Goal: Task Accomplishment & Management: Manage account settings

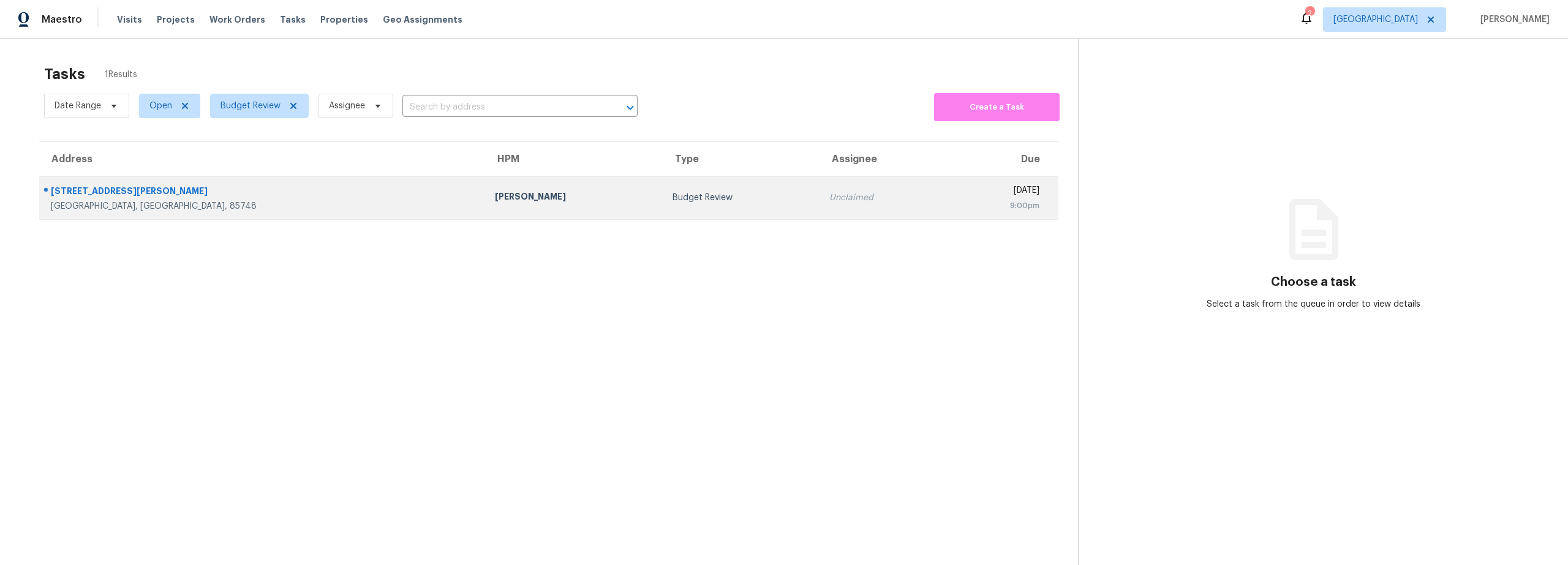
click at [298, 207] on div "Tucson, AZ, 85748" at bounding box center [263, 206] width 424 height 12
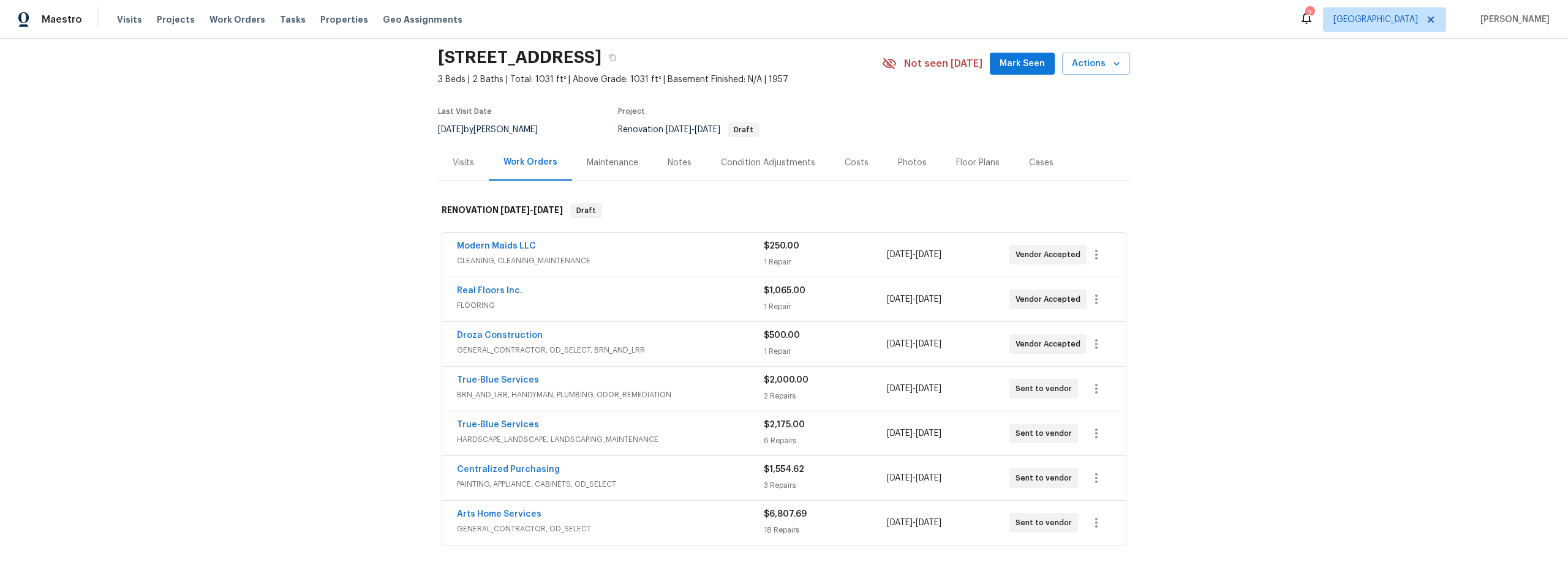
scroll to position [63, 0]
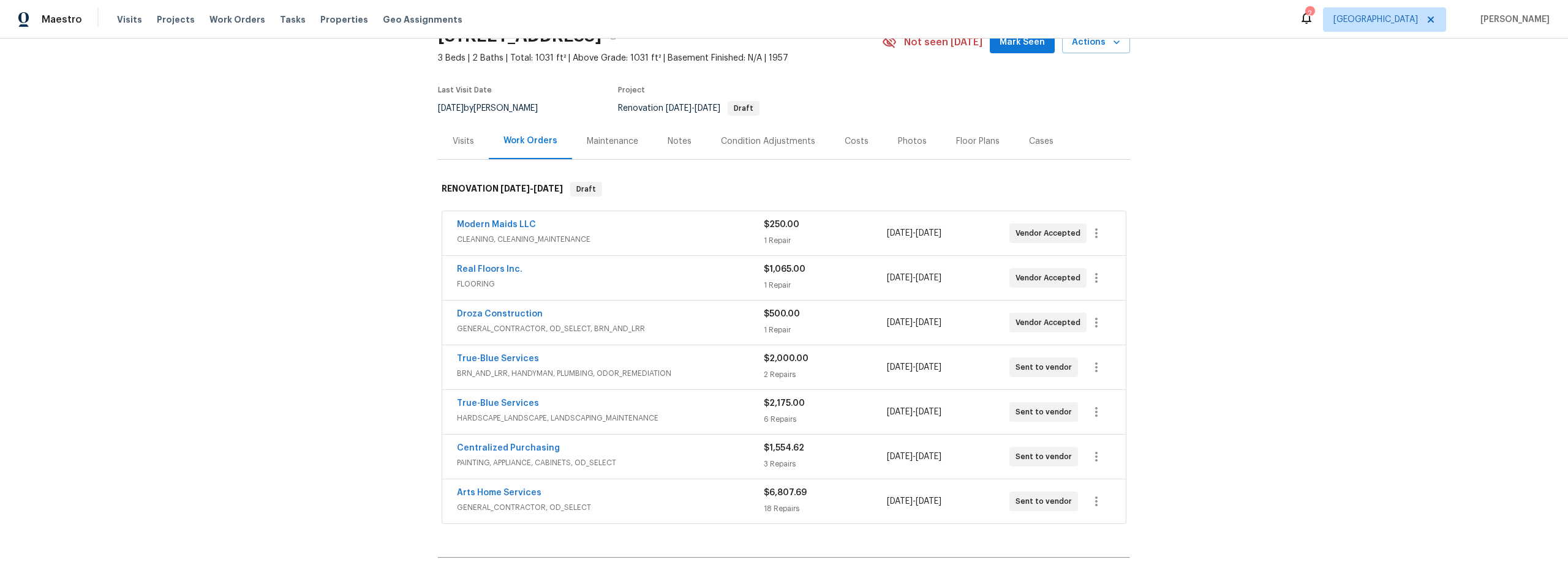
click at [850, 139] on div "Costs" at bounding box center [857, 142] width 24 height 12
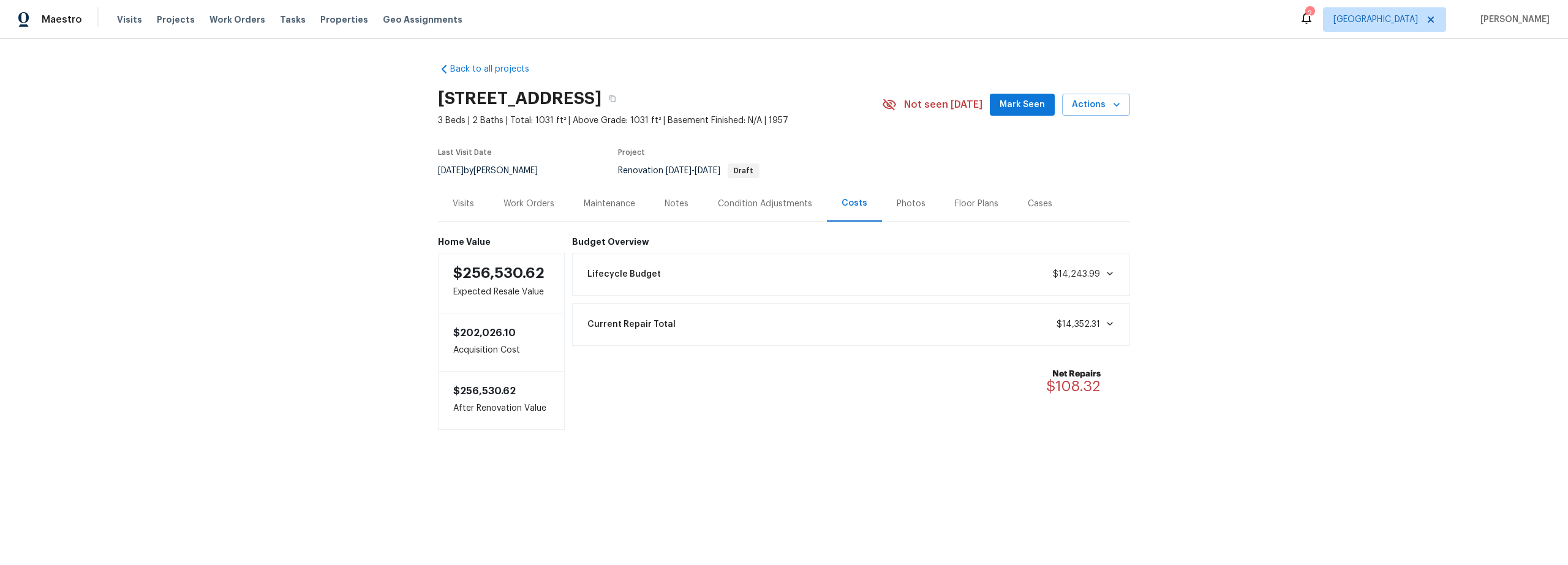
click at [544, 204] on div "Work Orders" at bounding box center [529, 204] width 51 height 12
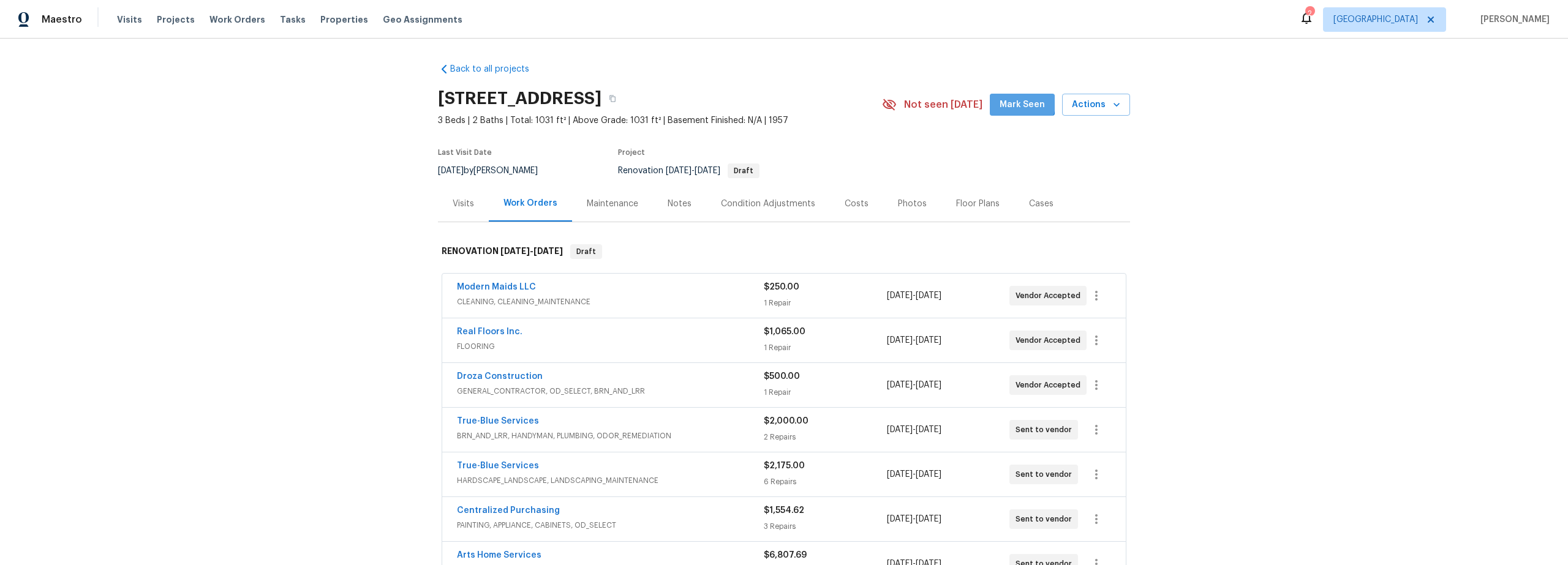
click at [1007, 100] on span "Mark Seen" at bounding box center [1022, 105] width 45 height 16
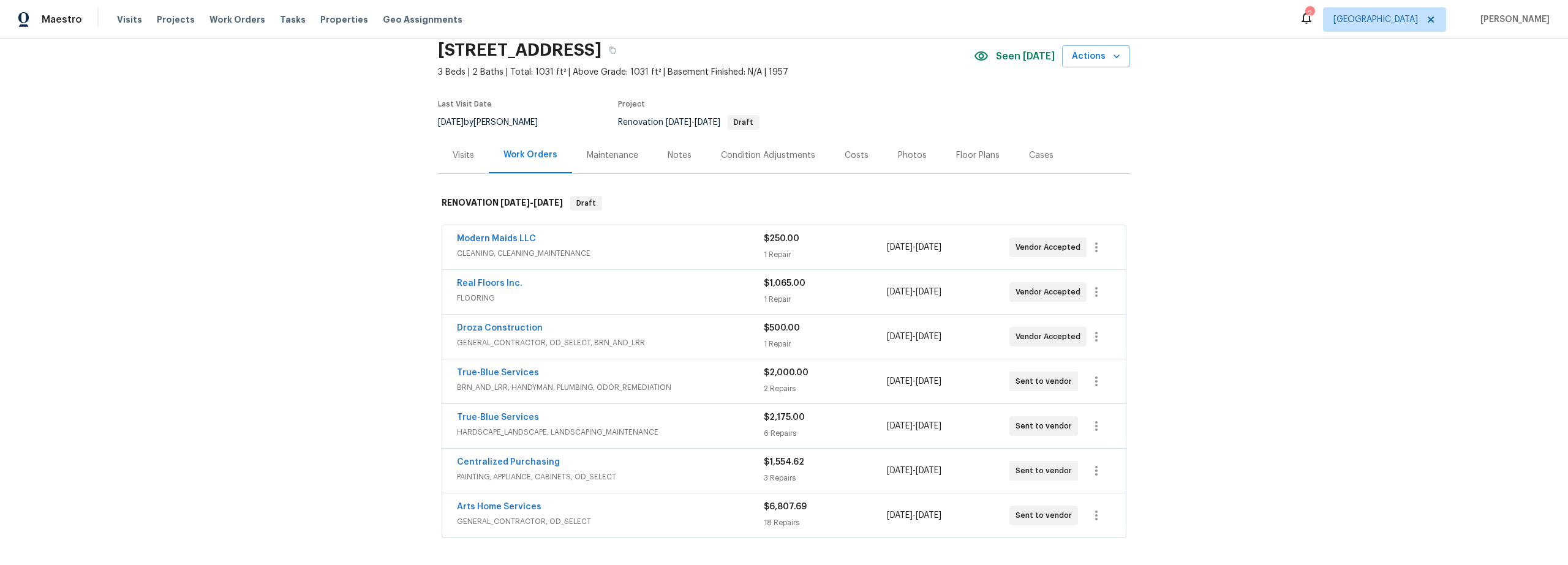
scroll to position [63, 0]
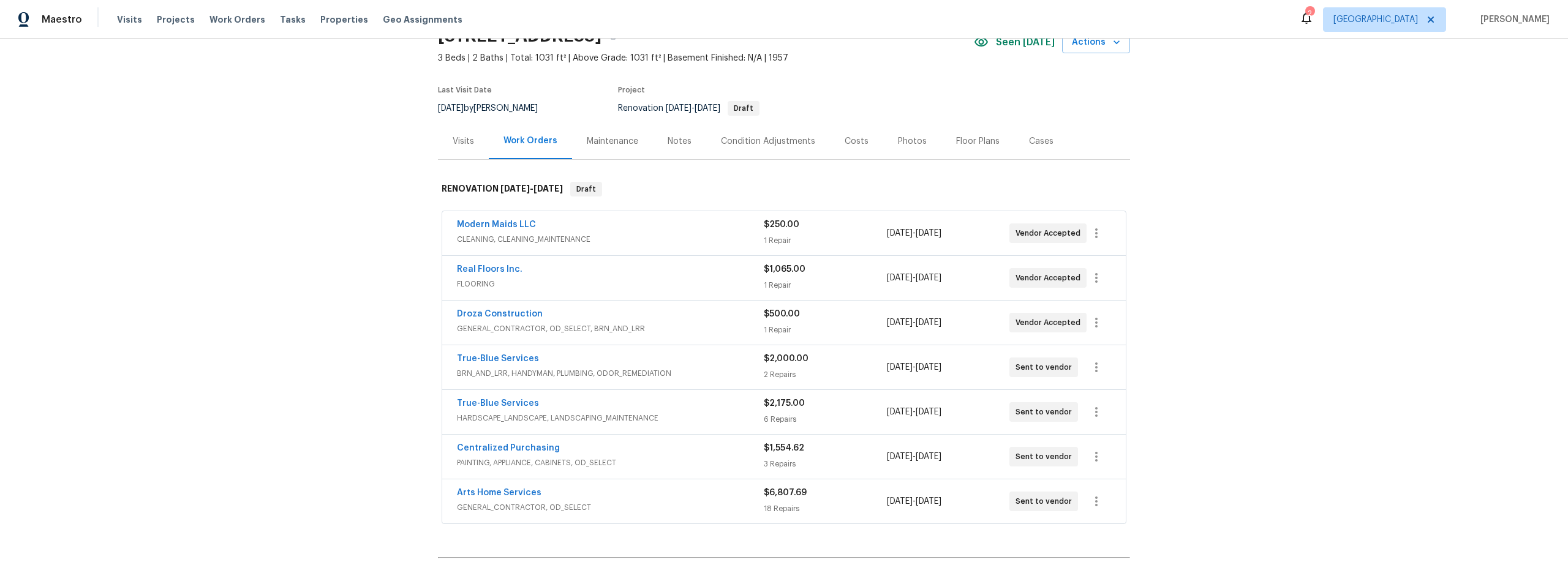
click at [827, 414] on div "6 Repairs" at bounding box center [825, 420] width 122 height 12
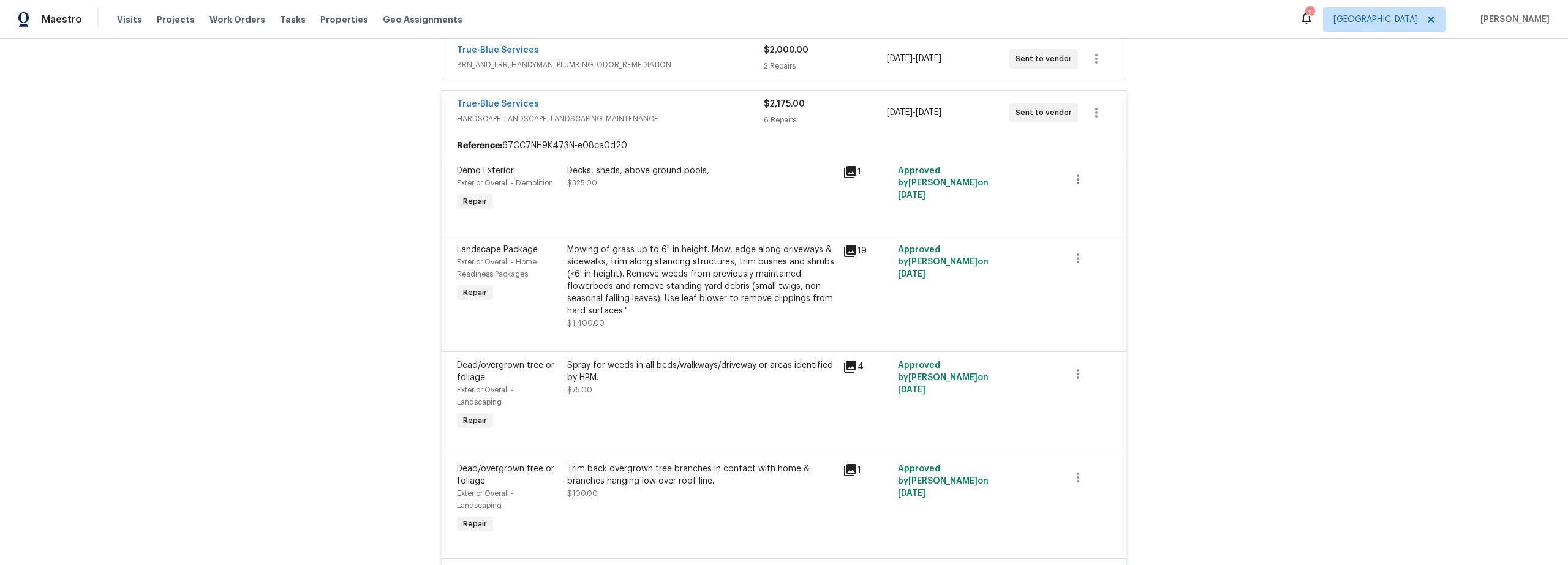
scroll to position [286, 0]
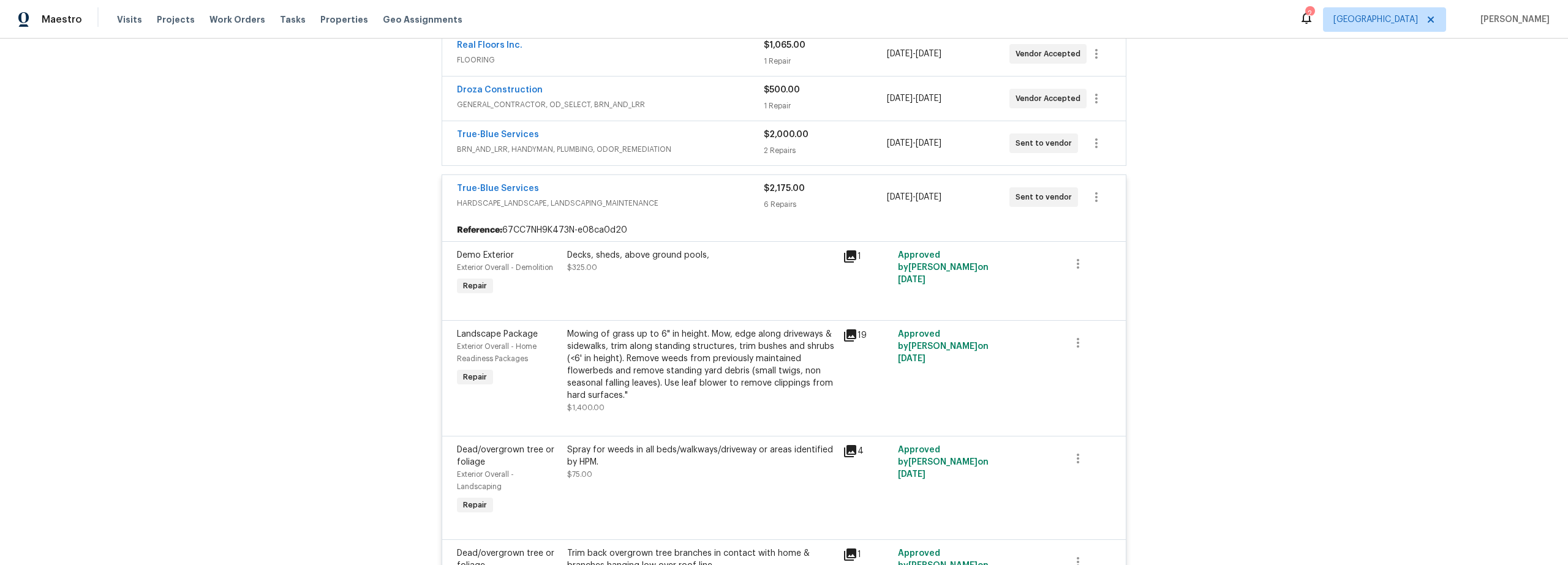
click at [763, 402] on div "Mowing of grass up to 6" in height. Mow, edge along driveways & sidewalks, trim…" at bounding box center [701, 371] width 268 height 86
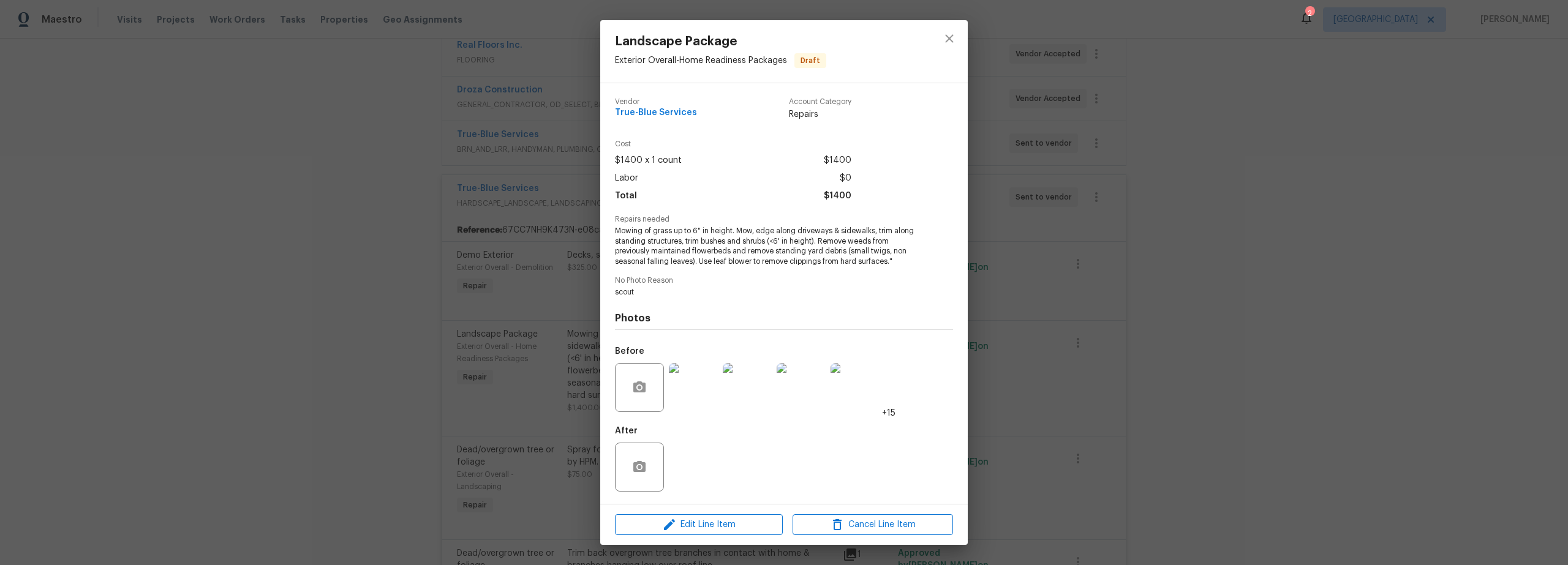
click at [697, 399] on img at bounding box center [693, 387] width 49 height 49
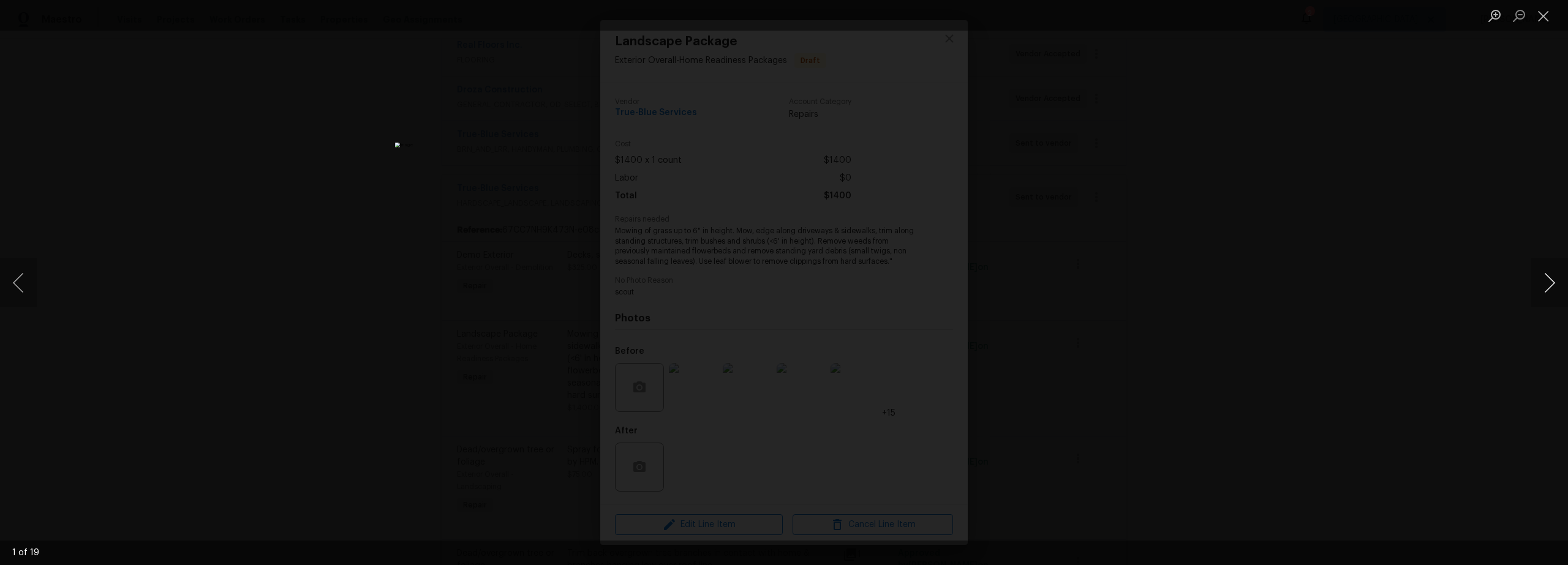
click at [1556, 287] on button "Next image" at bounding box center [1549, 282] width 37 height 49
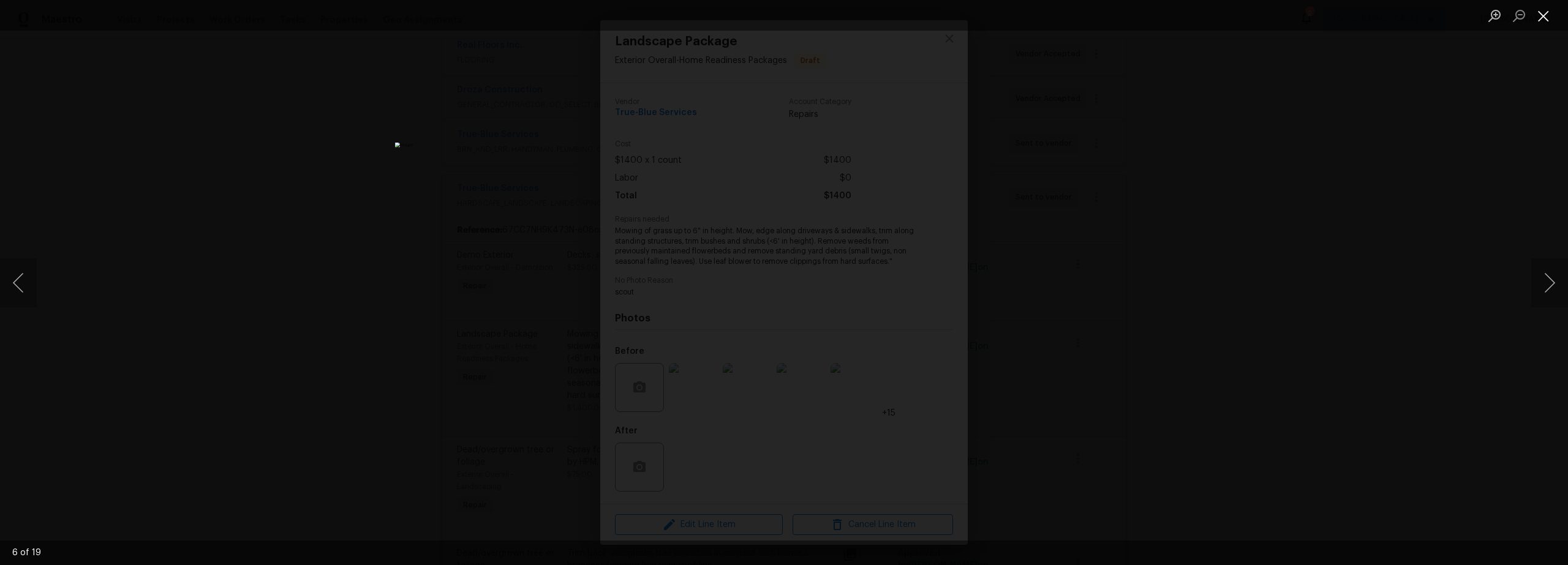
click at [1540, 25] on button "Close lightbox" at bounding box center [1543, 16] width 24 height 22
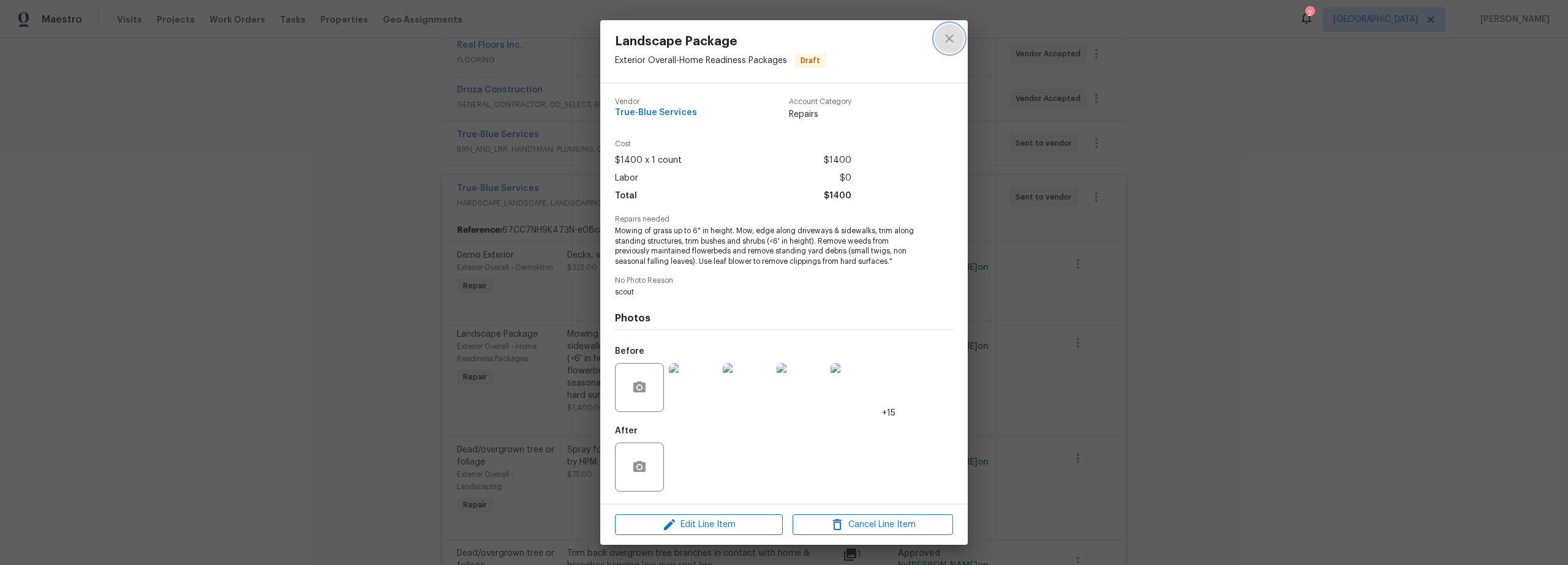
click at [946, 44] on icon "close" at bounding box center [949, 38] width 15 height 15
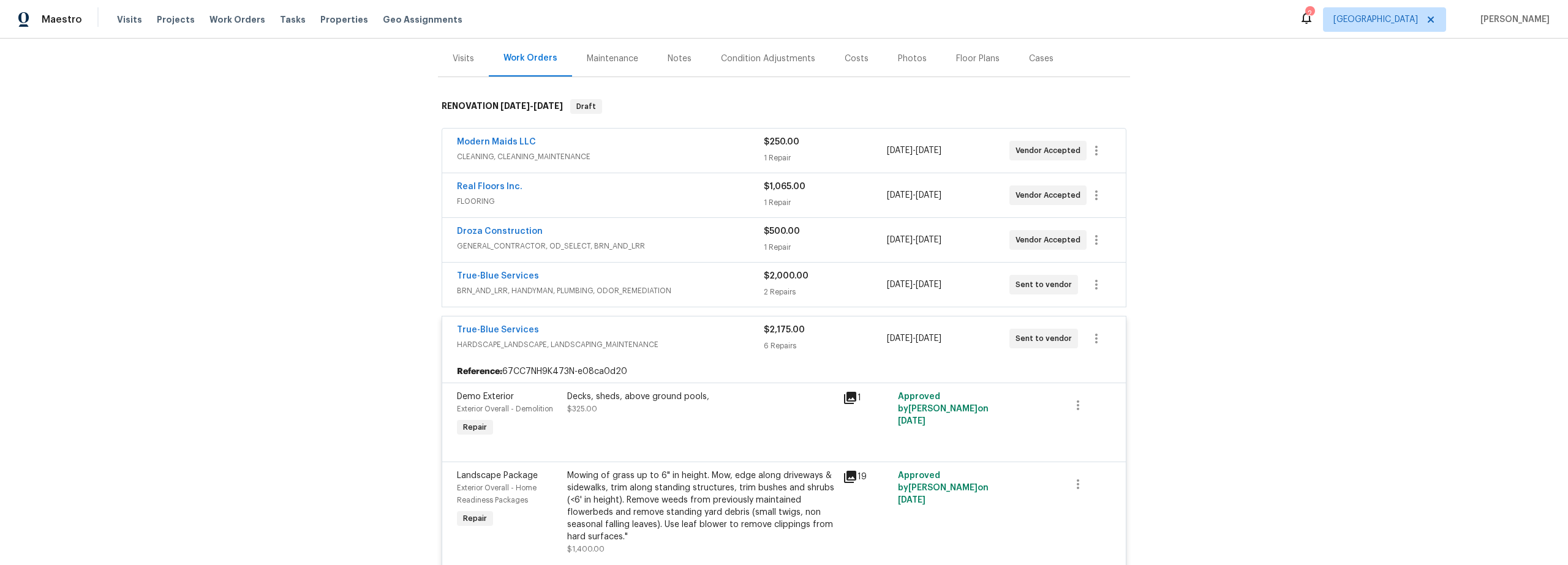
scroll to position [136, 0]
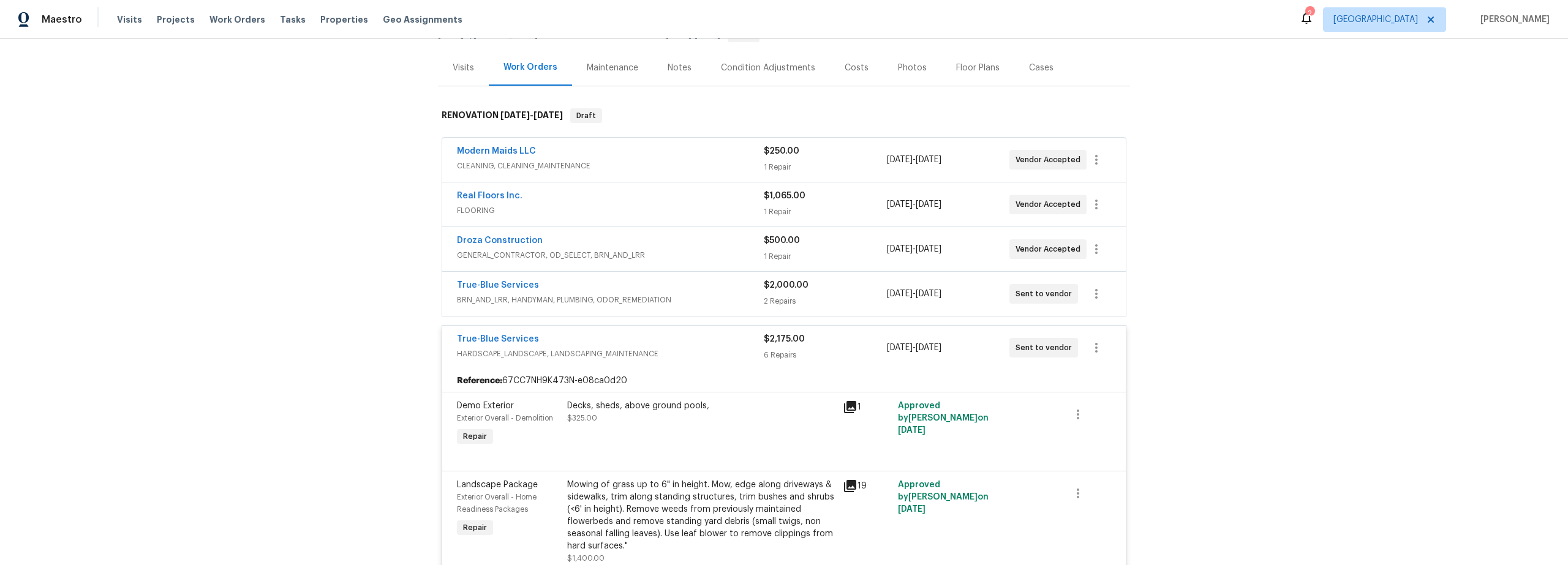
click at [731, 301] on span "BRN_AND_LRR, HANDYMAN, PLUMBING, ODOR_REMEDIATION" at bounding box center [611, 300] width 307 height 12
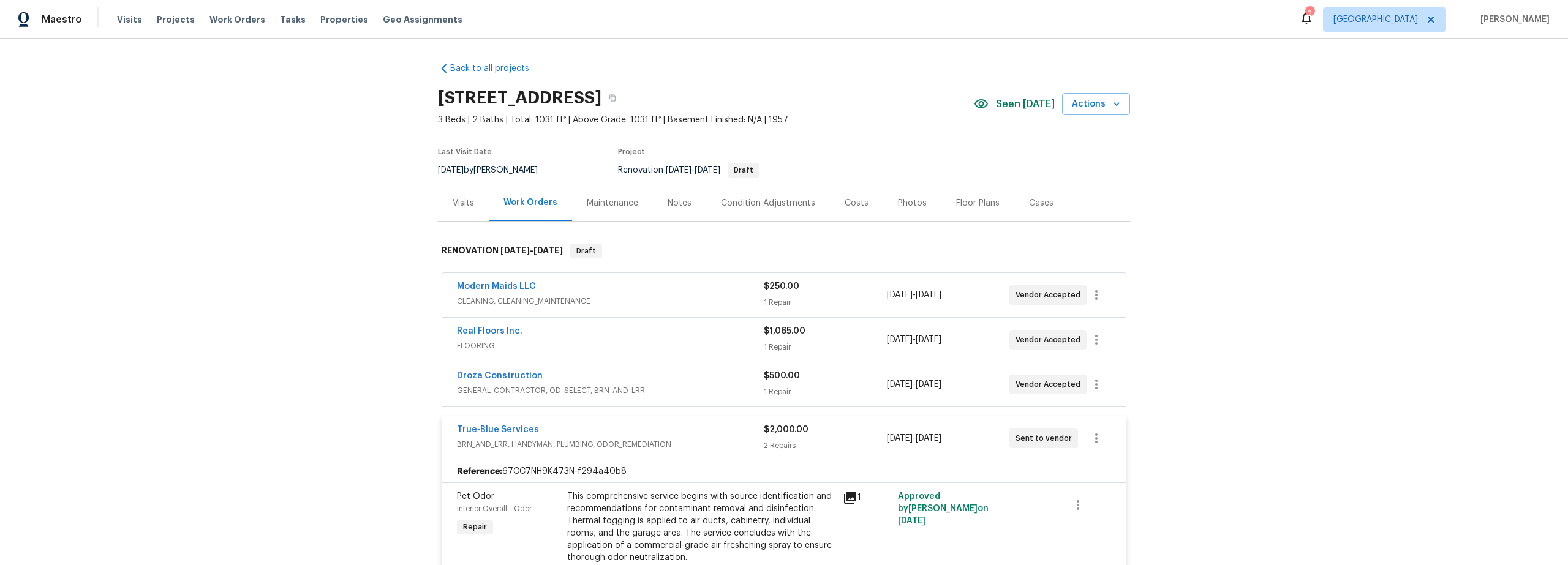
scroll to position [0, 0]
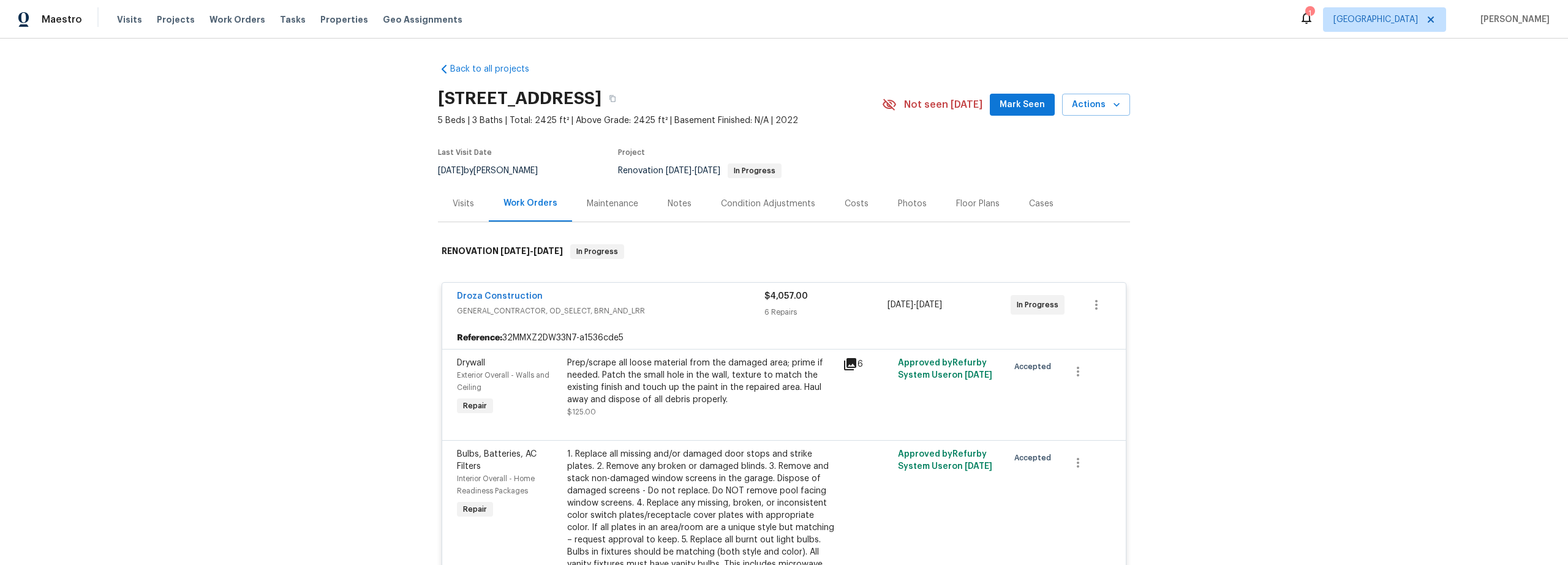
scroll to position [2, 0]
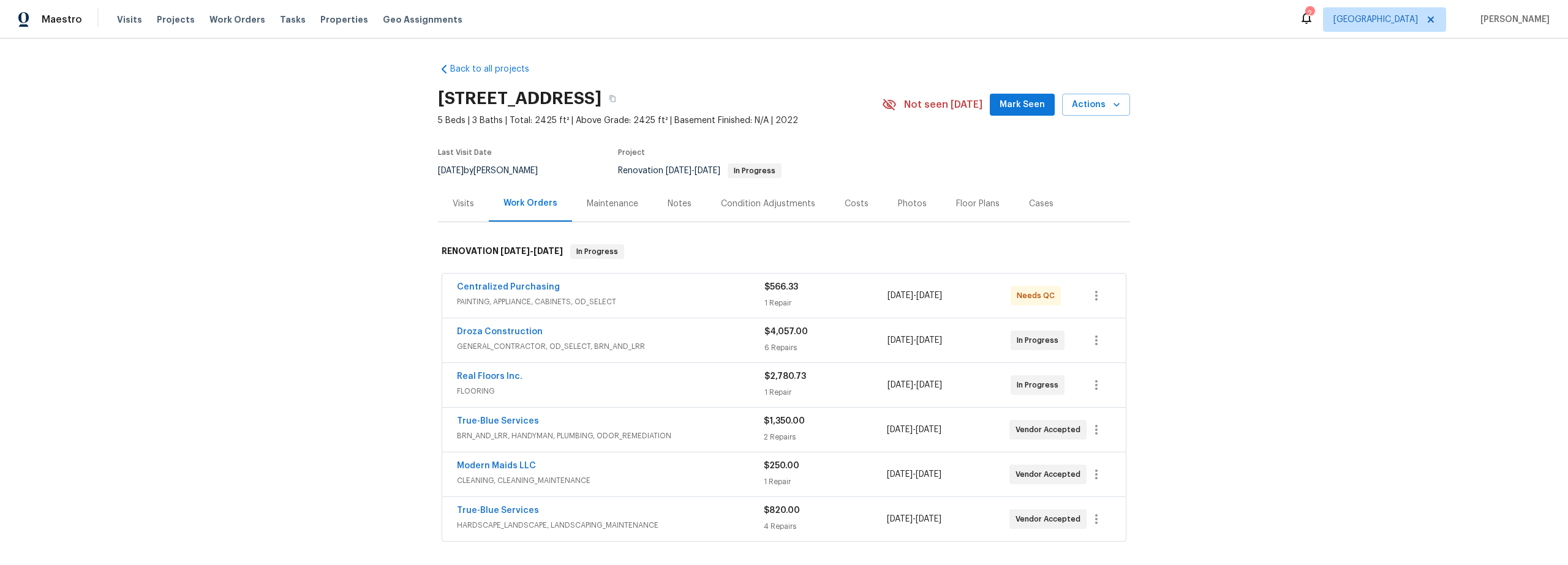
click at [696, 291] on div "Centralized Purchasing" at bounding box center [611, 289] width 308 height 15
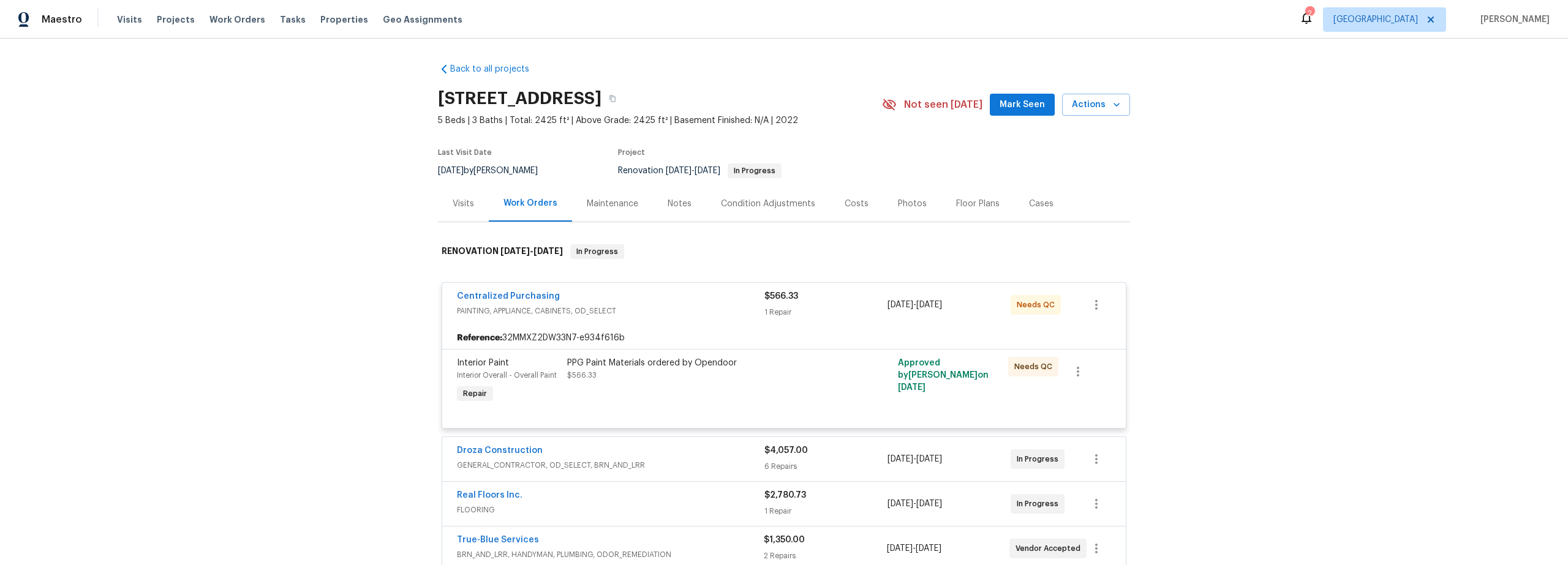
click at [704, 392] on div "PPG Paint Materials ordered by Opendoor $566.33" at bounding box center [701, 381] width 276 height 56
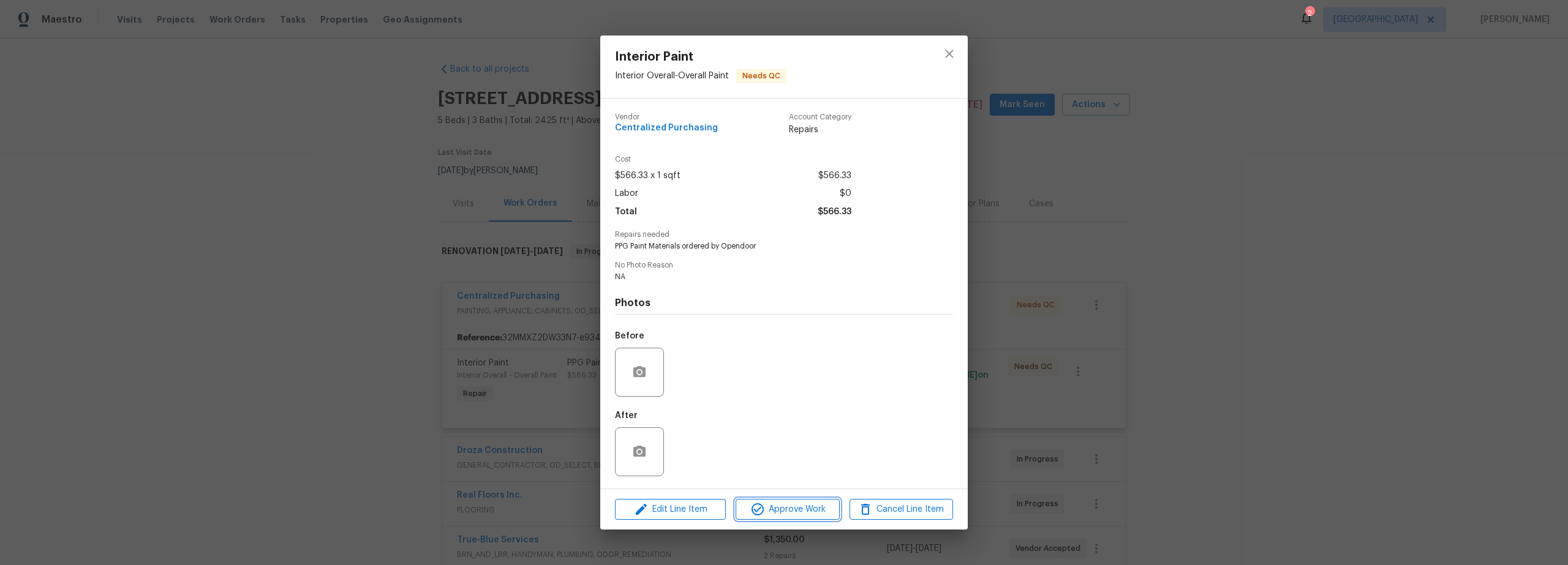
click at [783, 506] on span "Approve Work" at bounding box center [787, 510] width 96 height 16
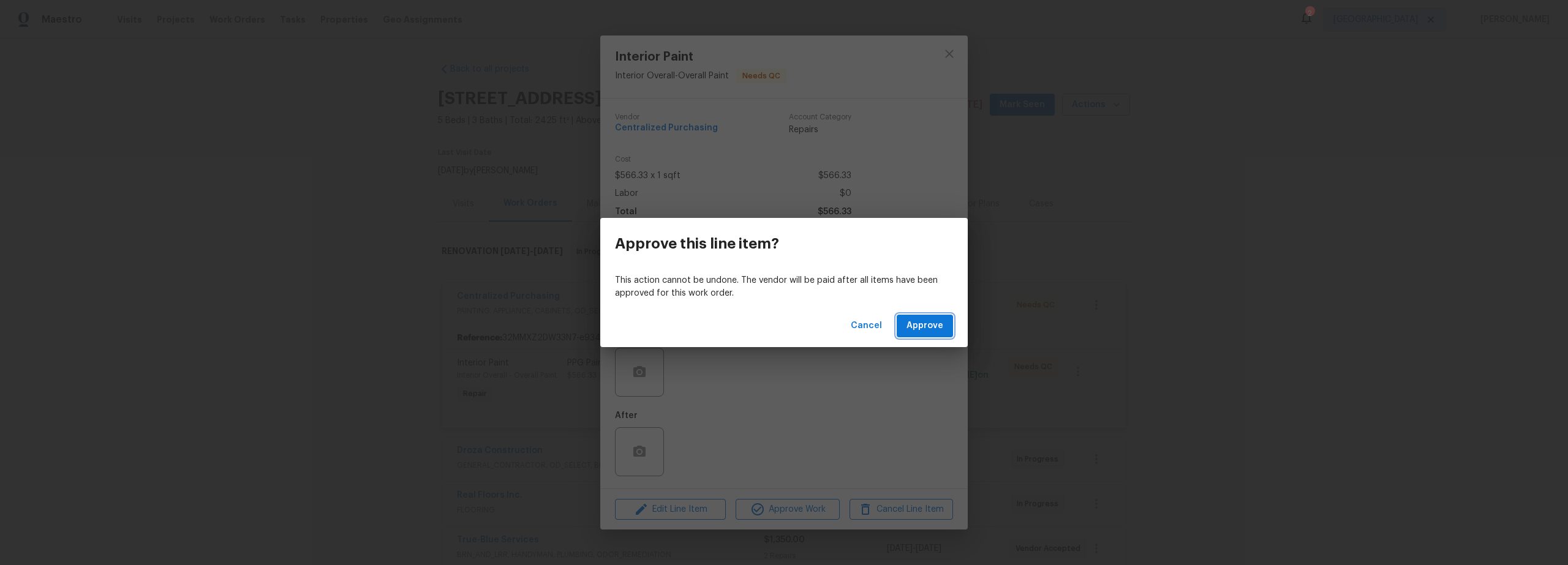
click at [916, 325] on span "Approve" at bounding box center [924, 326] width 37 height 16
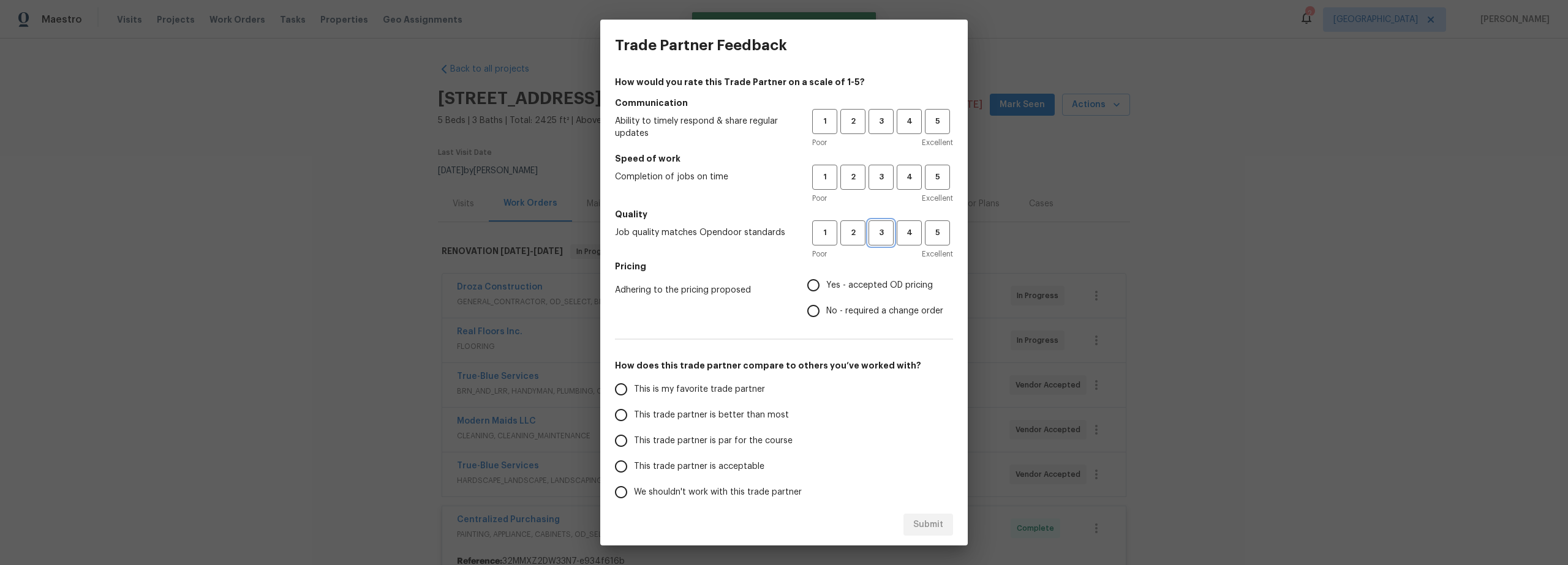
click at [873, 235] on span "3" at bounding box center [881, 233] width 22 height 14
drag, startPoint x: 869, startPoint y: 184, endPoint x: 873, endPoint y: 168, distance: 16.5
click at [870, 183] on span "3" at bounding box center [881, 177] width 22 height 14
click at [877, 127] on span "3" at bounding box center [881, 121] width 22 height 14
click at [806, 284] on input "Yes - accepted OD pricing" at bounding box center [813, 285] width 25 height 25
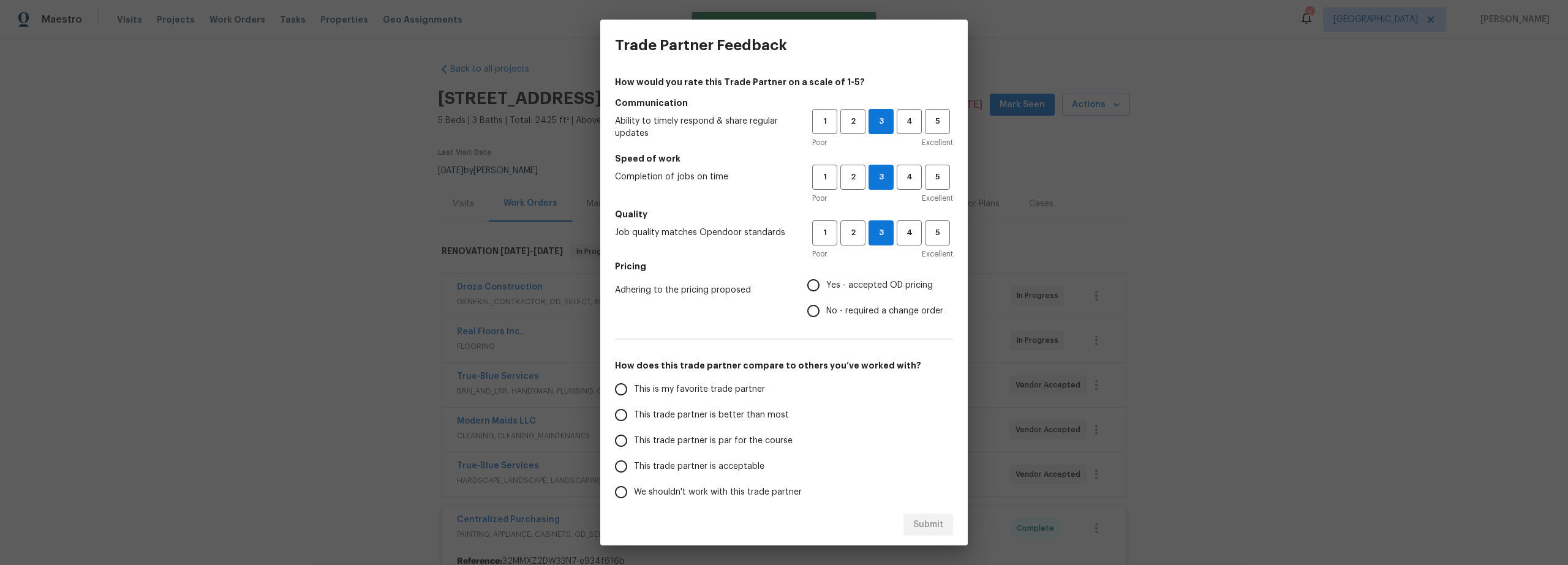
radio input "true"
drag, startPoint x: 620, startPoint y: 393, endPoint x: 652, endPoint y: 403, distance: 33.5
click at [621, 393] on input "This is my favorite trade partner" at bounding box center [621, 389] width 25 height 25
click at [945, 521] on button "Submit" at bounding box center [928, 525] width 50 height 22
radio input "true"
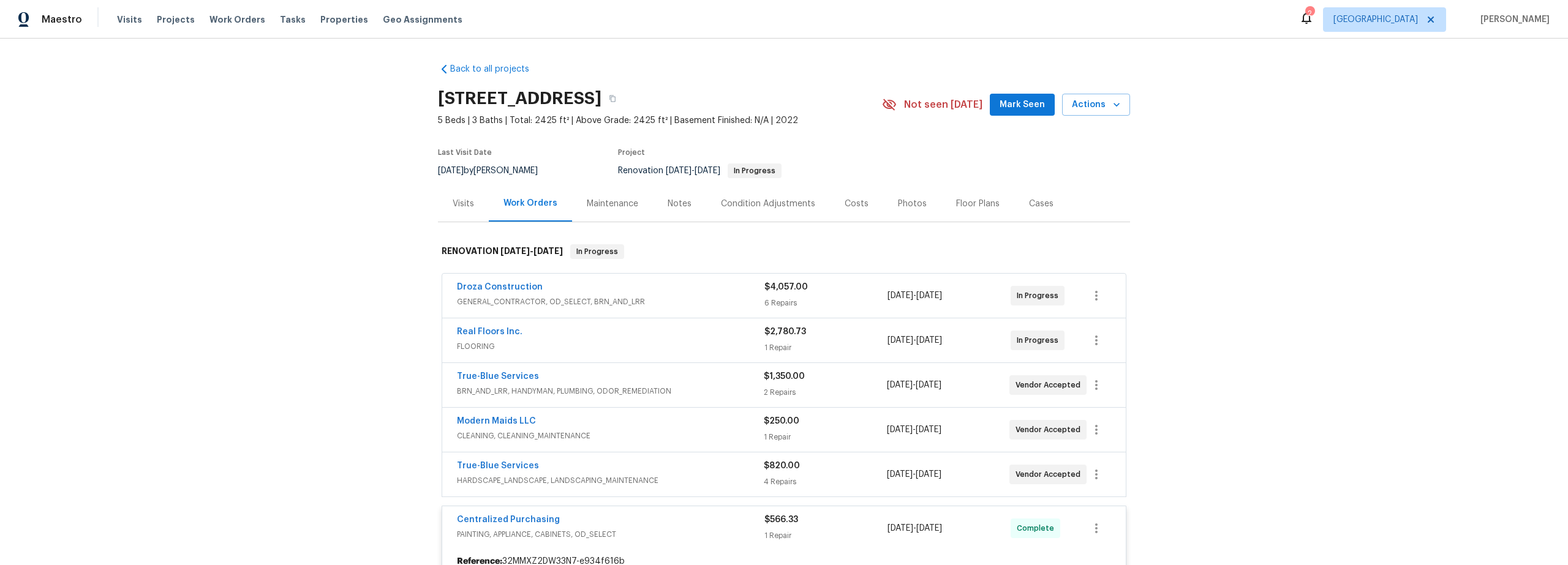
click at [1001, 103] on span "Mark Seen" at bounding box center [1022, 105] width 45 height 16
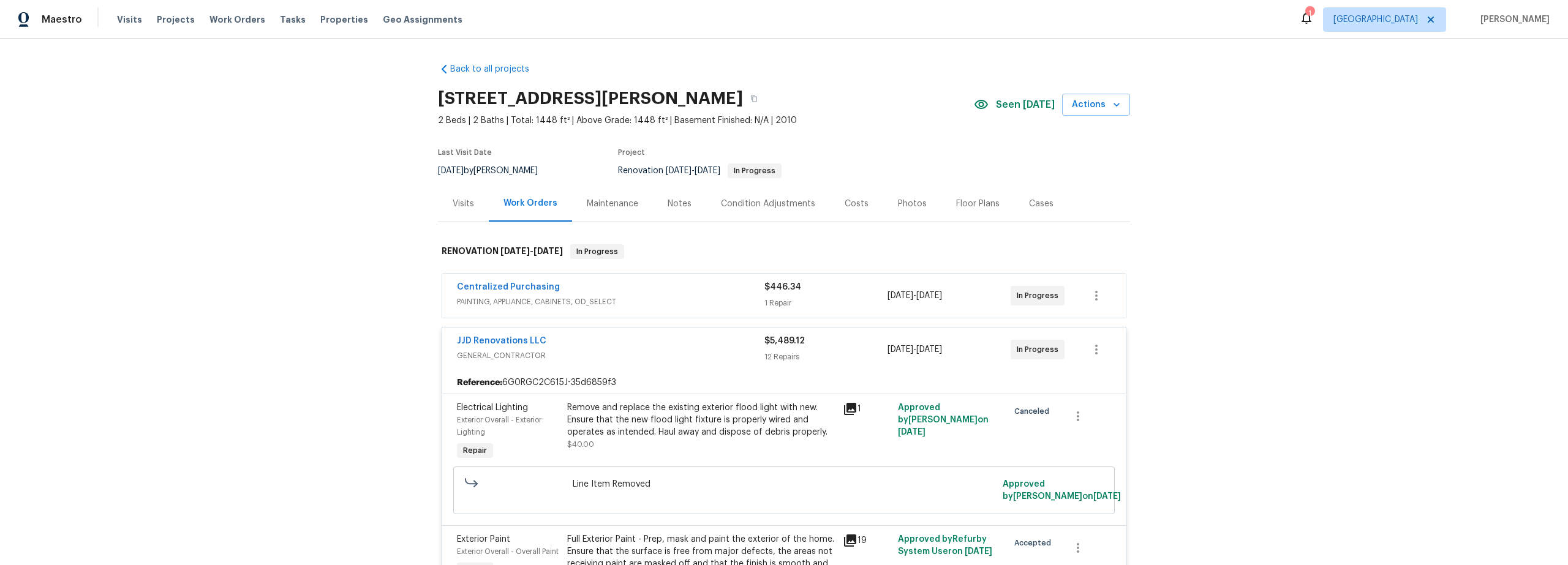
scroll to position [1676, 0]
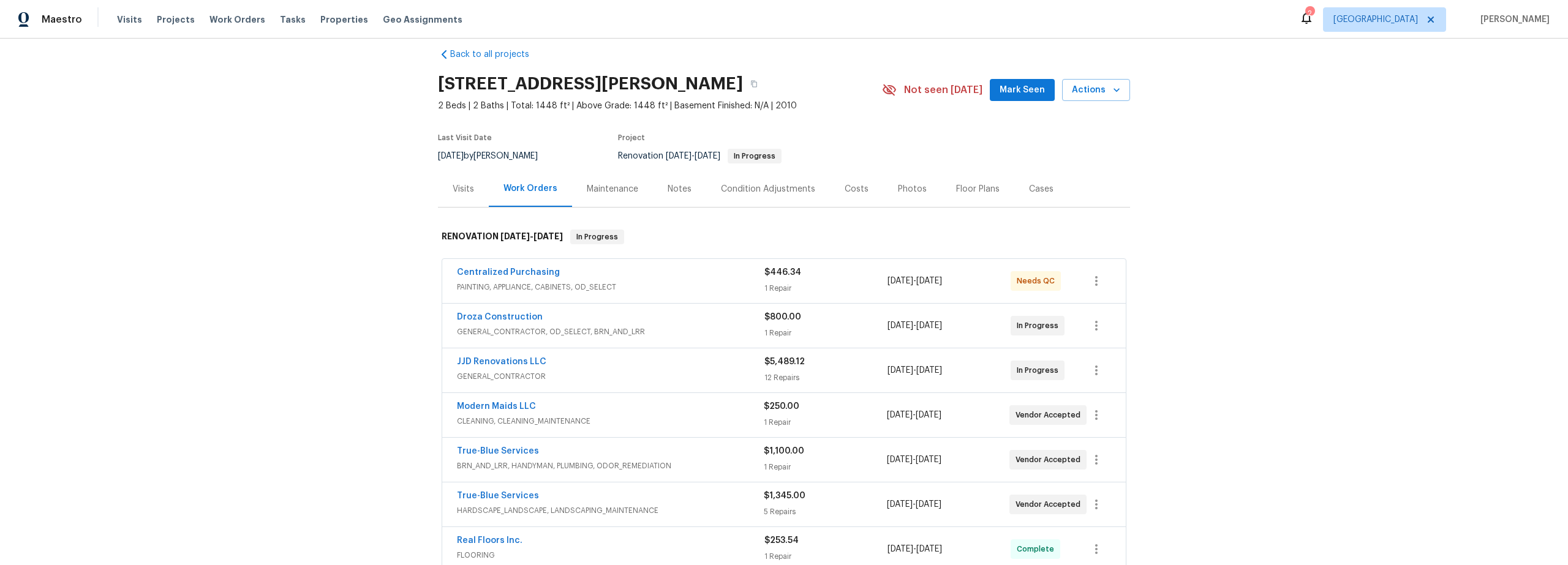
scroll to position [17, 0]
click at [692, 280] on span "PAINTING, APPLIANCE, CABINETS, OD_SELECT" at bounding box center [611, 286] width 308 height 12
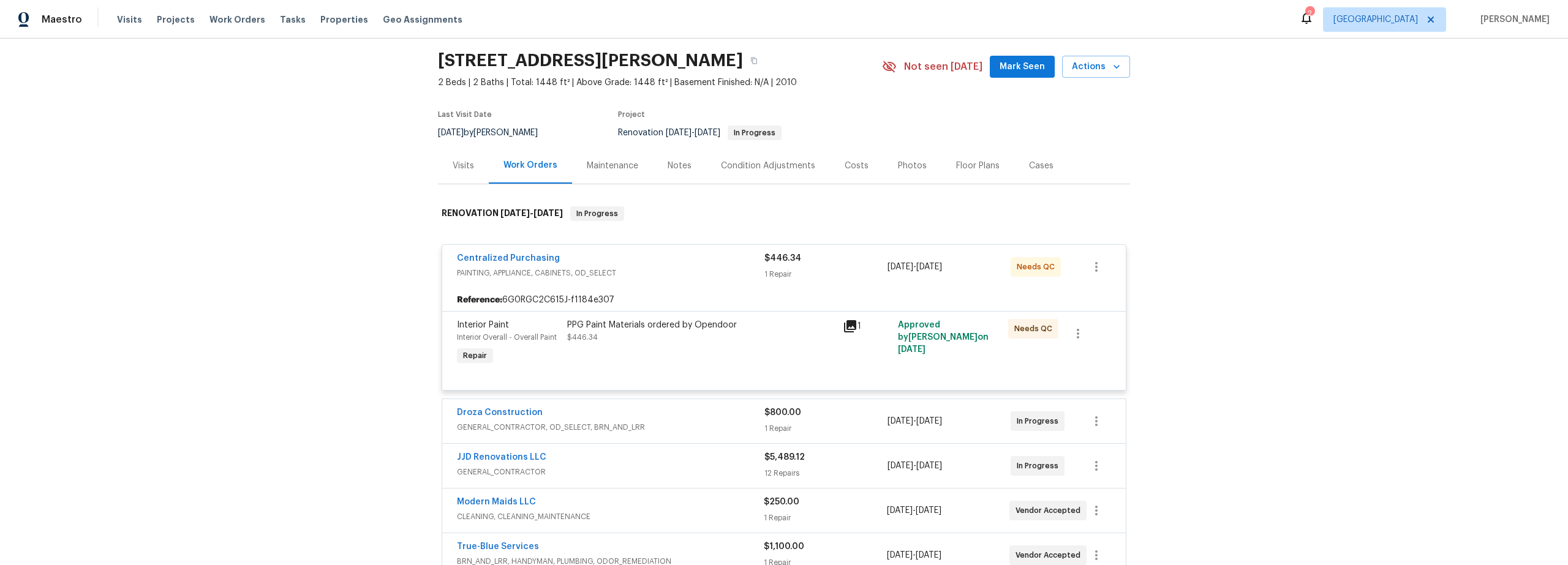
scroll to position [108, 0]
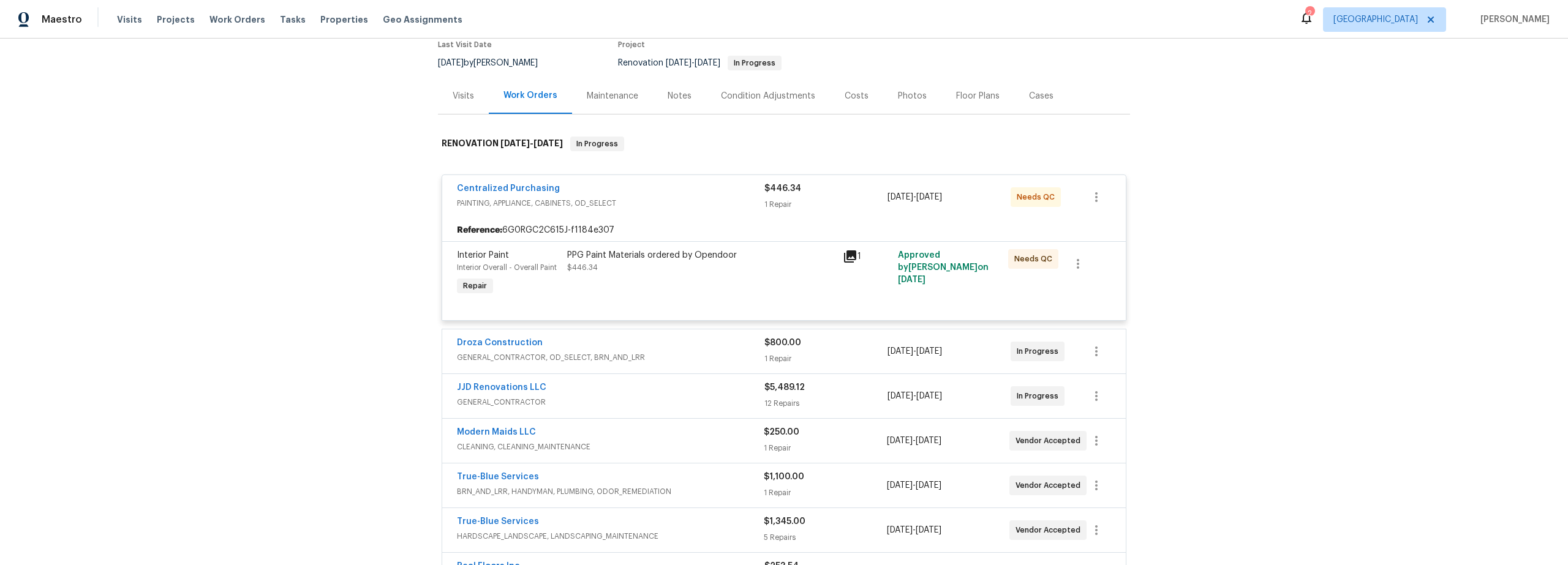
click at [731, 283] on div "PPG Paint Materials ordered by Opendoor $446.34" at bounding box center [701, 273] width 276 height 56
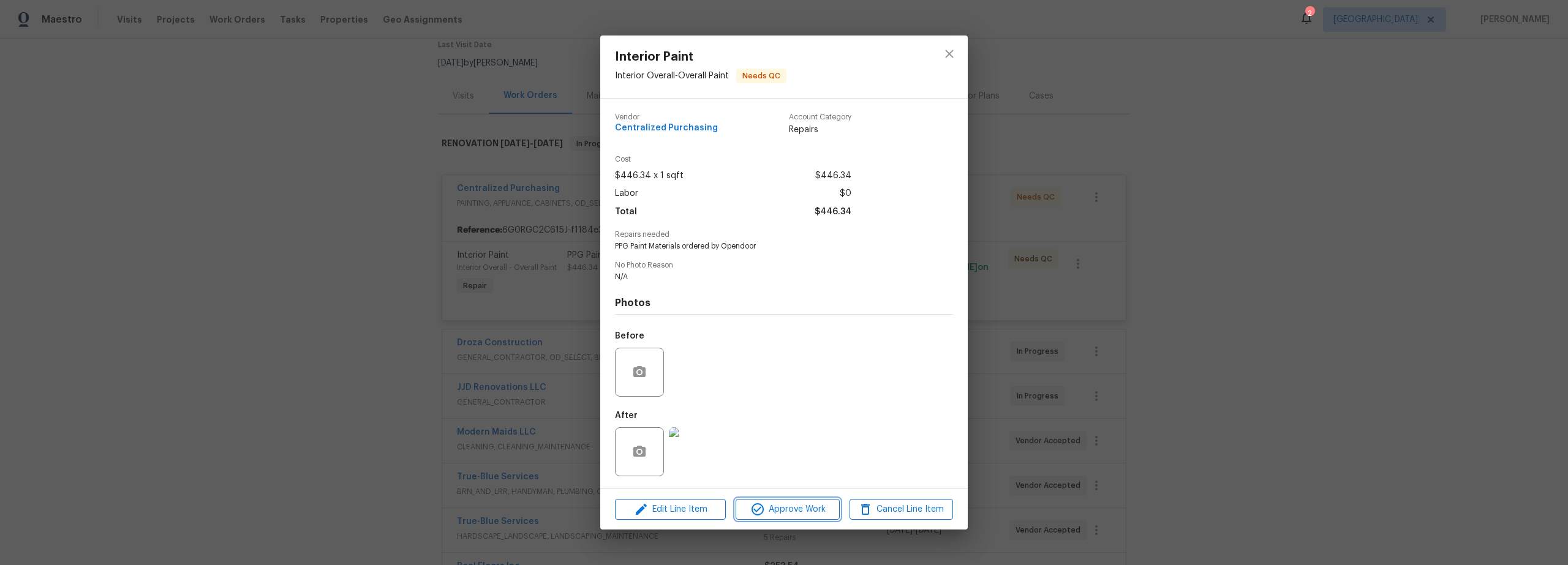
click at [780, 507] on span "Approve Work" at bounding box center [787, 510] width 96 height 16
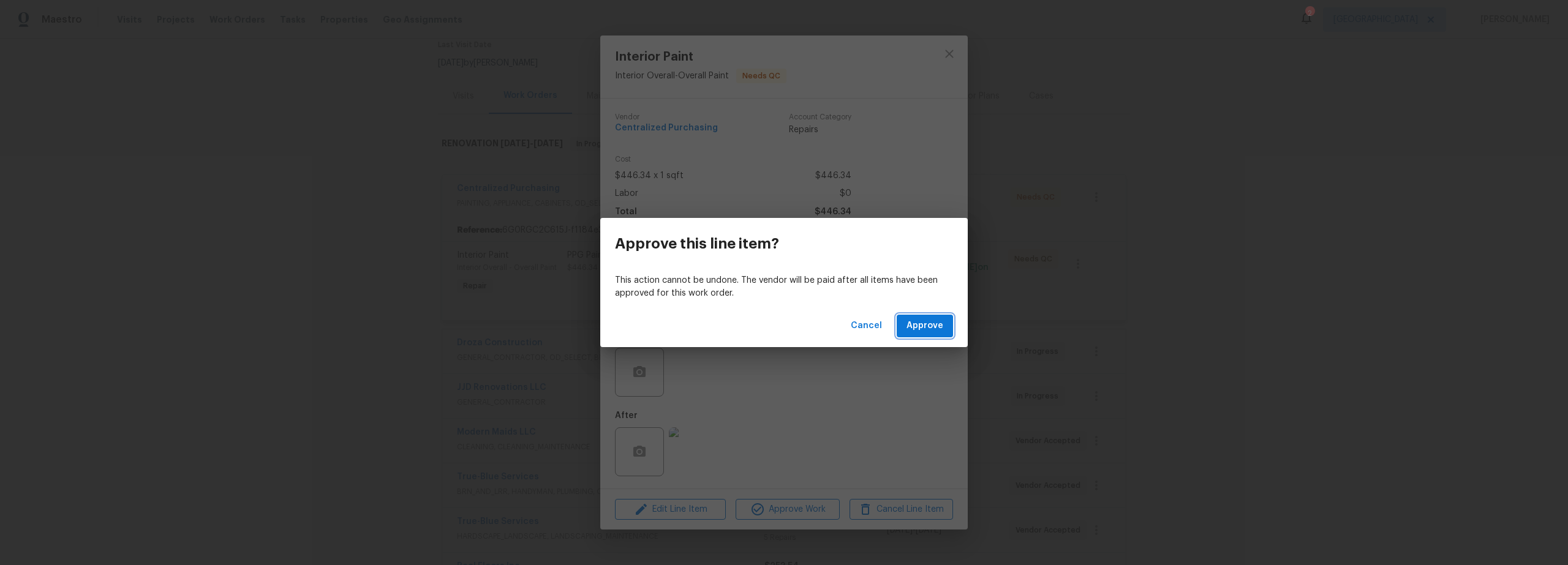
click at [934, 327] on span "Approve" at bounding box center [924, 326] width 37 height 16
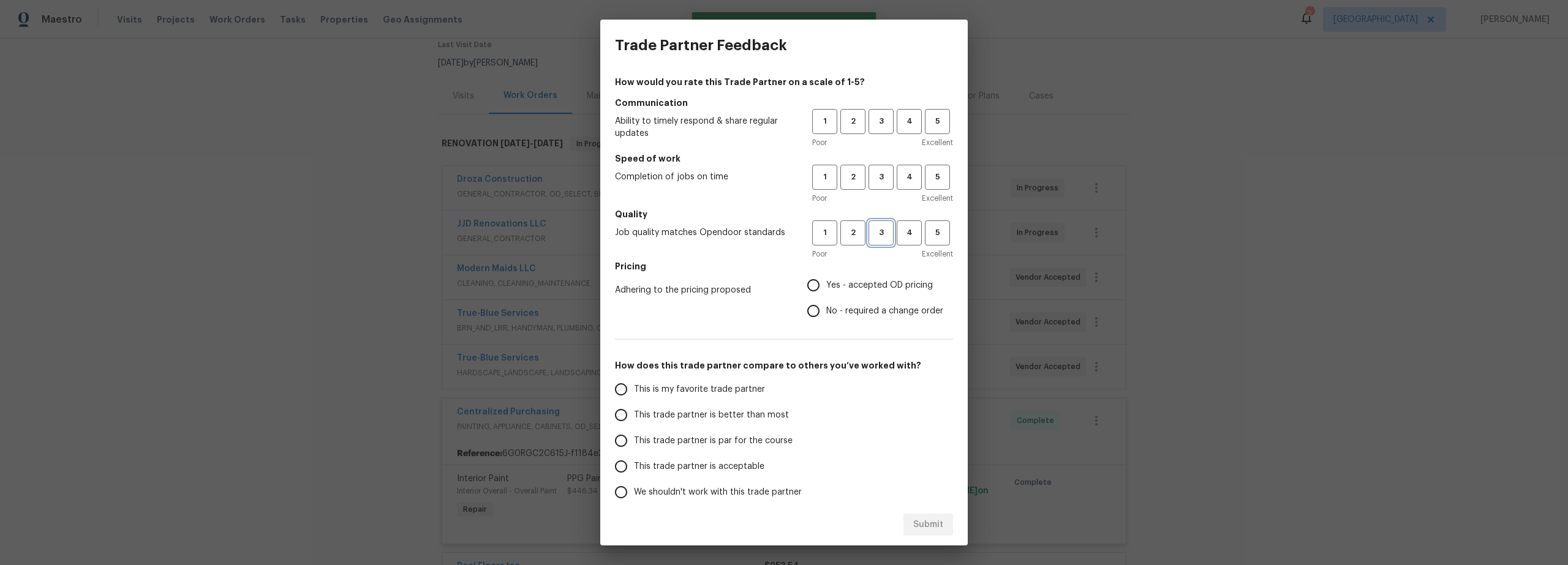
drag, startPoint x: 875, startPoint y: 232, endPoint x: 877, endPoint y: 224, distance: 8.2
click at [876, 231] on span "3" at bounding box center [881, 233] width 22 height 14
click at [872, 183] on button "3" at bounding box center [881, 177] width 25 height 25
click at [872, 119] on span "3" at bounding box center [881, 121] width 22 height 14
click at [805, 289] on input "Yes - accepted OD pricing" at bounding box center [813, 285] width 25 height 25
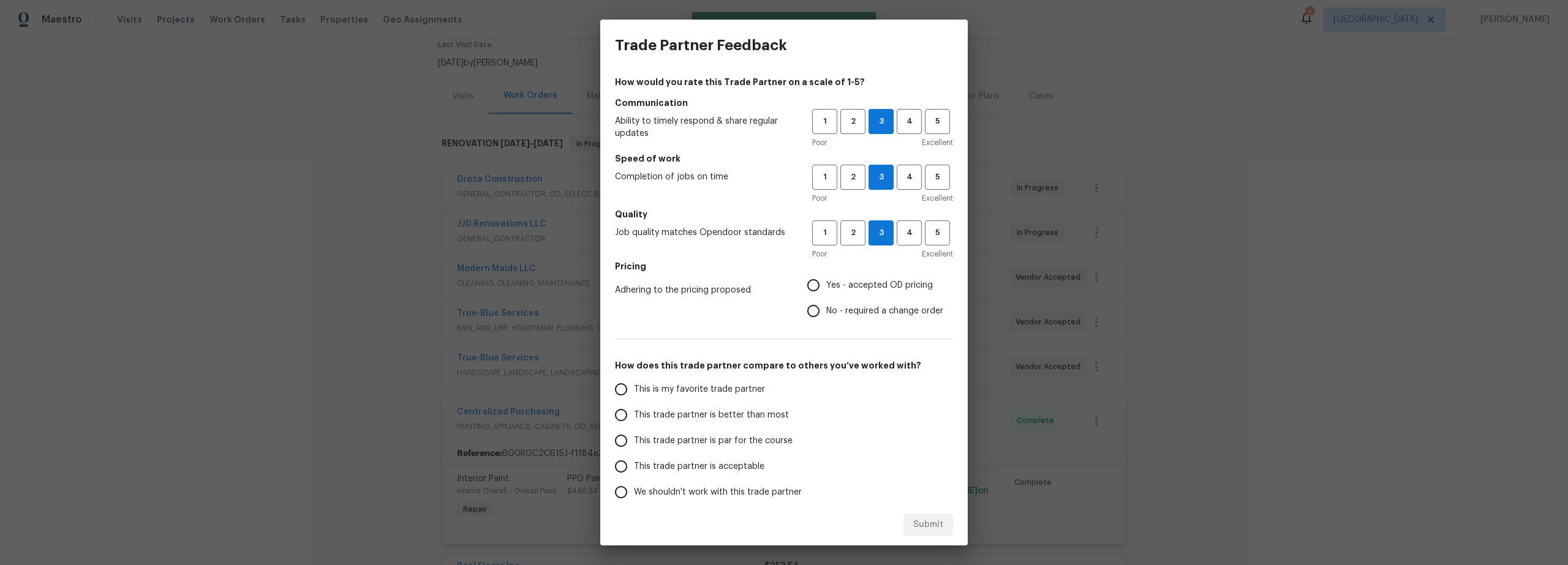
radio input "true"
drag, startPoint x: 614, startPoint y: 389, endPoint x: 636, endPoint y: 396, distance: 23.1
click at [617, 390] on input "This is my favorite trade partner" at bounding box center [621, 389] width 25 height 25
drag, startPoint x: 929, startPoint y: 524, endPoint x: 781, endPoint y: 494, distance: 151.0
click at [929, 525] on span "Submit" at bounding box center [928, 525] width 30 height 16
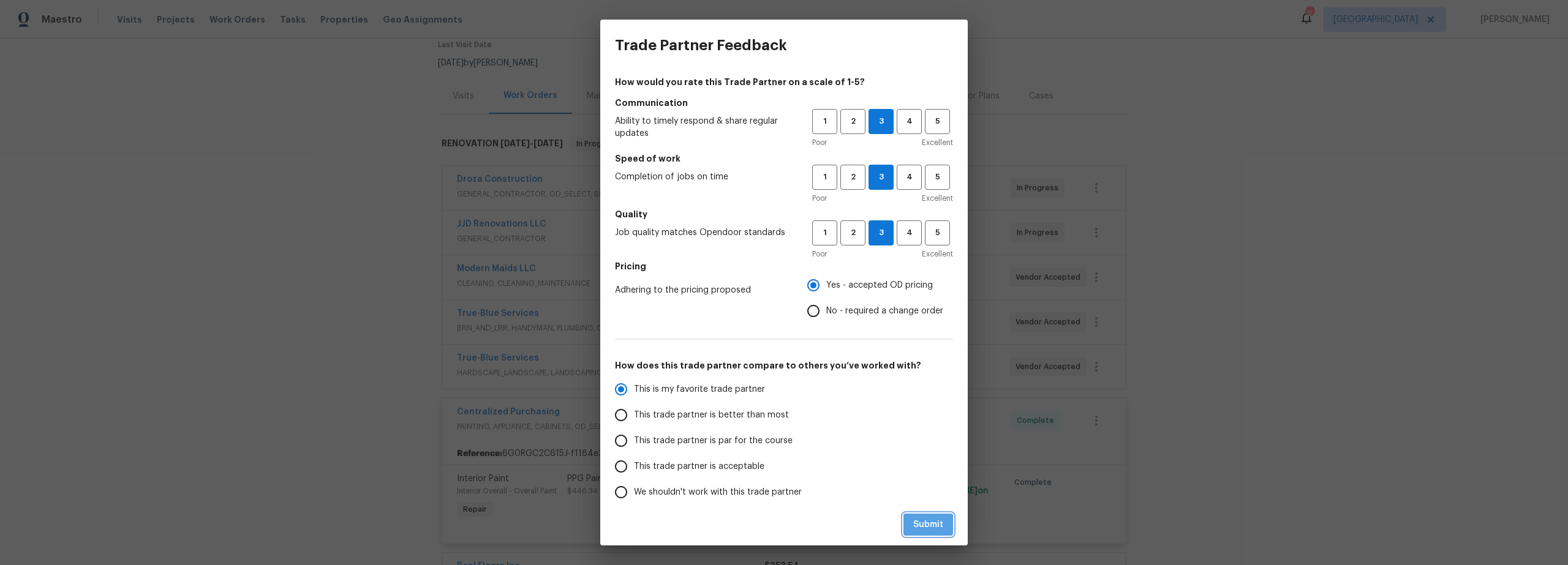
radio input "true"
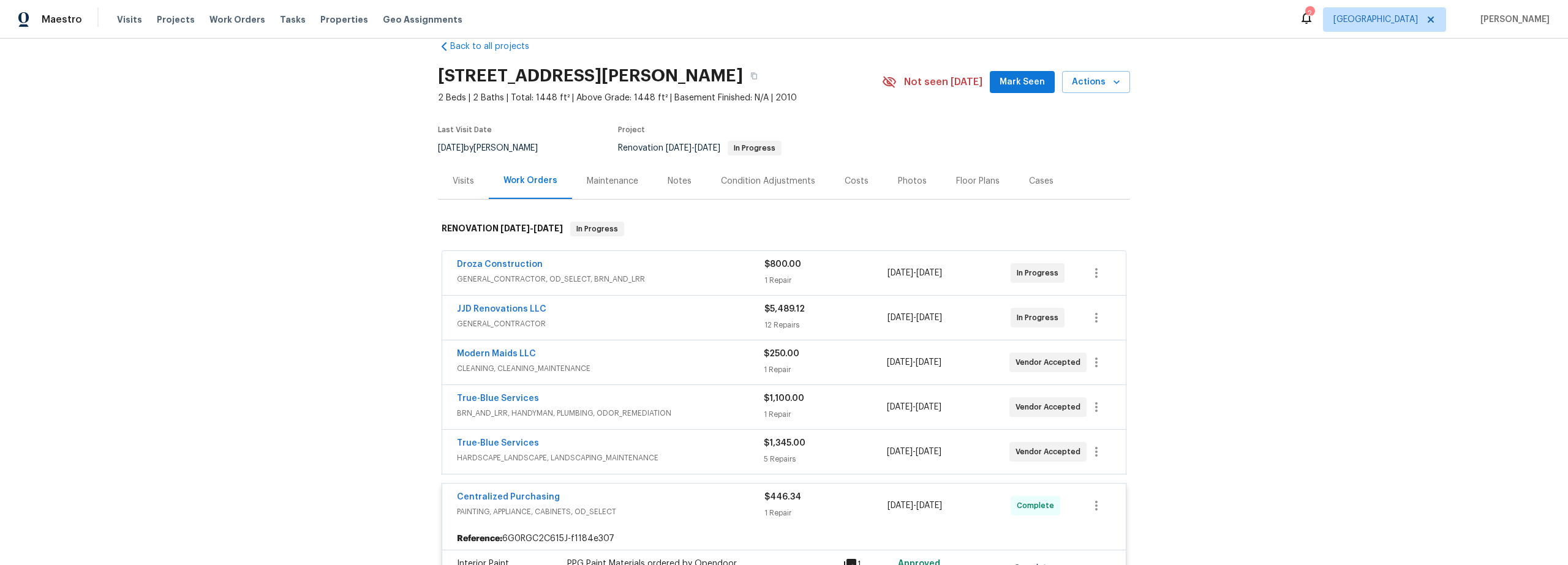
scroll to position [0, 0]
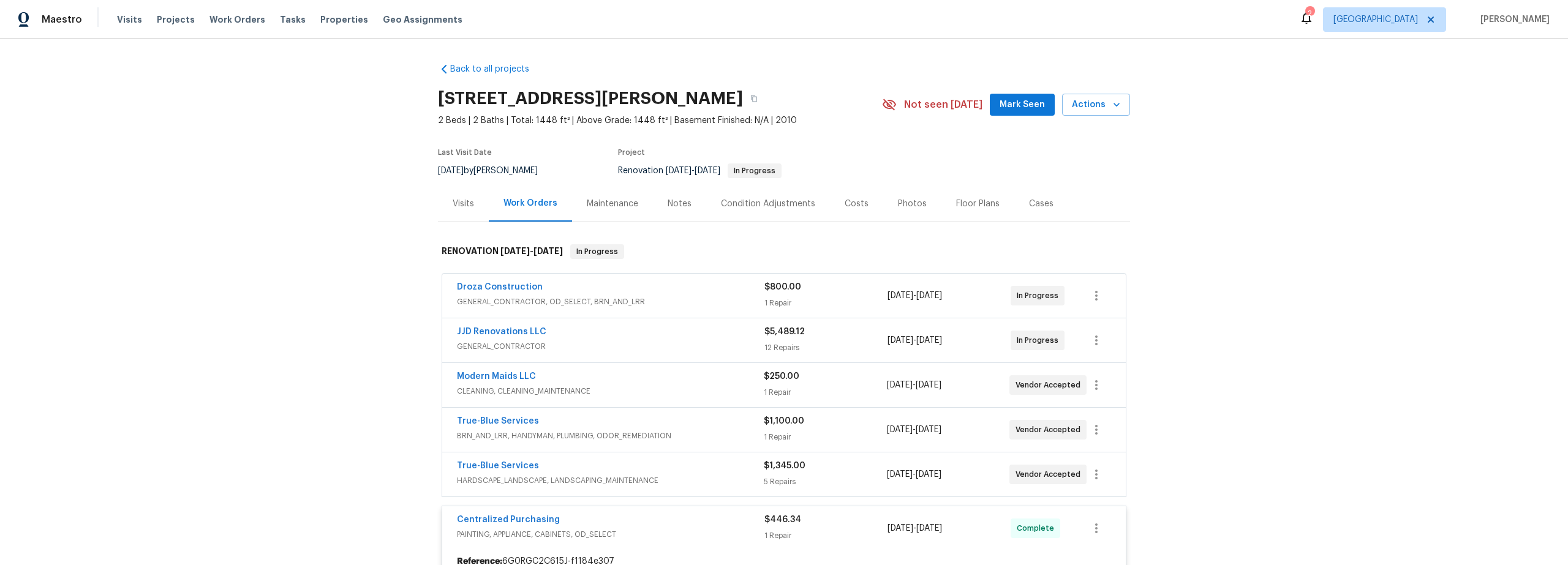
click at [998, 108] on button "Mark Seen" at bounding box center [1022, 105] width 65 height 22
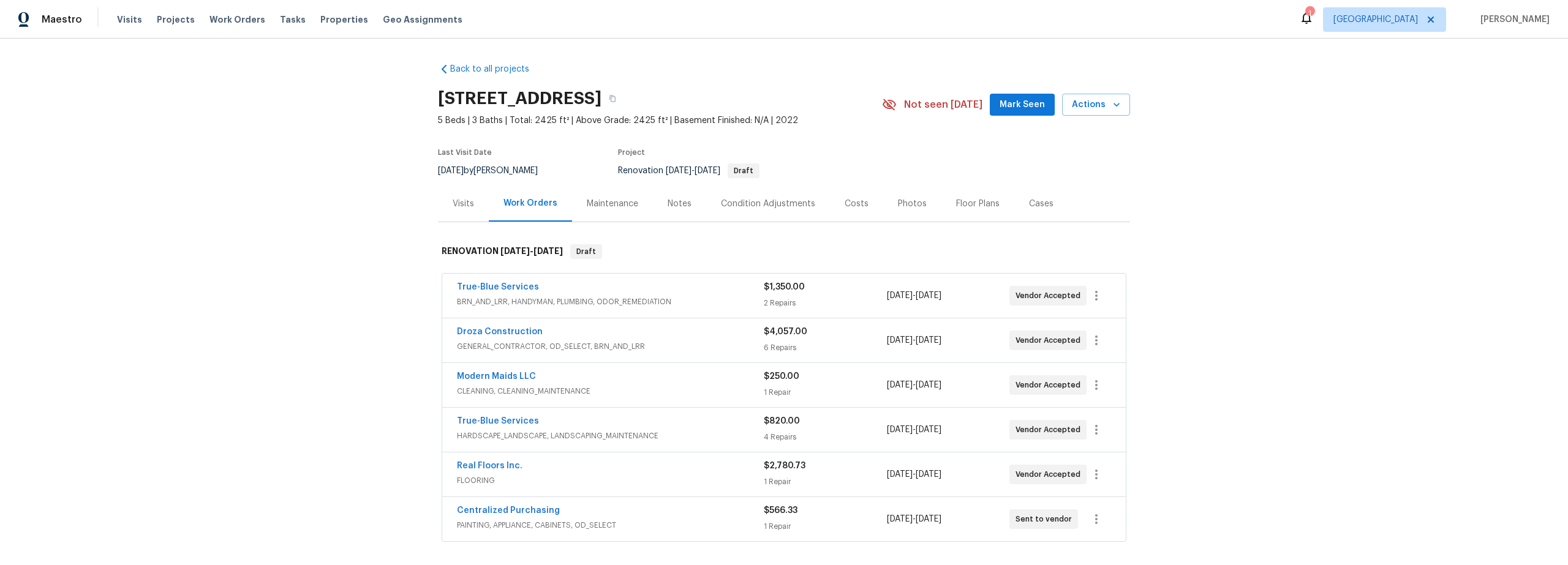
scroll to position [21, 0]
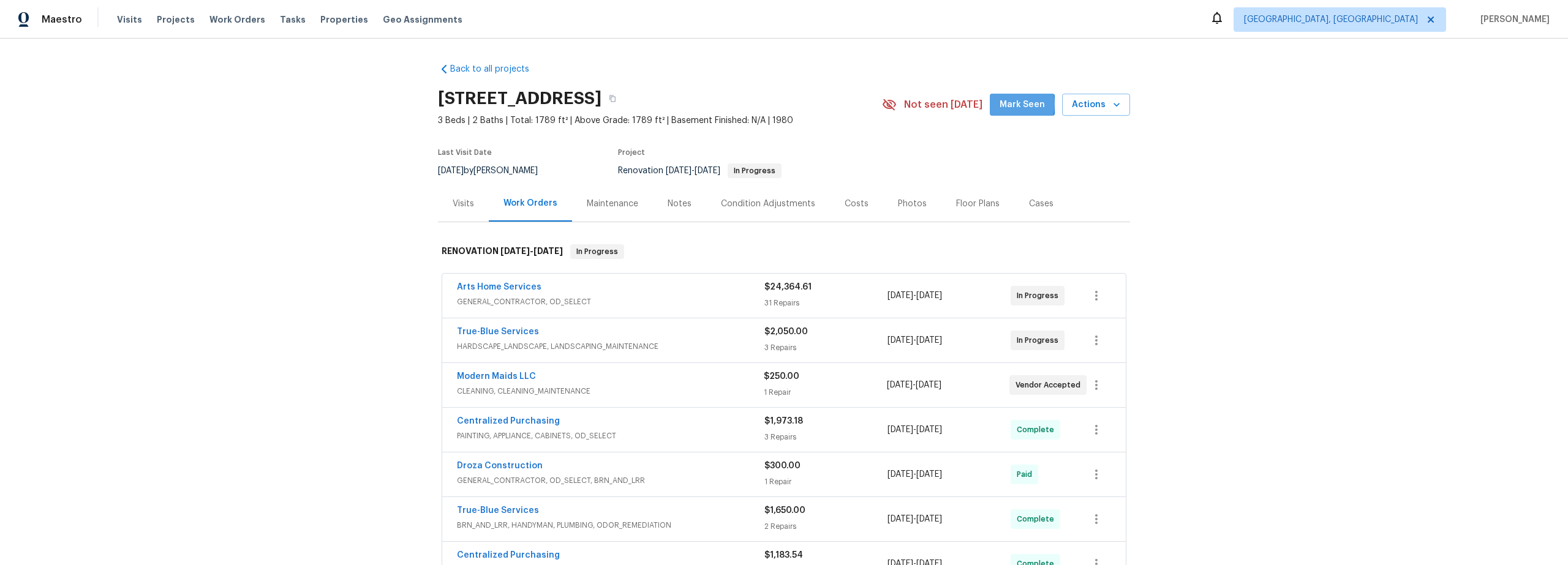
click at [1003, 104] on span "Mark Seen" at bounding box center [1022, 105] width 45 height 16
click at [853, 199] on div "Costs" at bounding box center [857, 204] width 24 height 12
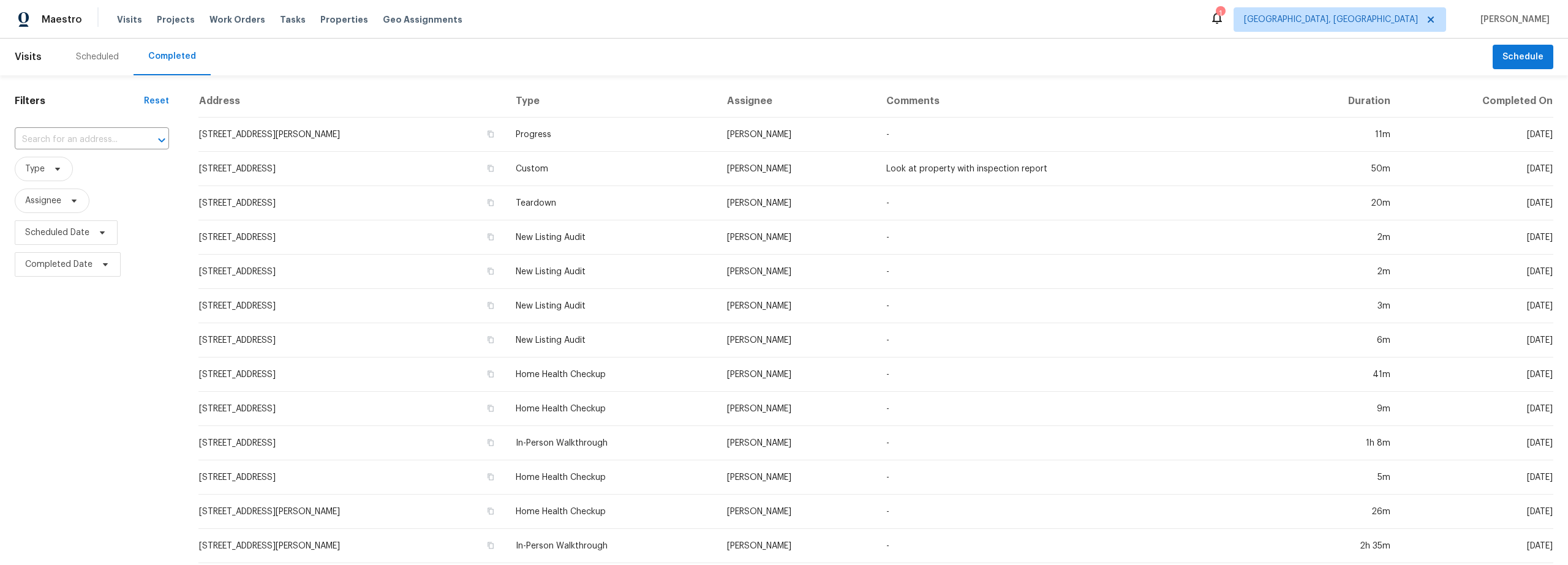
click at [107, 56] on div "Scheduled" at bounding box center [97, 57] width 43 height 12
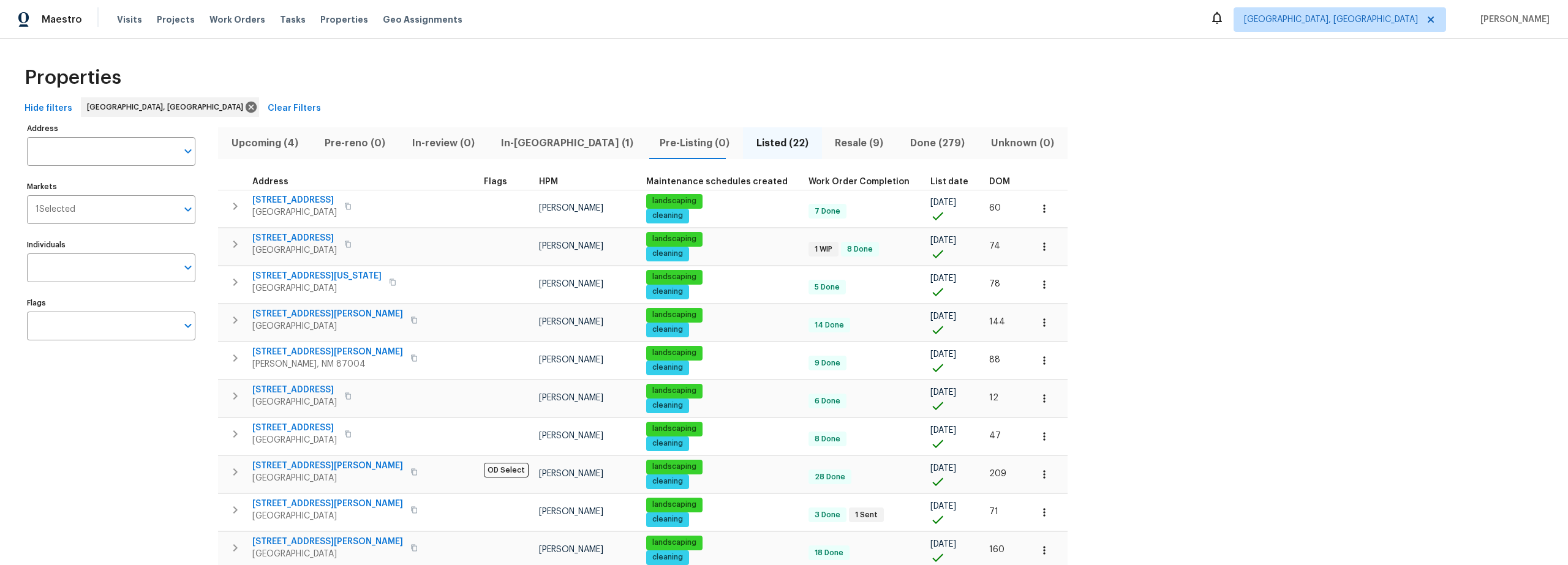
drag, startPoint x: 517, startPoint y: 140, endPoint x: 522, endPoint y: 168, distance: 28.4
click at [517, 140] on span "In-[GEOGRAPHIC_DATA] (1)" at bounding box center [567, 143] width 144 height 17
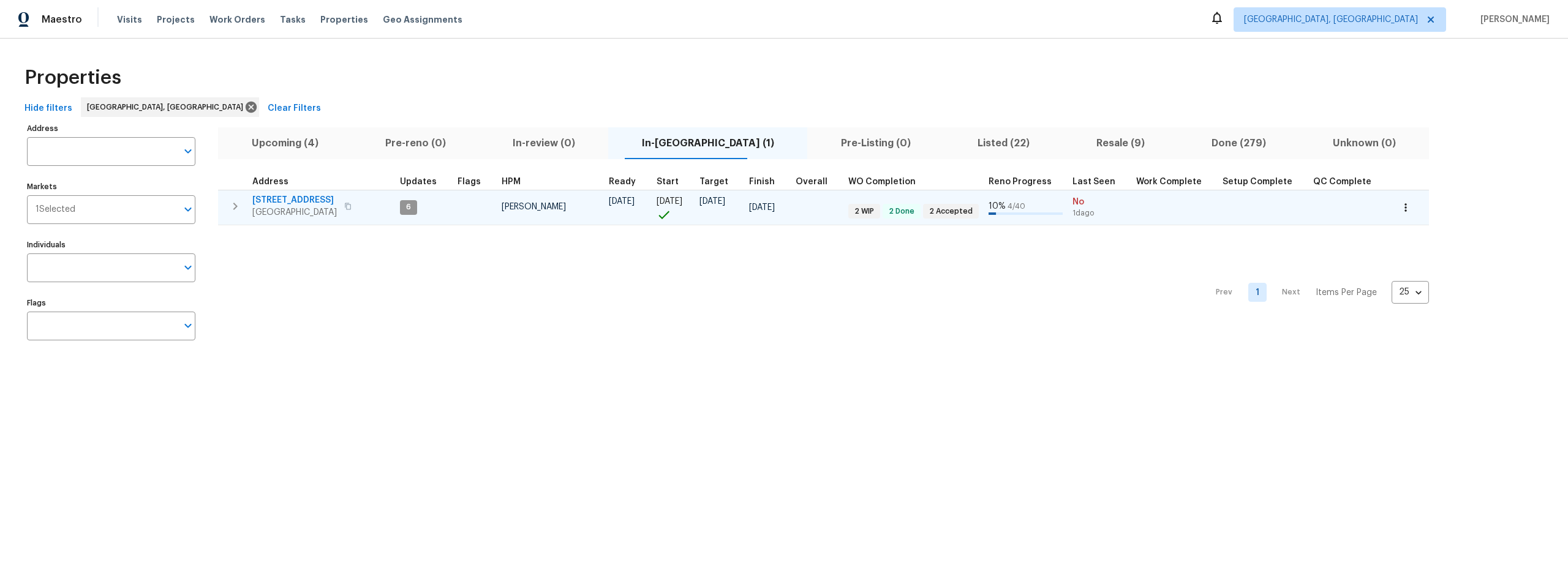
click at [327, 199] on span "[STREET_ADDRESS]" at bounding box center [294, 201] width 84 height 12
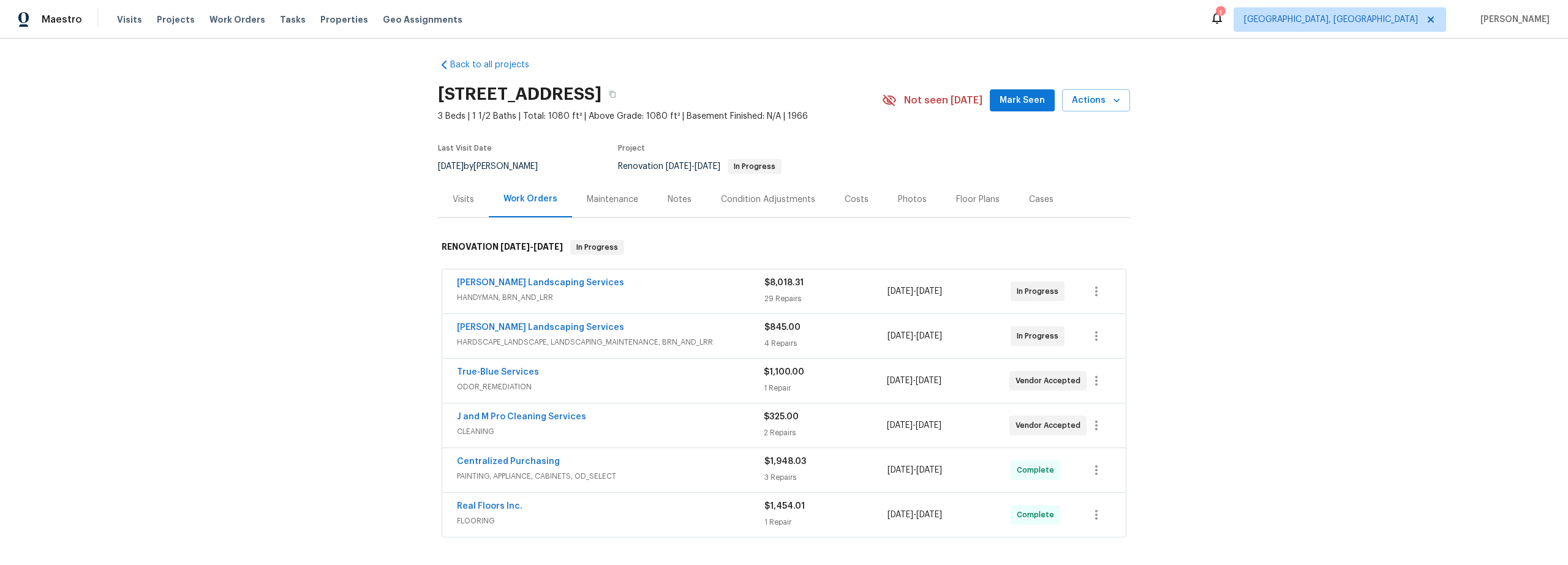
scroll to position [4, 0]
click at [848, 203] on div "Costs" at bounding box center [857, 201] width 24 height 12
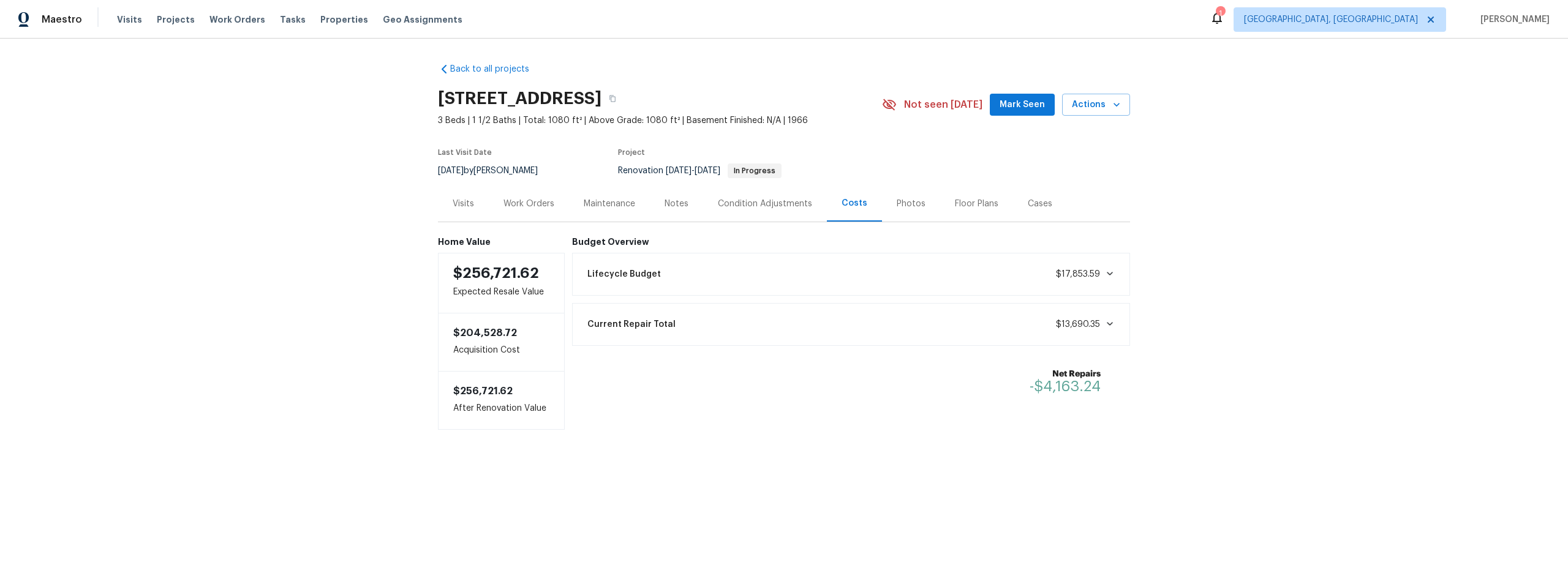
click at [734, 205] on div "Condition Adjustments" at bounding box center [765, 204] width 94 height 12
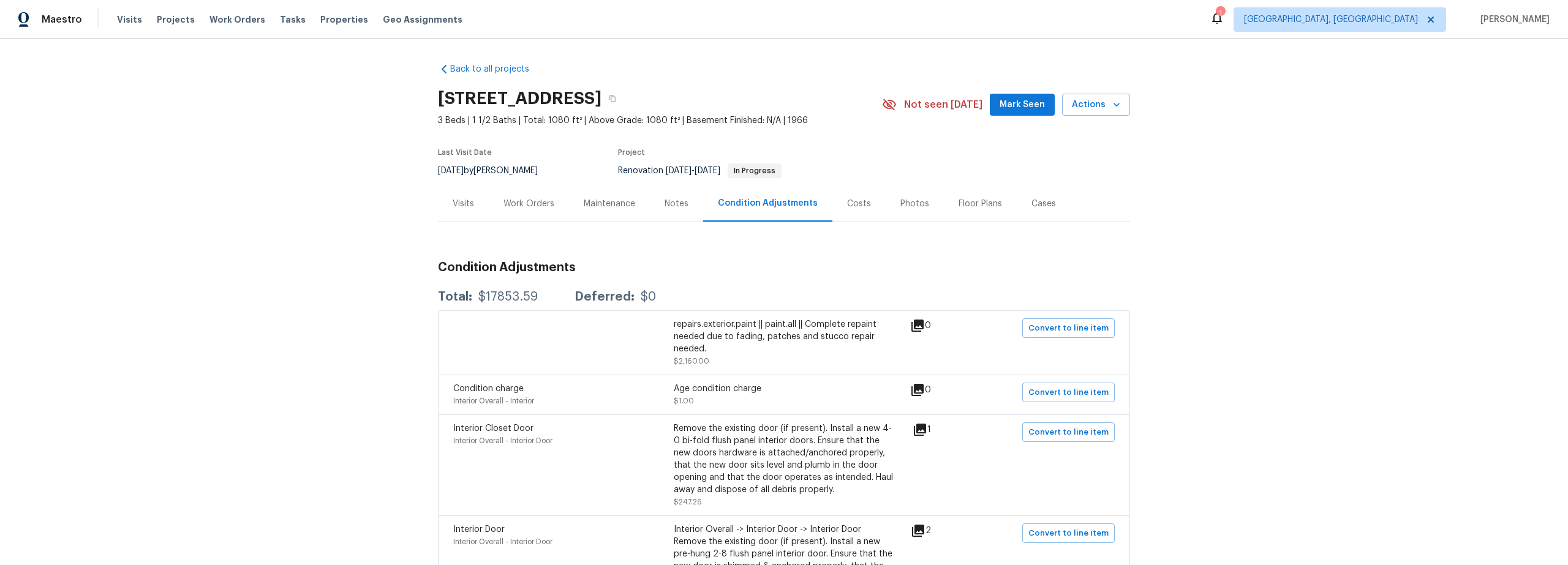
click at [847, 204] on div "Costs" at bounding box center [859, 204] width 24 height 12
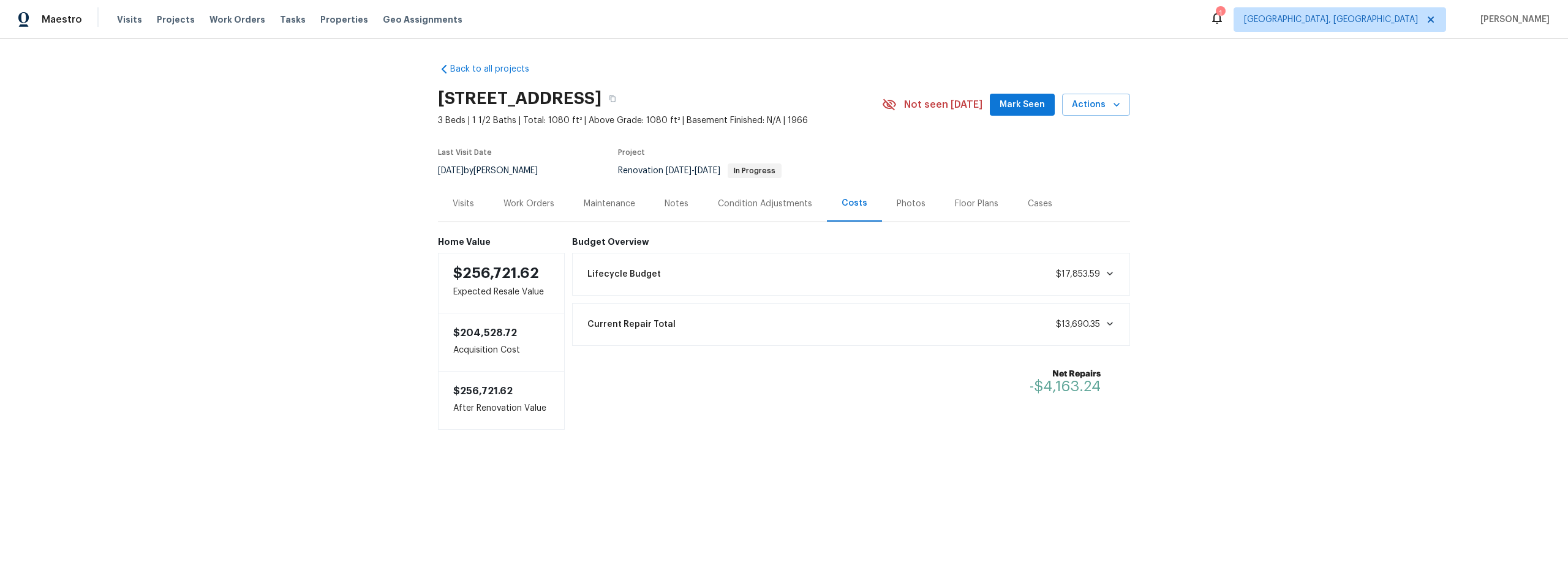
click at [616, 206] on div "Maintenance" at bounding box center [609, 204] width 52 height 12
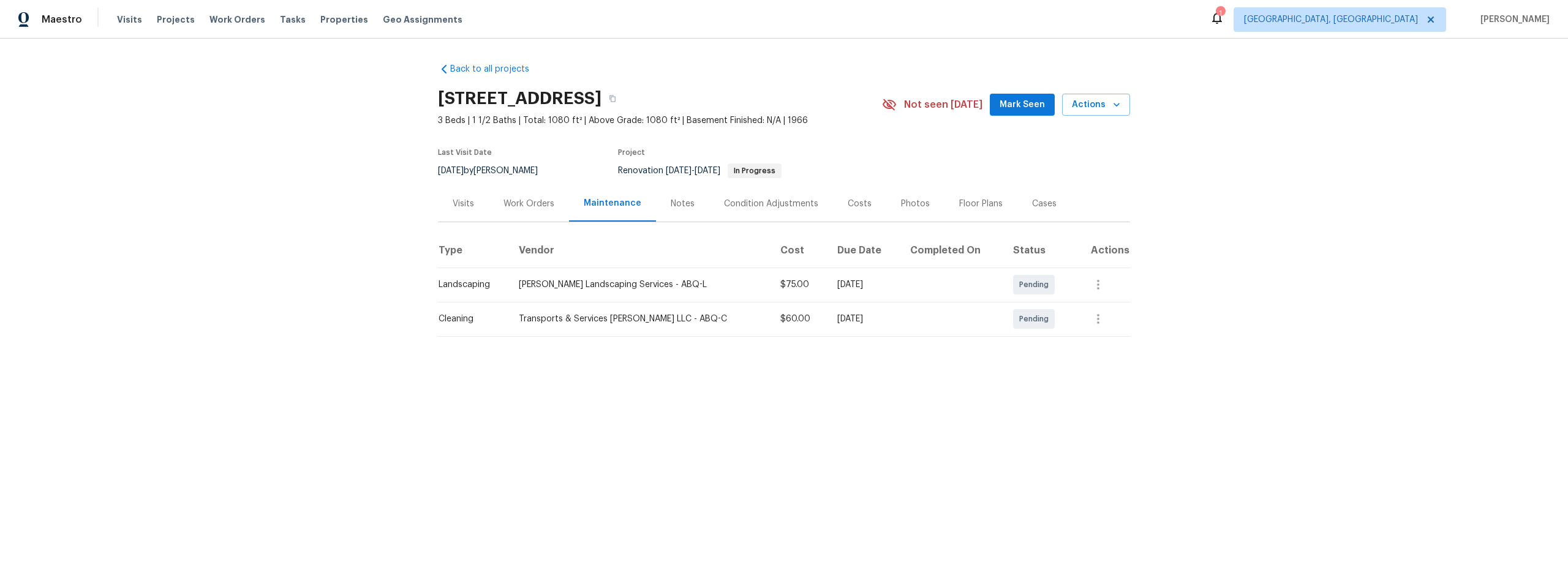
click at [522, 202] on div "Work Orders" at bounding box center [529, 204] width 51 height 12
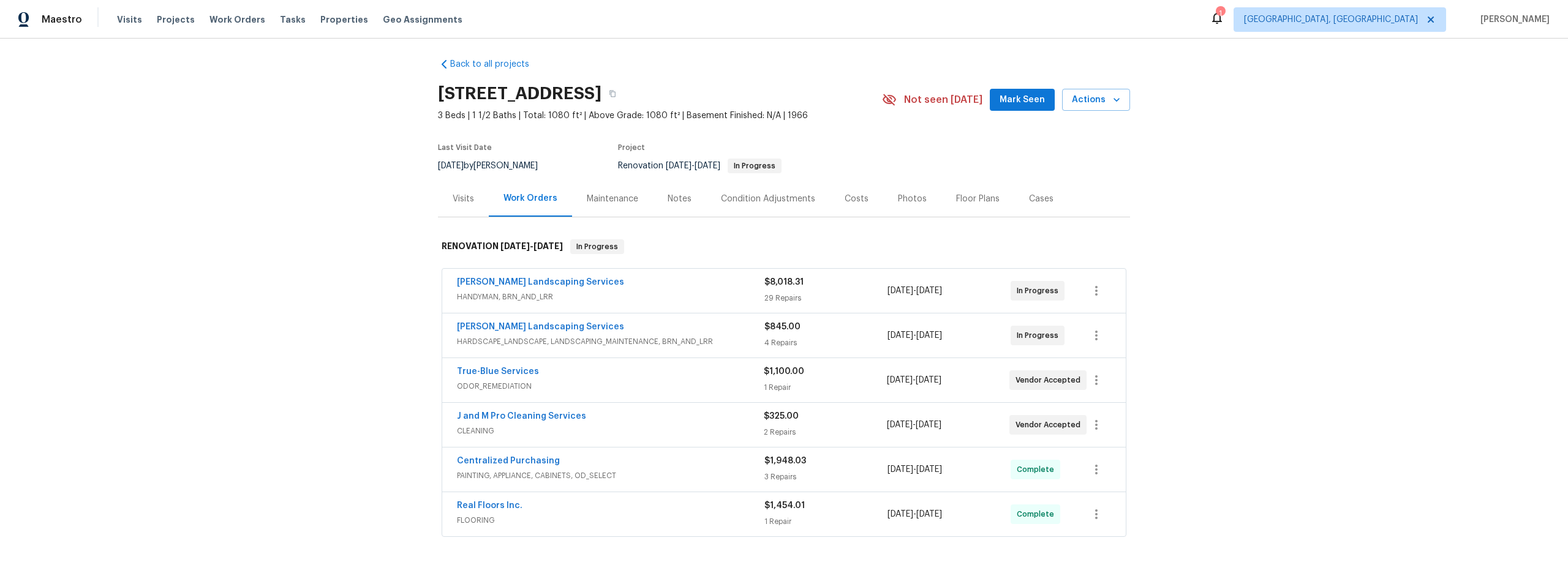
scroll to position [17, 0]
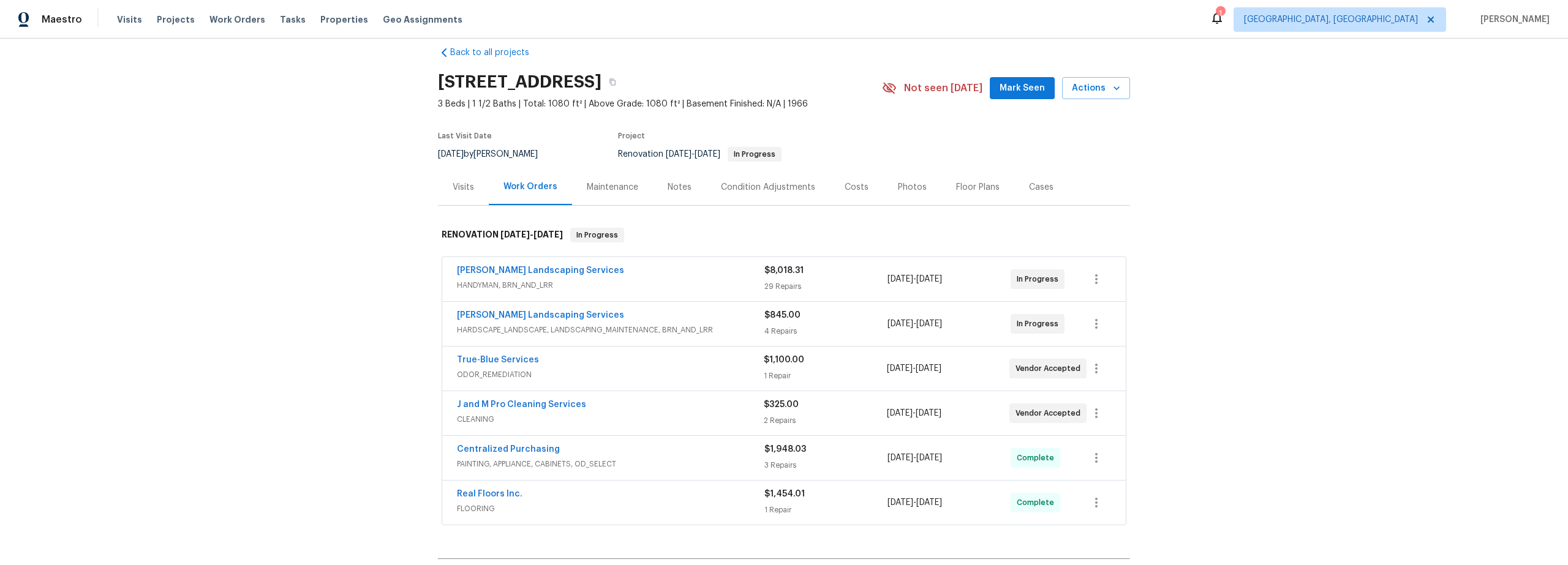
click at [698, 281] on span "HANDYMAN, BRN_AND_LRR" at bounding box center [611, 286] width 308 height 12
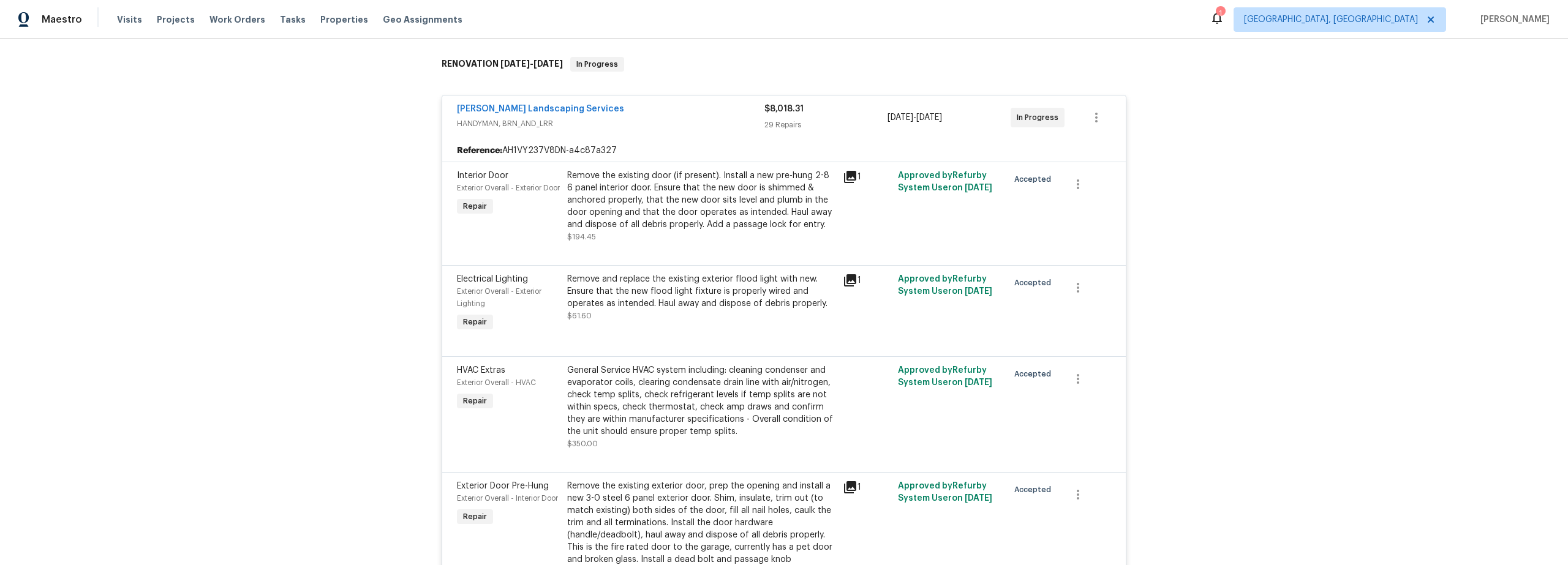
scroll to position [0, 0]
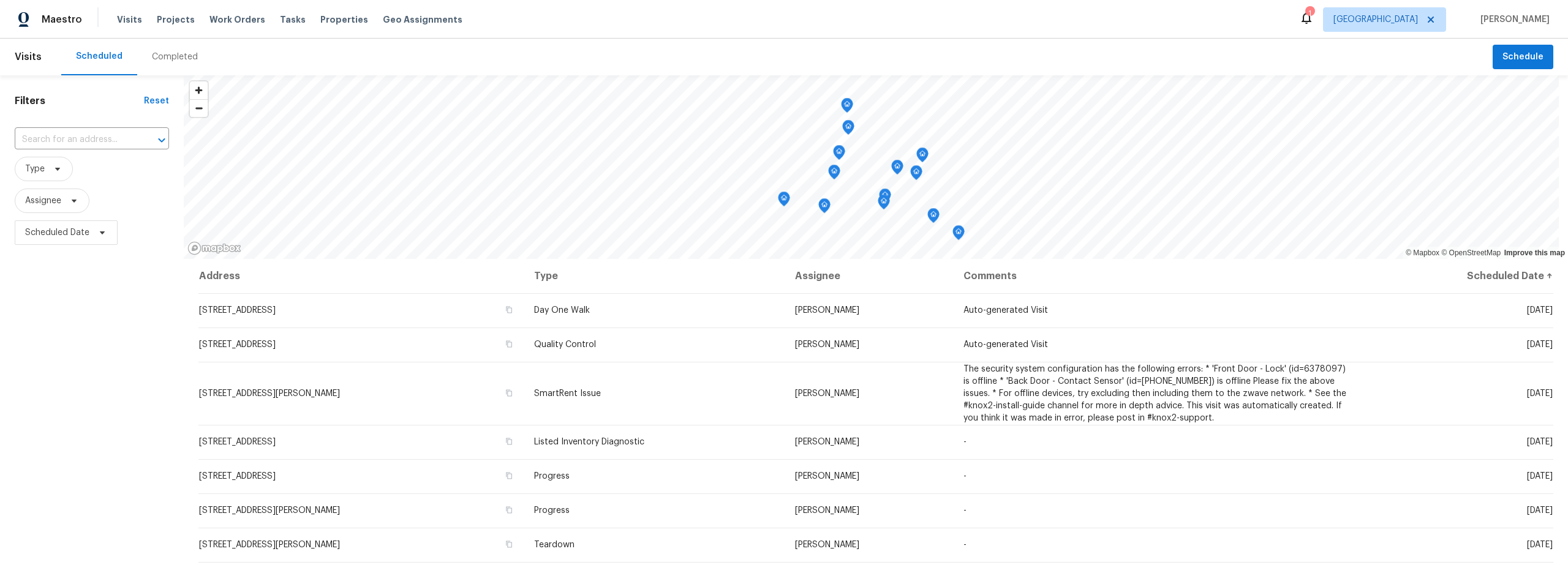
scroll to position [137, 0]
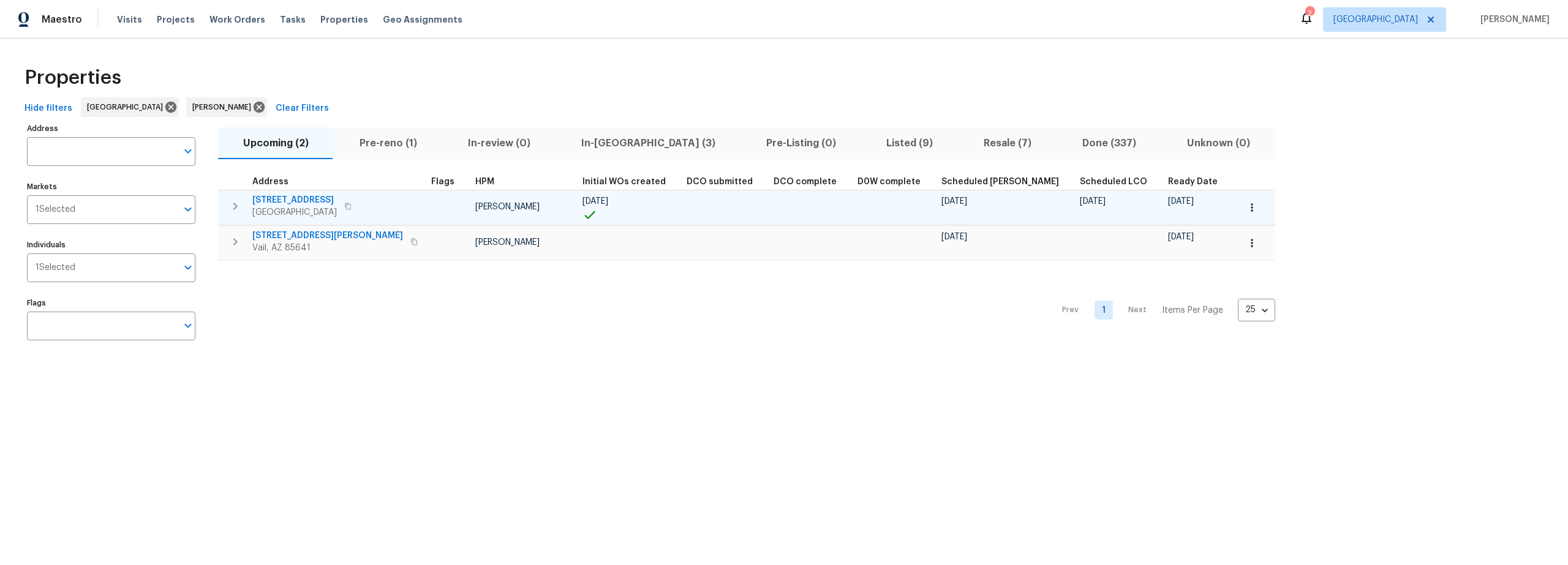
click at [1251, 210] on icon "button" at bounding box center [1251, 207] width 2 height 8
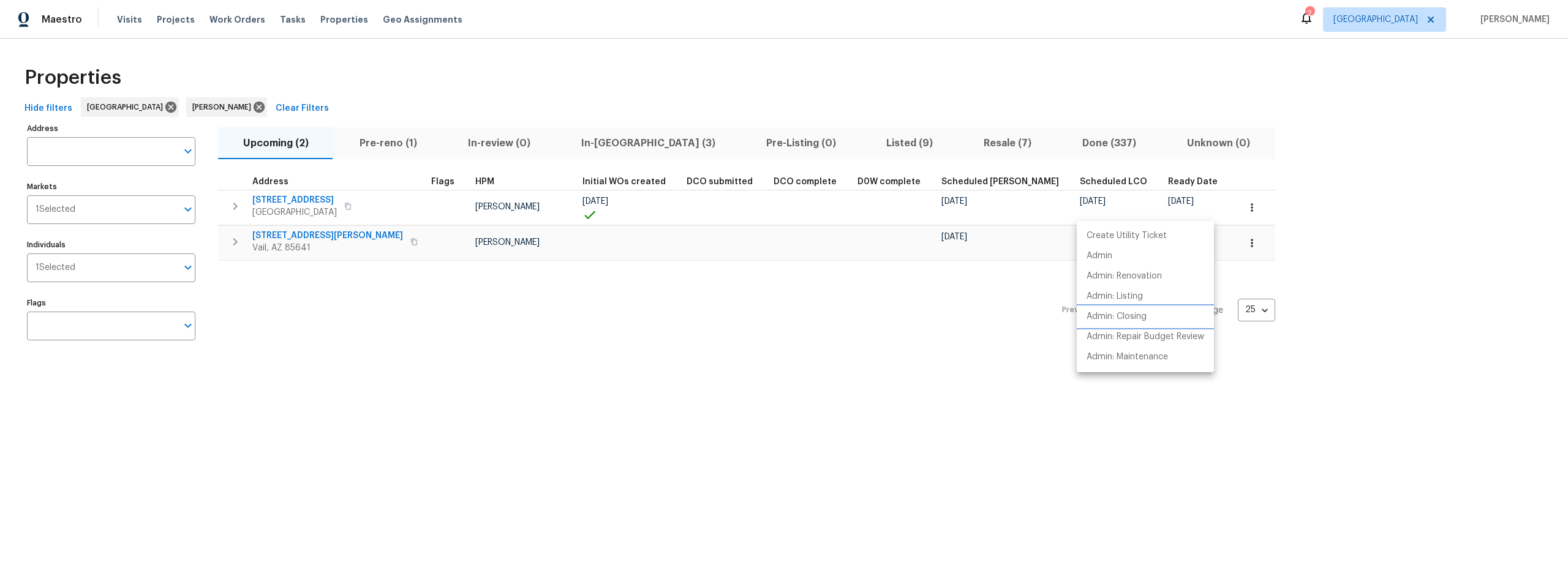
click at [1121, 320] on p "Admin: Closing" at bounding box center [1116, 317] width 60 height 13
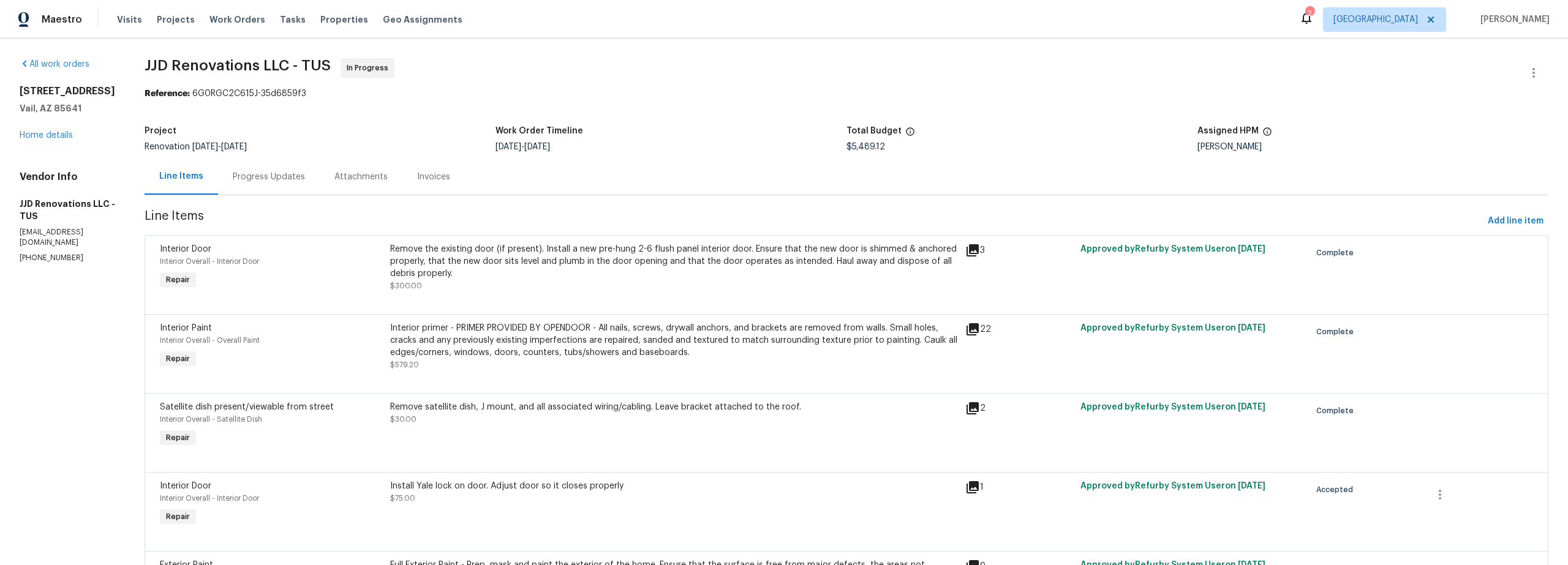
drag, startPoint x: 298, startPoint y: 176, endPoint x: 311, endPoint y: 183, distance: 14.8
click at [298, 177] on div "Progress Updates" at bounding box center [269, 177] width 72 height 12
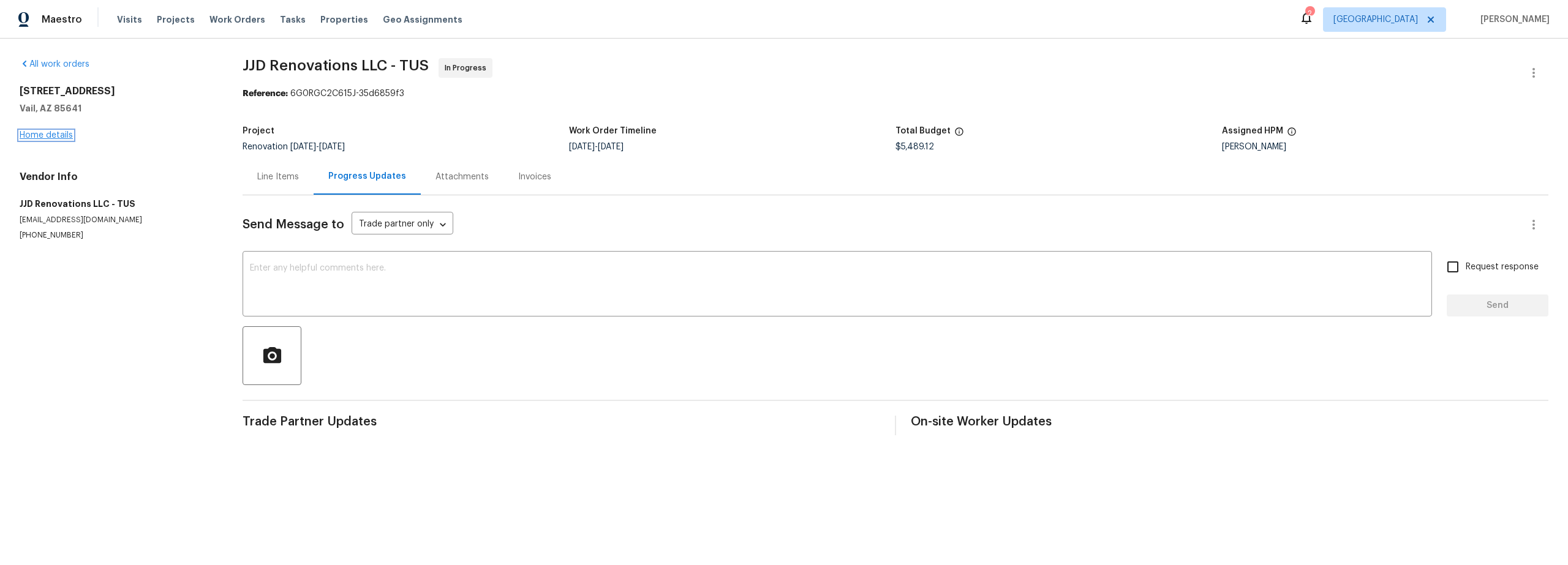
click at [52, 133] on link "Home details" at bounding box center [47, 135] width 53 height 9
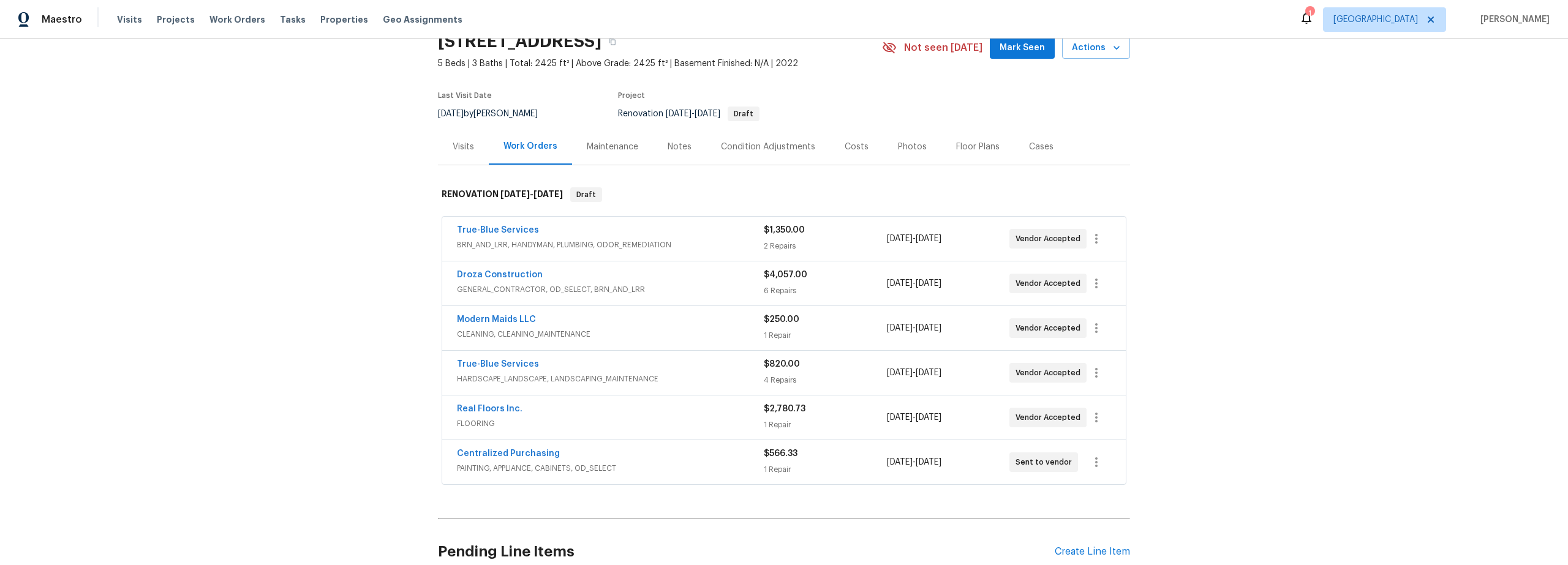
scroll to position [60, 0]
click at [709, 284] on span "GENERAL_CONTRACTOR, OD_SELECT, BRN_AND_LRR" at bounding box center [611, 287] width 307 height 12
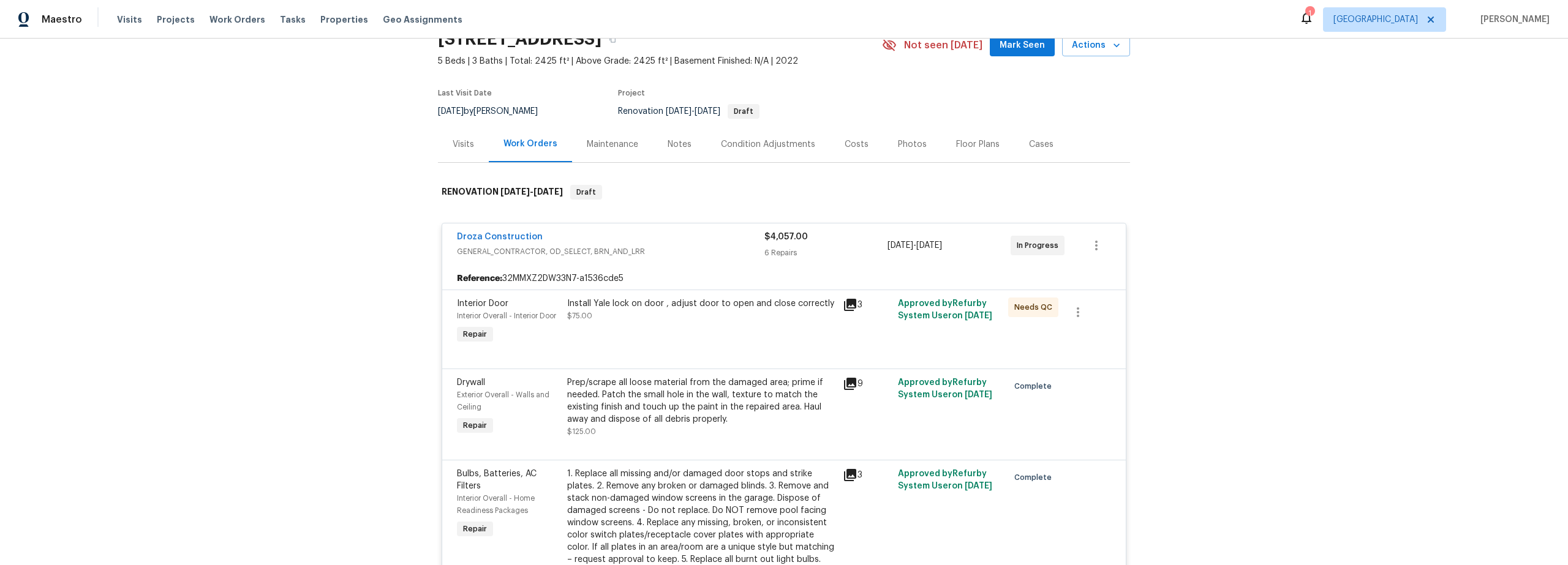
click at [713, 341] on div "Install Yale lock on door , adjust door to open and close correctly $75.00" at bounding box center [701, 322] width 276 height 56
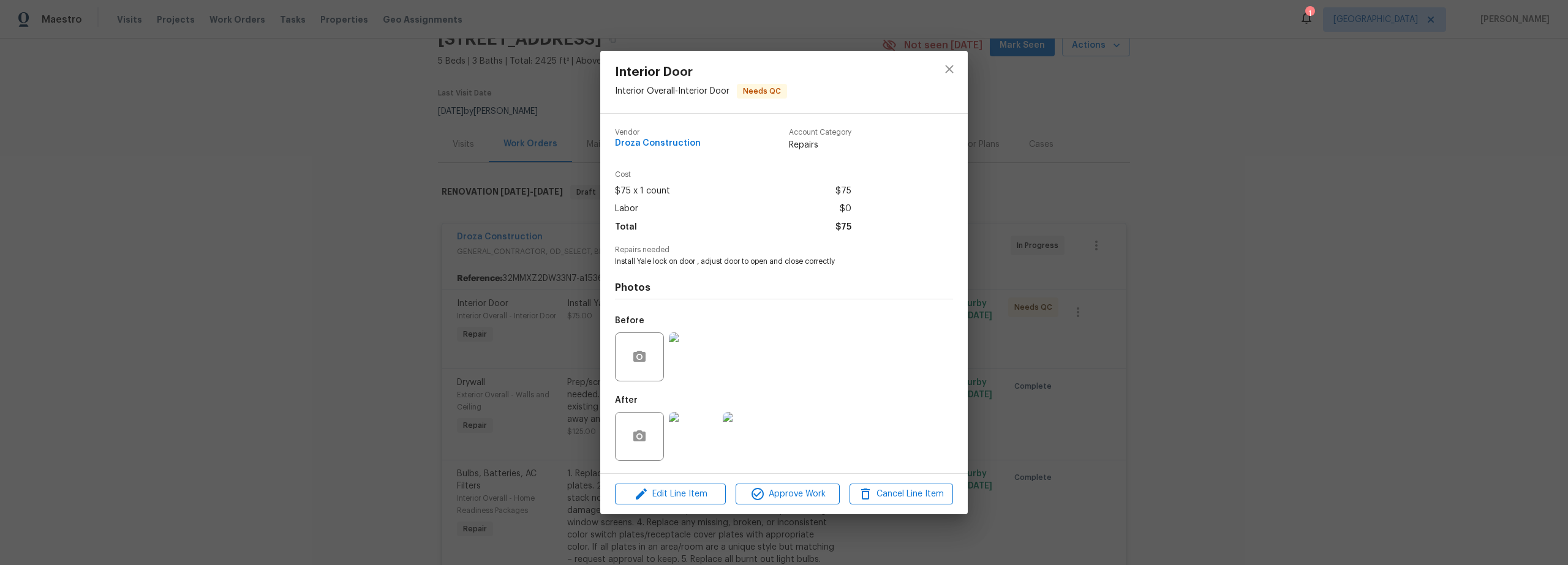
click at [696, 436] on img at bounding box center [693, 436] width 49 height 49
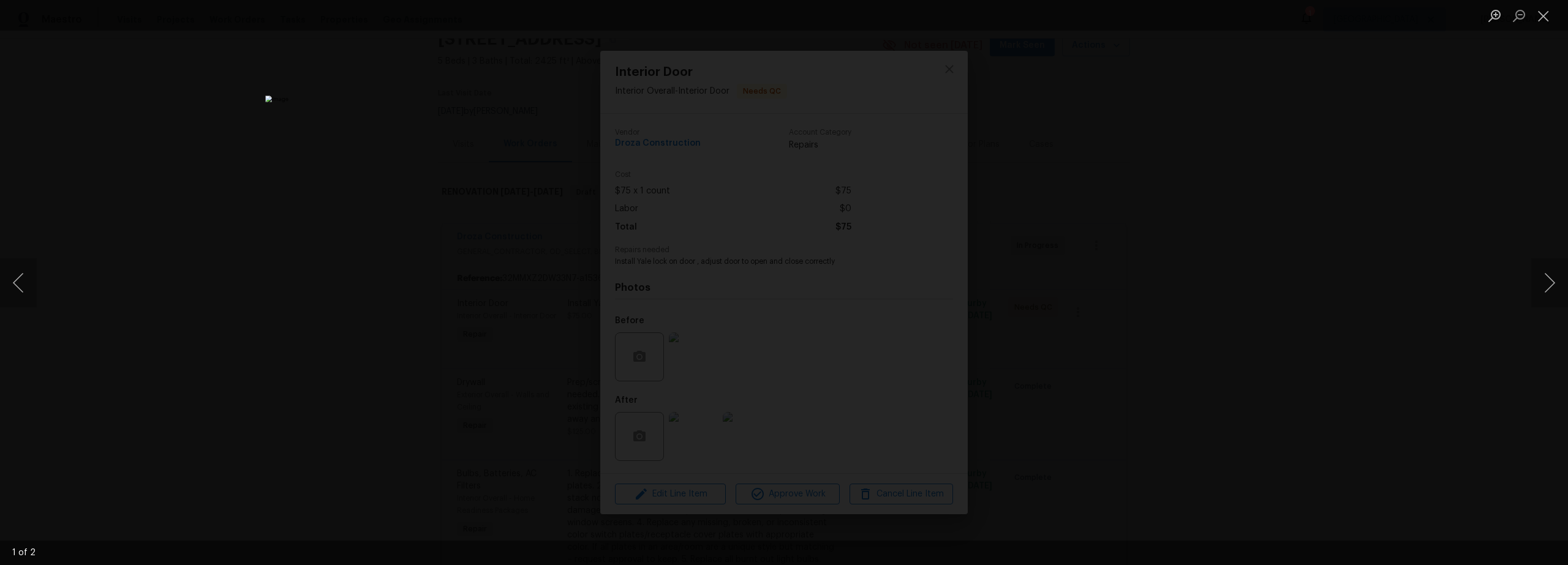
click at [1113, 291] on div "Lightbox" at bounding box center [784, 282] width 1568 height 565
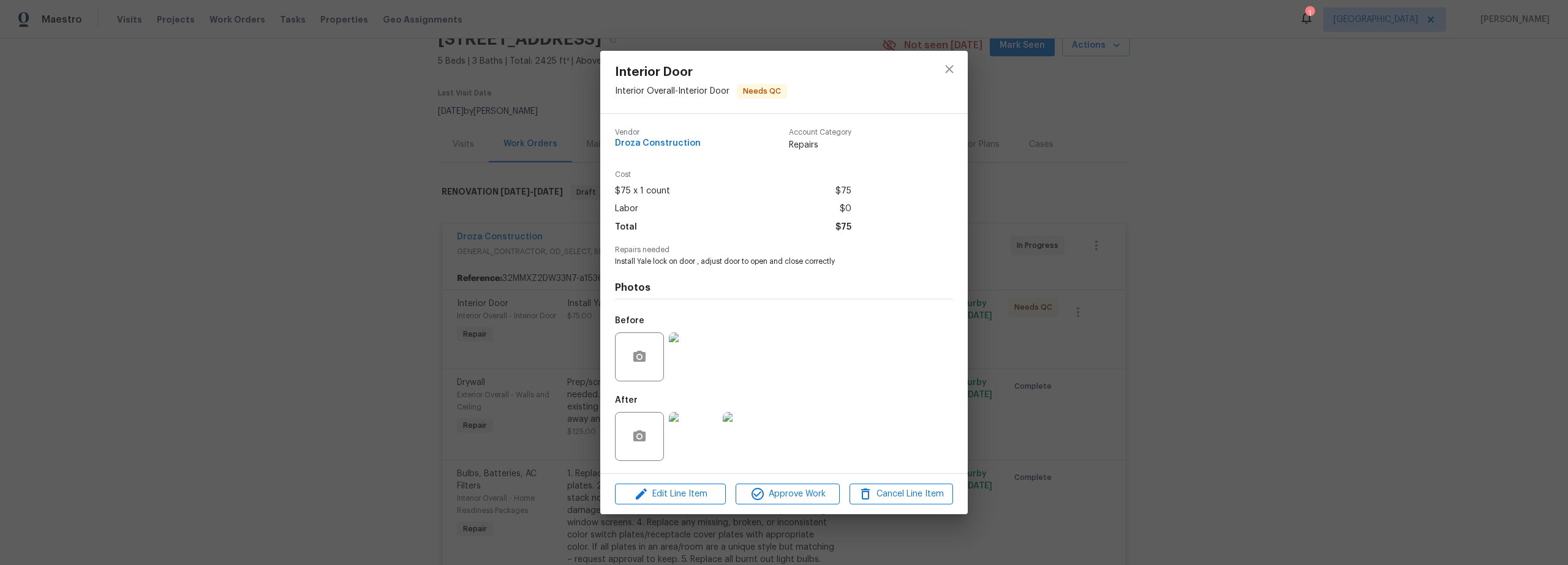
click at [769, 426] on img at bounding box center [747, 436] width 49 height 49
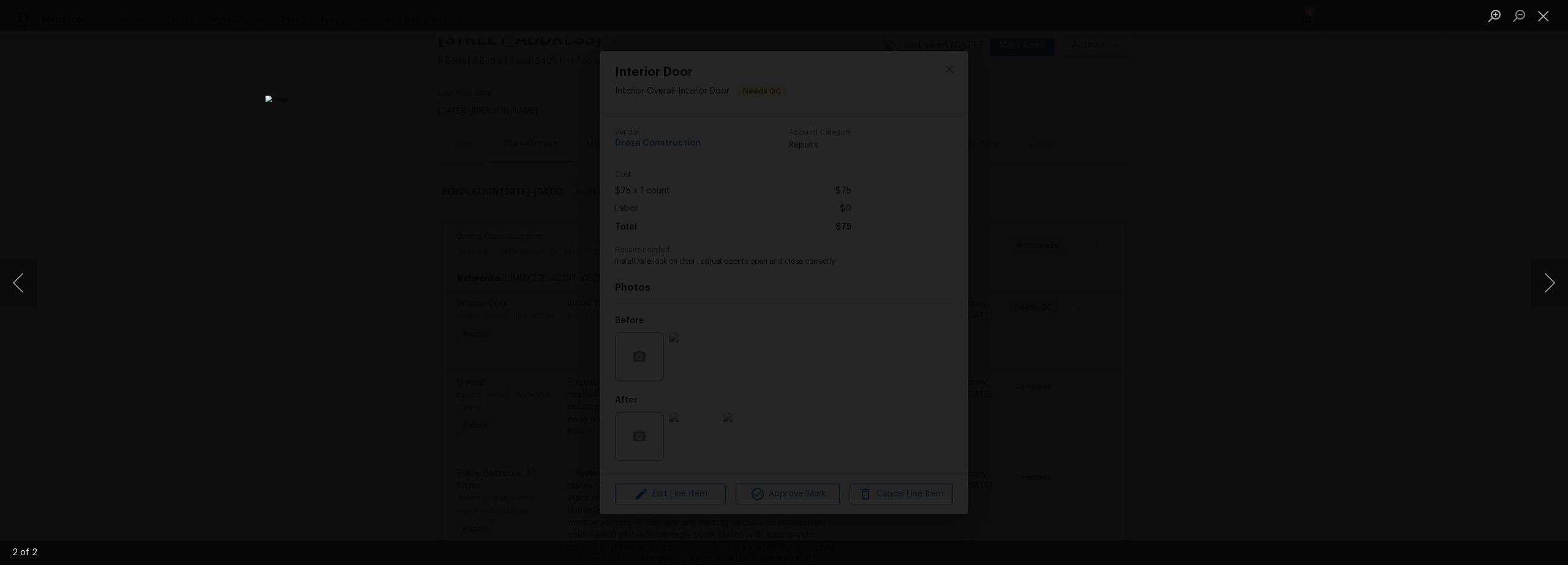
click at [1156, 343] on div "Lightbox" at bounding box center [784, 282] width 1568 height 565
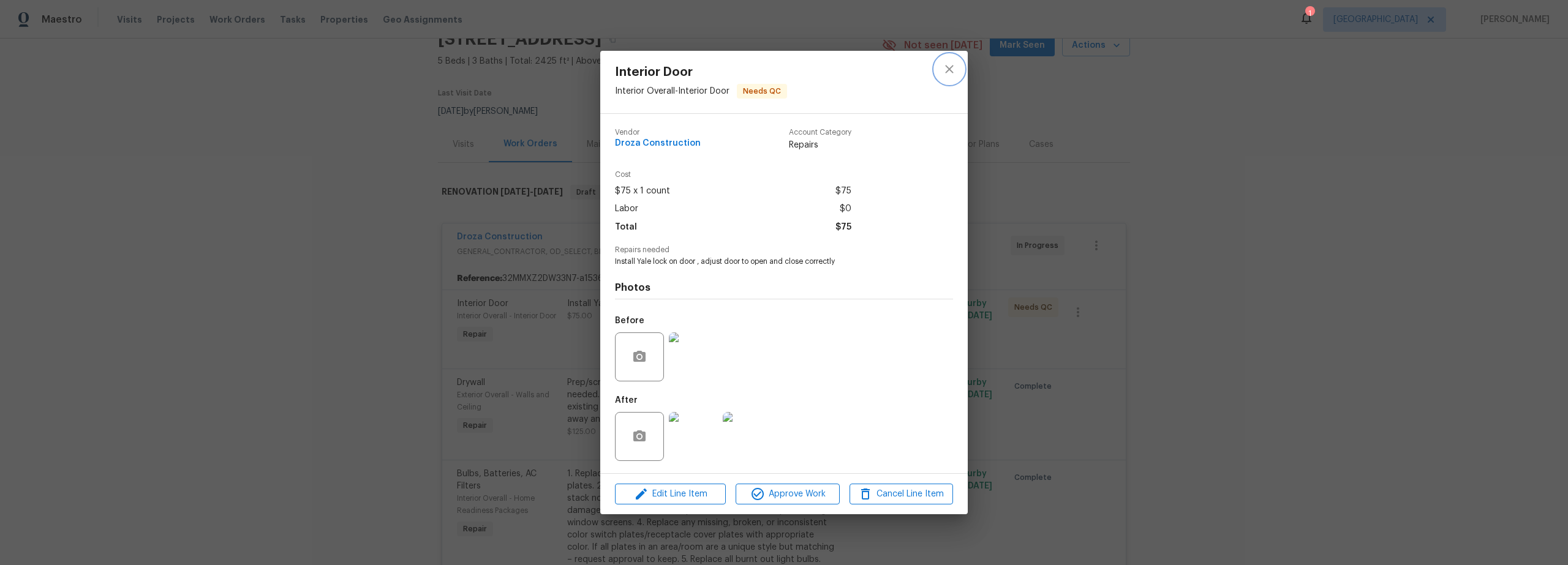
click at [950, 71] on icon "close" at bounding box center [949, 70] width 15 height 15
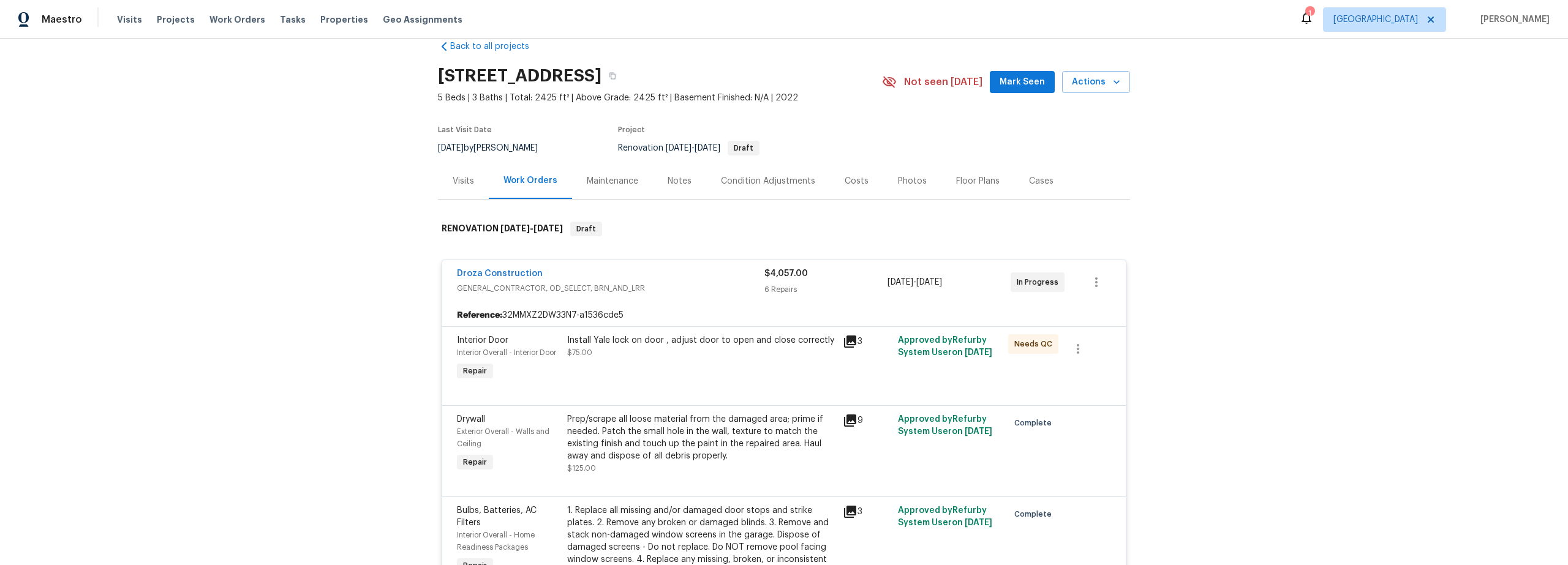
scroll to position [0, 0]
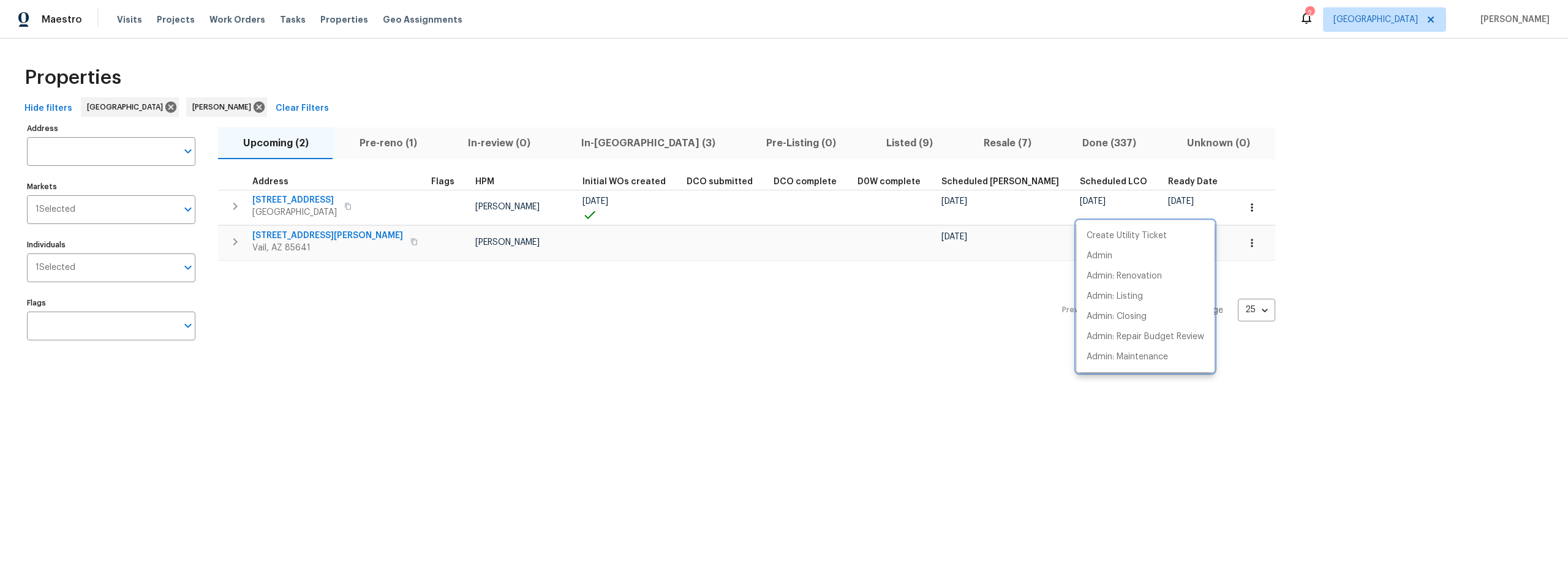
click at [599, 140] on div at bounding box center [784, 282] width 1568 height 565
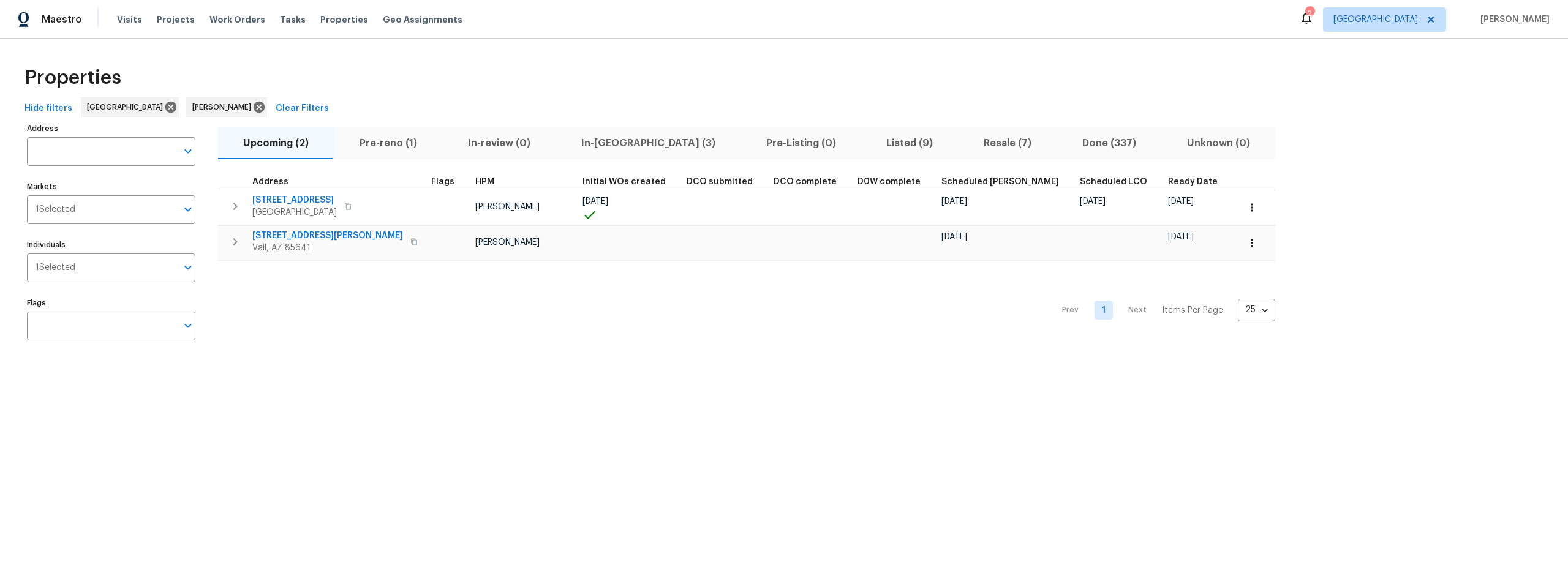
click at [599, 145] on span "In-[GEOGRAPHIC_DATA] (3)" at bounding box center [648, 143] width 170 height 17
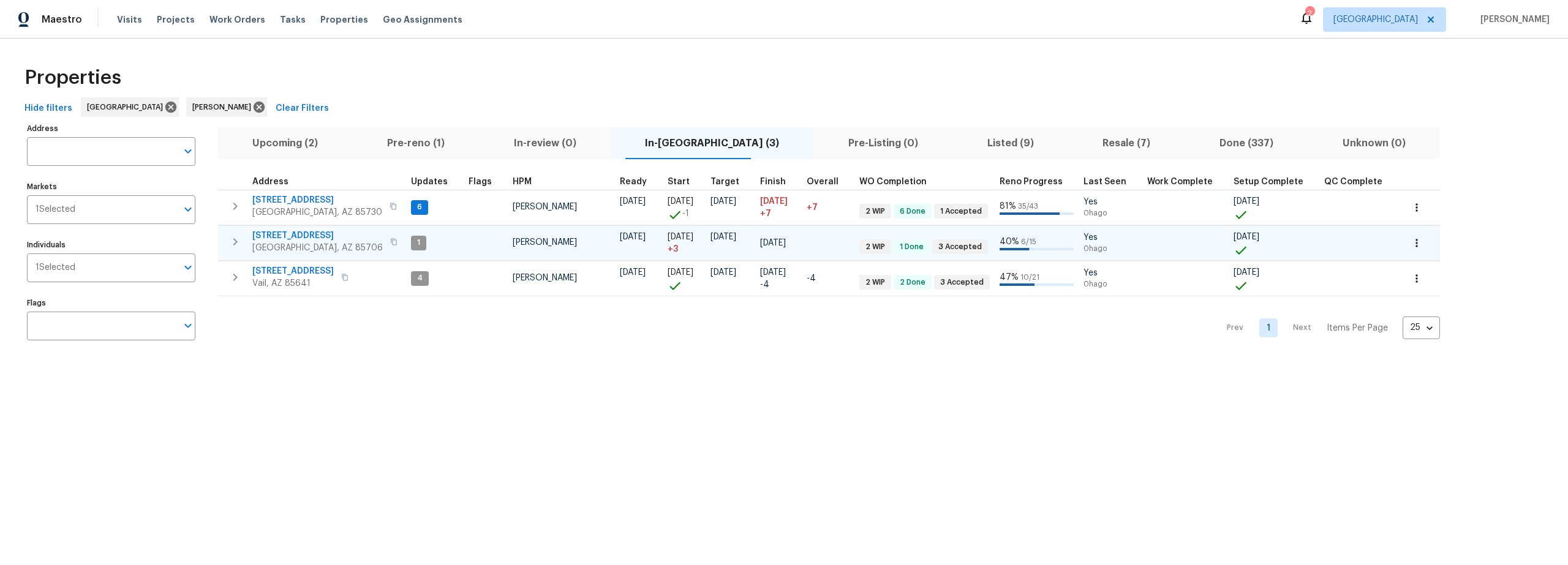
click at [1411, 242] on icon "button" at bounding box center [1417, 243] width 12 height 12
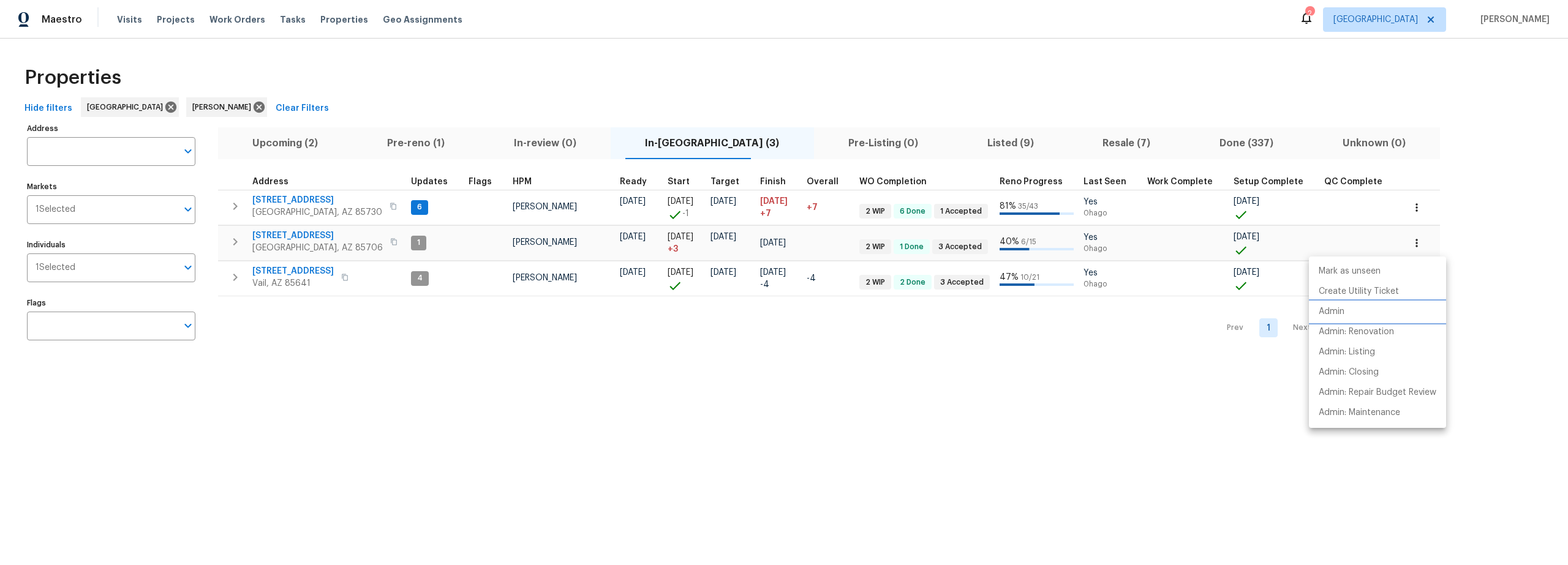
click at [1343, 313] on p "Admin" at bounding box center [1331, 312] width 25 height 13
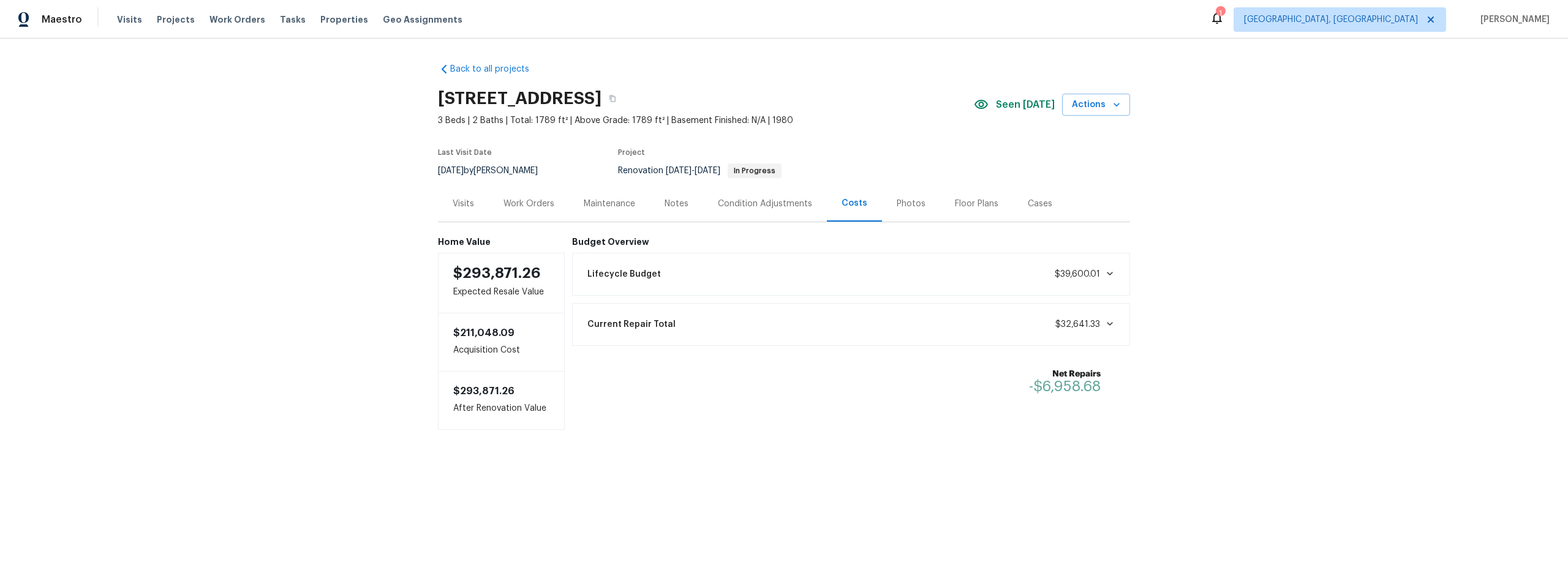
click at [534, 201] on div "Work Orders" at bounding box center [529, 204] width 51 height 12
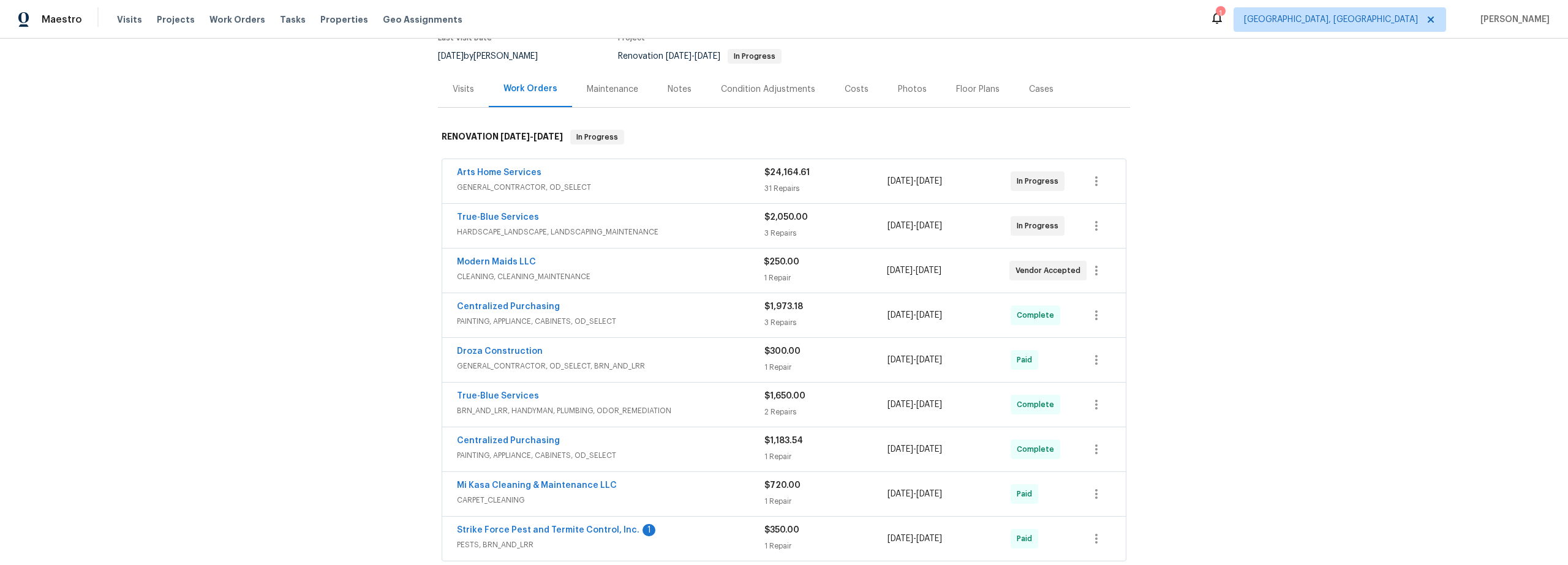
scroll to position [135, 0]
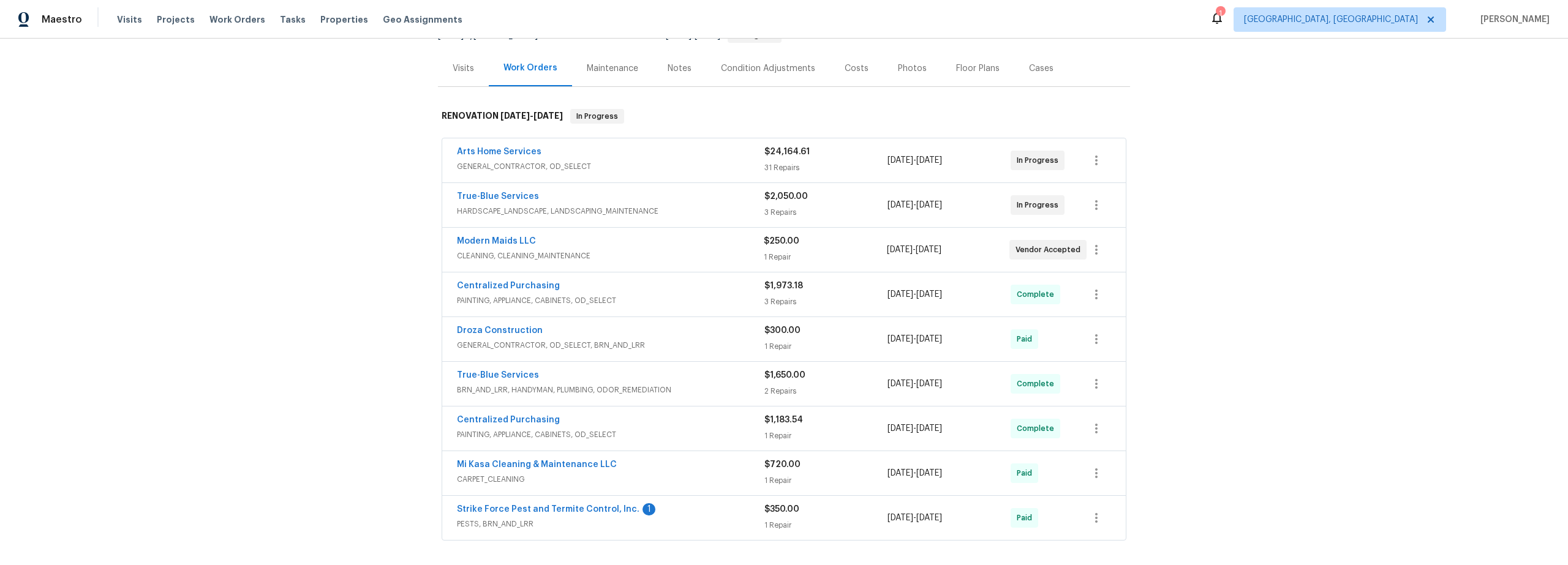
click at [713, 161] on span "GENERAL_CONTRACTOR, OD_SELECT" at bounding box center [611, 166] width 308 height 12
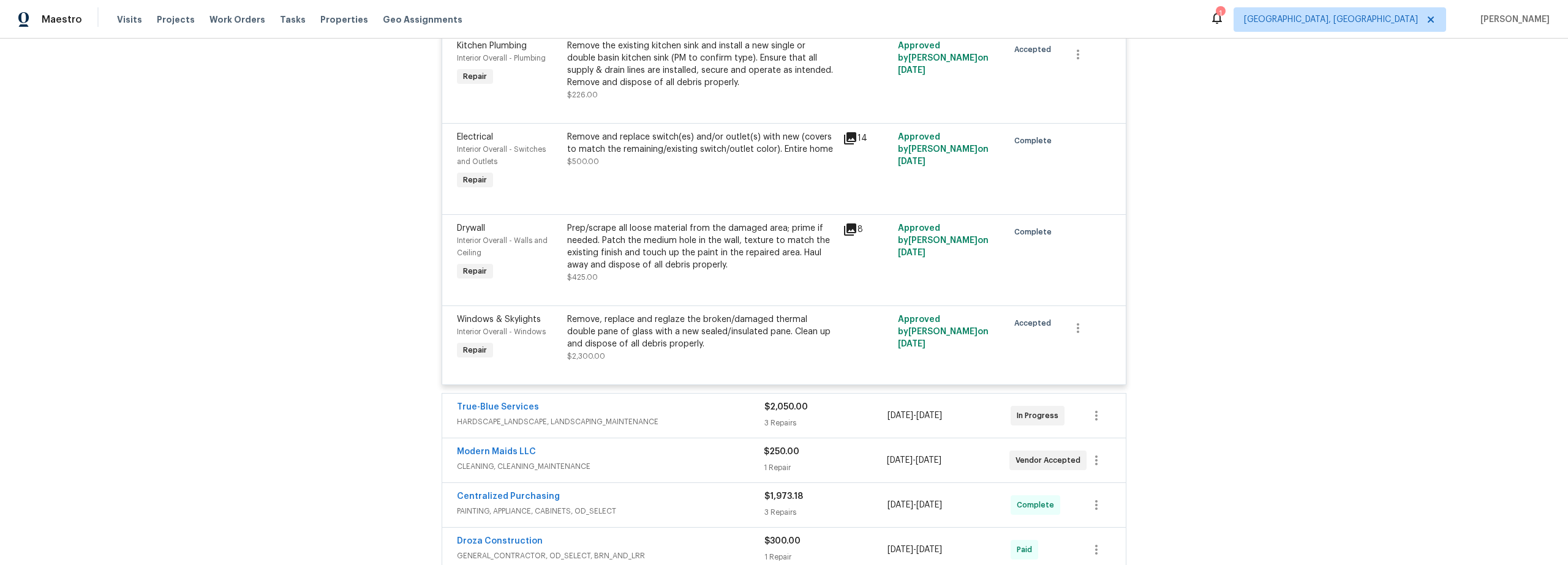
scroll to position [3675, 0]
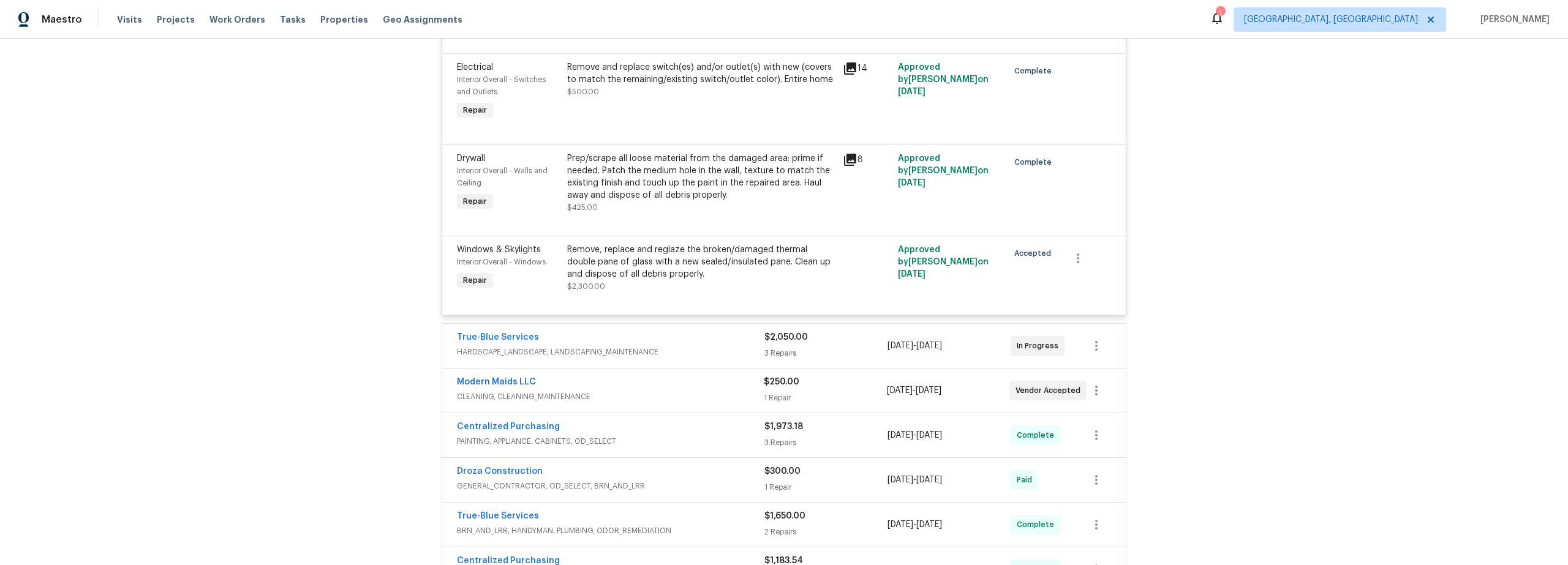
click at [746, 259] on div "Remove, replace and reglaze the broken/damaged thermal double pane of glass wit…" at bounding box center [701, 268] width 268 height 49
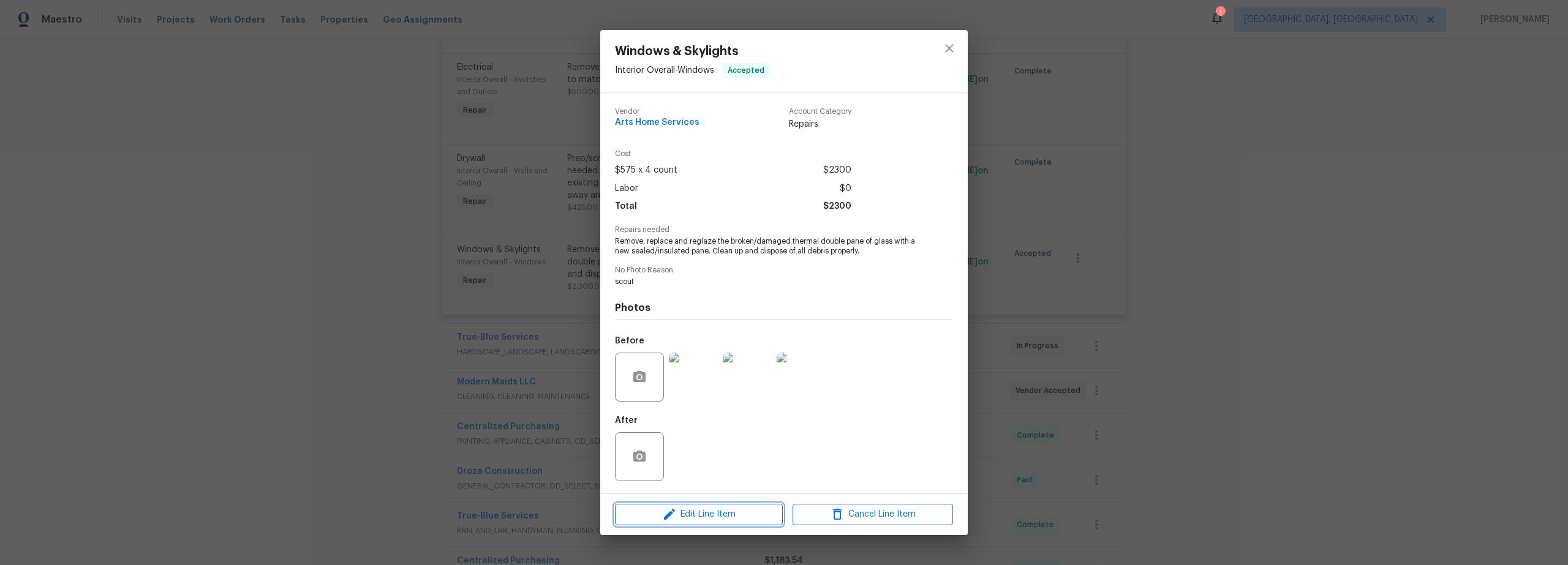
click at [733, 513] on span "Edit Line Item" at bounding box center [699, 514] width 160 height 16
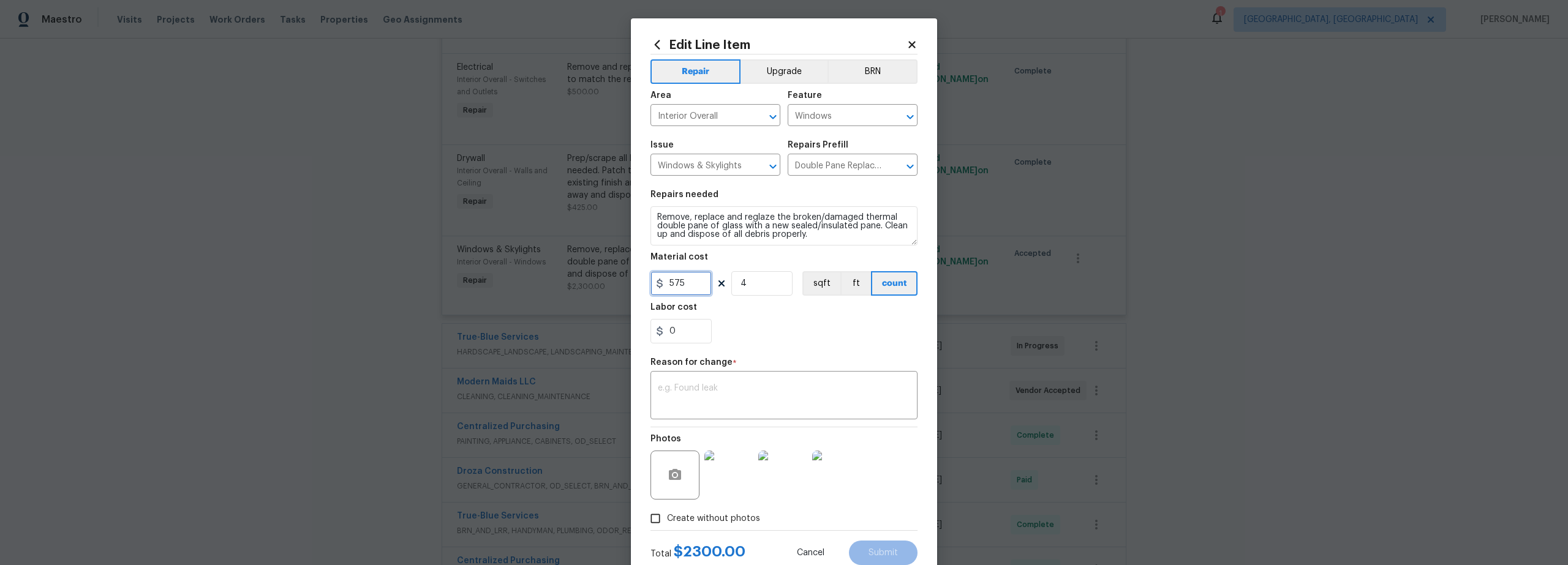
click at [680, 284] on input "575" at bounding box center [681, 283] width 62 height 24
click at [760, 331] on div "0" at bounding box center [784, 331] width 267 height 24
click at [686, 284] on input "550" at bounding box center [681, 283] width 62 height 24
type input "525"
click at [763, 341] on div "0" at bounding box center [784, 331] width 267 height 24
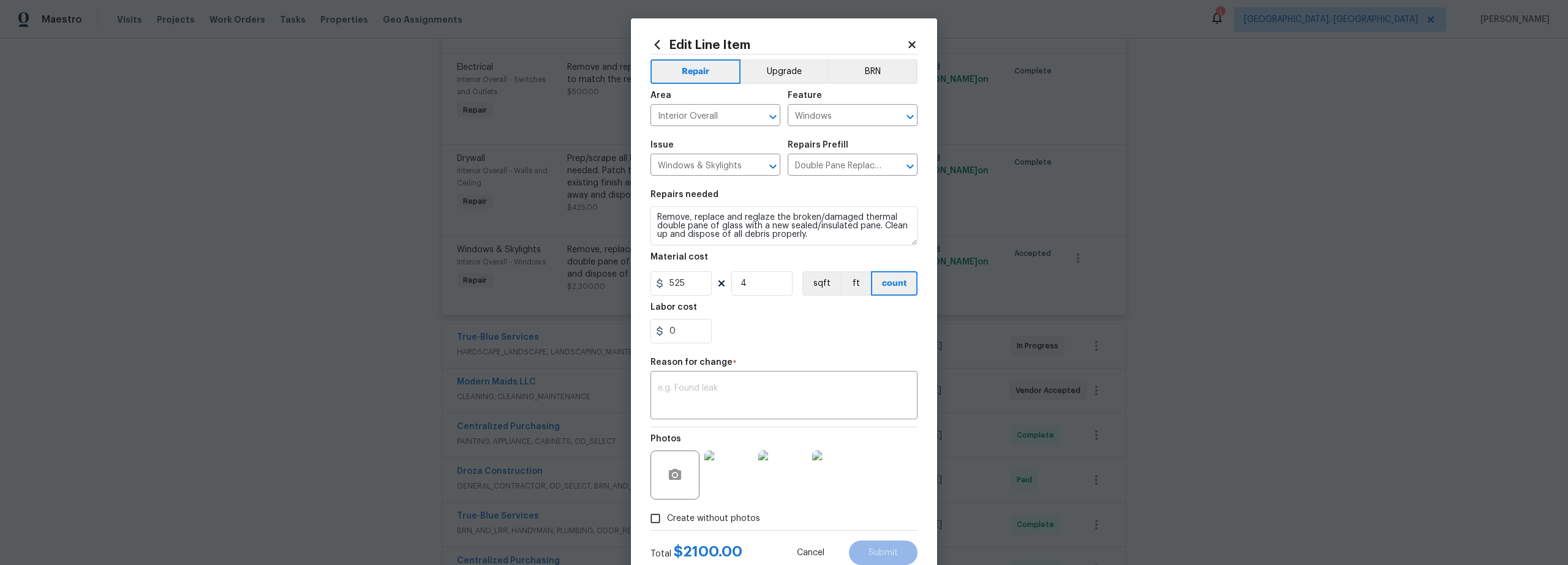
click at [651, 518] on input "Create without photos" at bounding box center [655, 518] width 23 height 23
checkbox input "false"
click at [713, 385] on textarea at bounding box center [784, 396] width 252 height 25
type textarea "scout"
click at [888, 551] on span "Submit" at bounding box center [883, 553] width 29 height 9
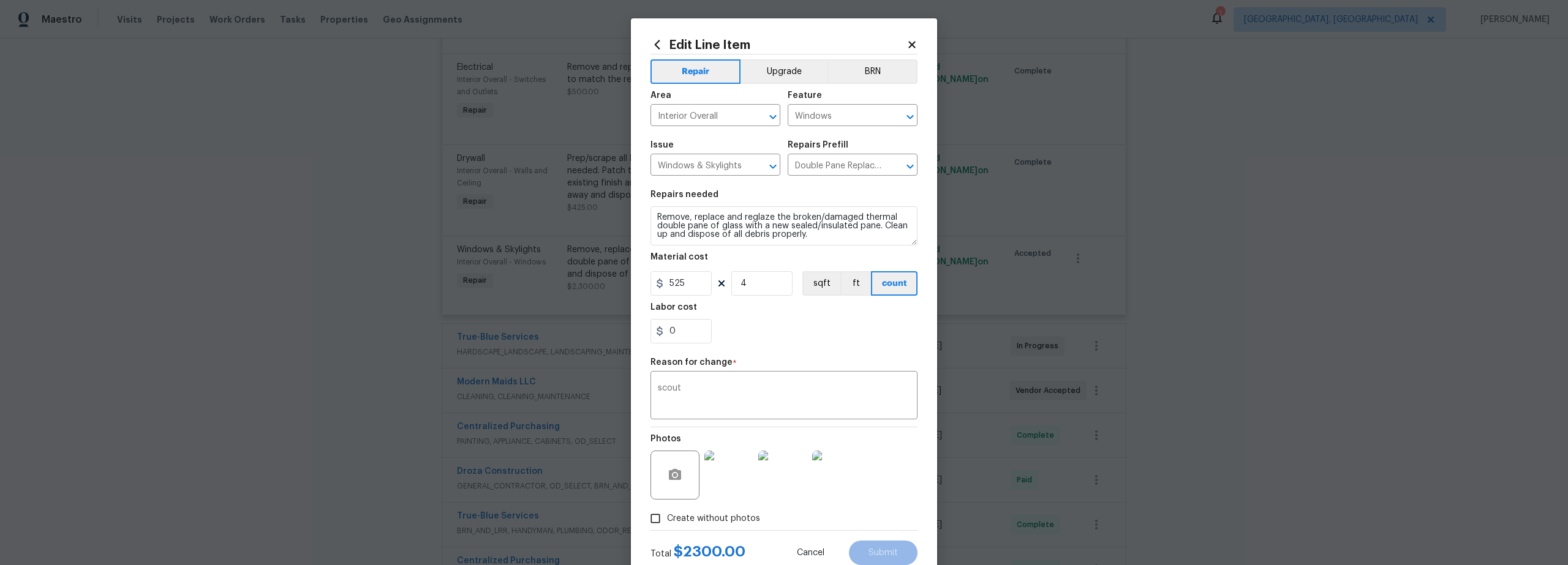
type input "575"
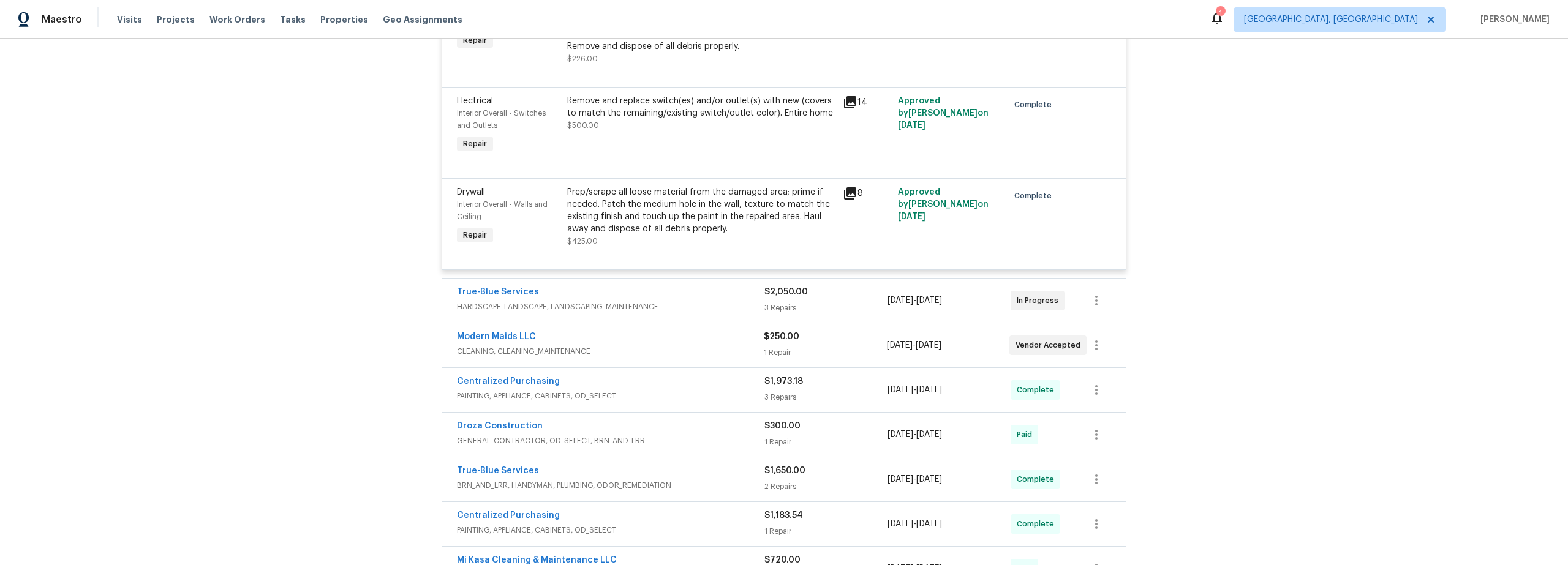
scroll to position [3815, 0]
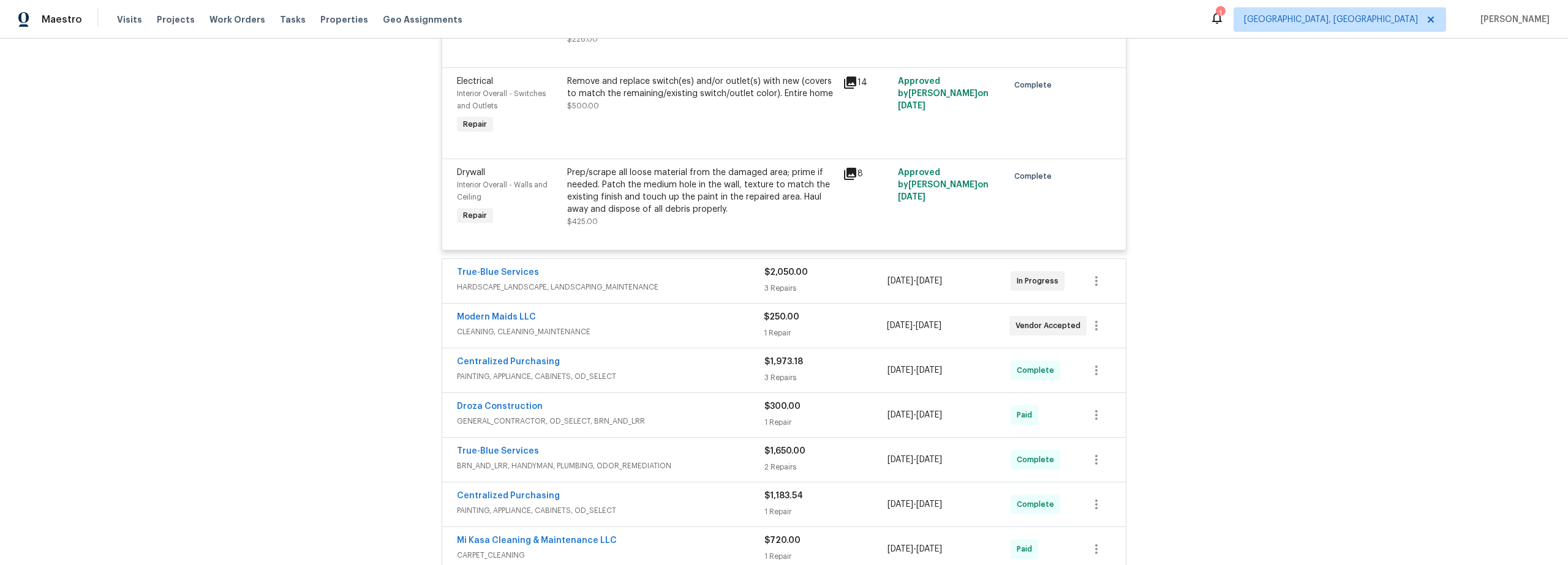
click at [703, 311] on div "Modern Maids LLC" at bounding box center [611, 319] width 307 height 15
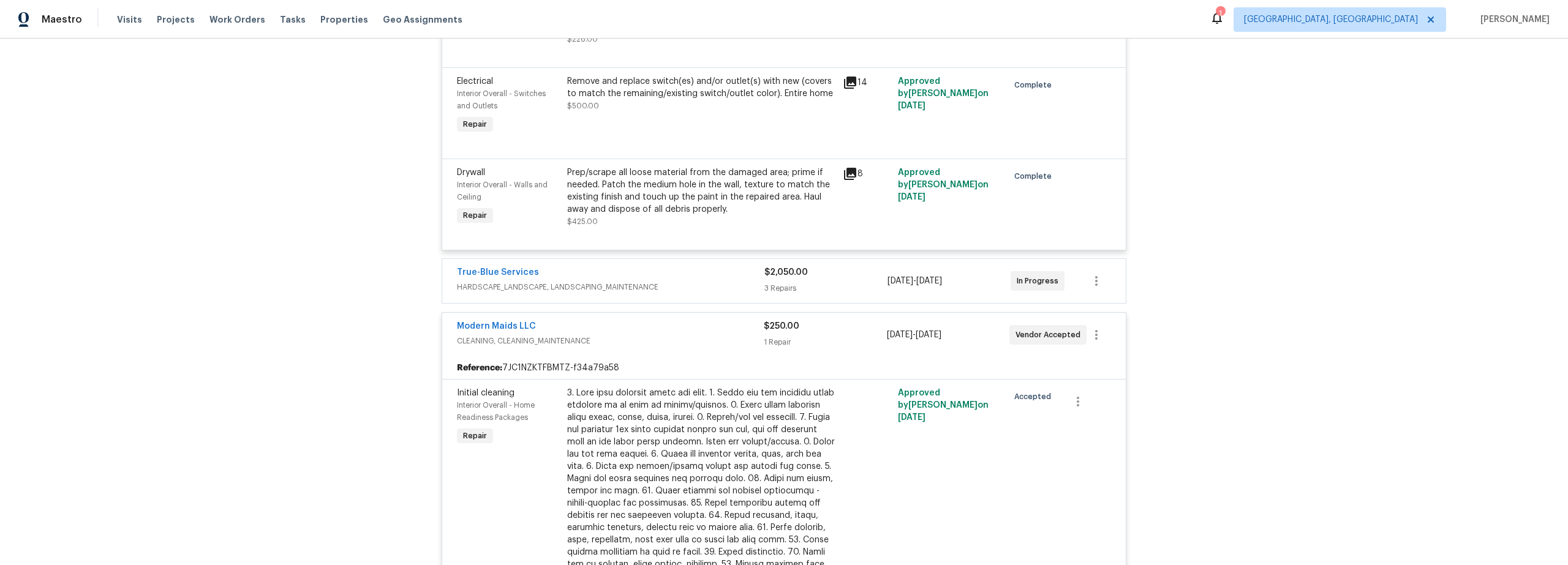
click at [767, 470] on div at bounding box center [701, 515] width 268 height 257
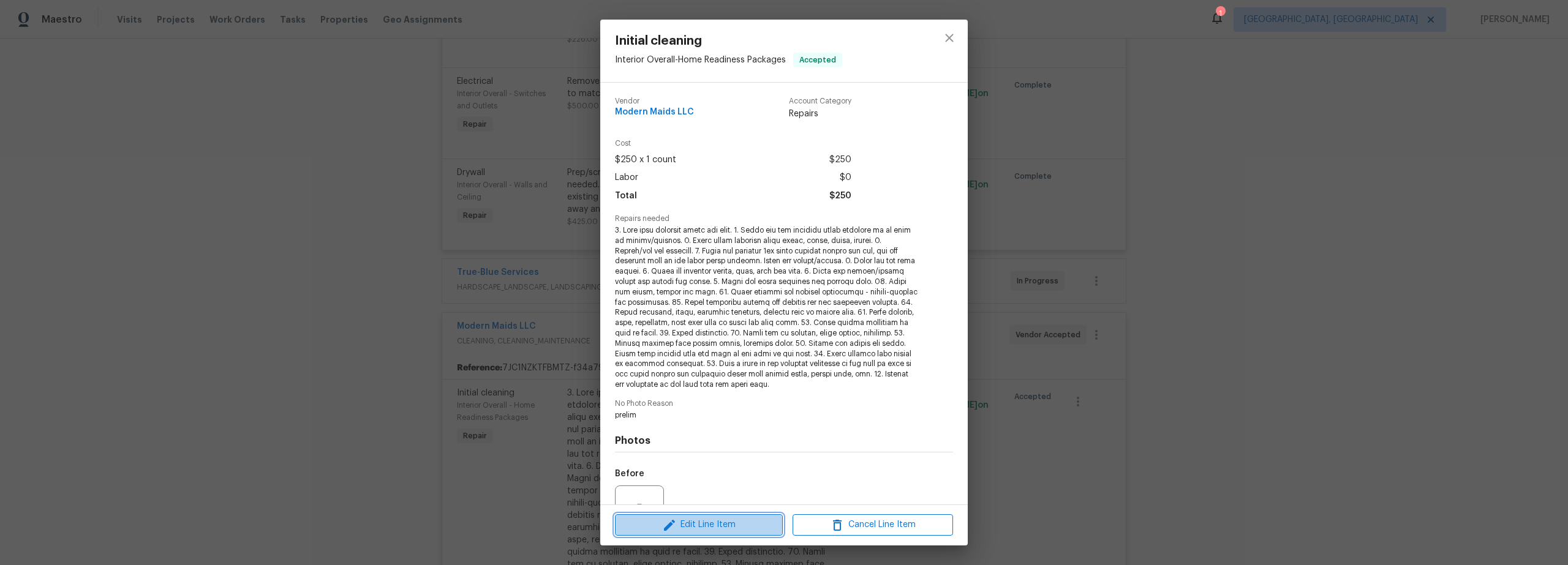
click at [745, 521] on span "Edit Line Item" at bounding box center [699, 525] width 160 height 16
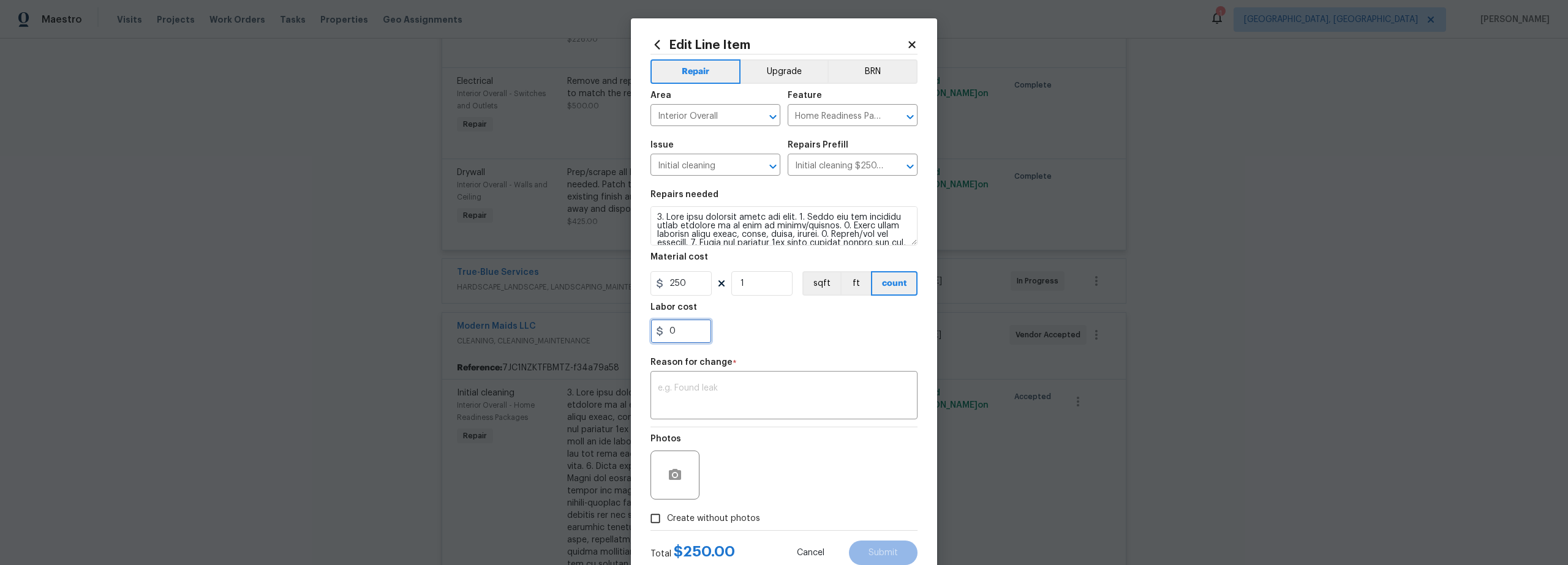
drag, startPoint x: 690, startPoint y: 333, endPoint x: 662, endPoint y: 333, distance: 28.0
click at [680, 333] on input "0" at bounding box center [681, 331] width 62 height 24
type input "100"
click at [703, 394] on textarea at bounding box center [784, 396] width 252 height 25
type textarea "extra cost for cleaning up drywall mud"
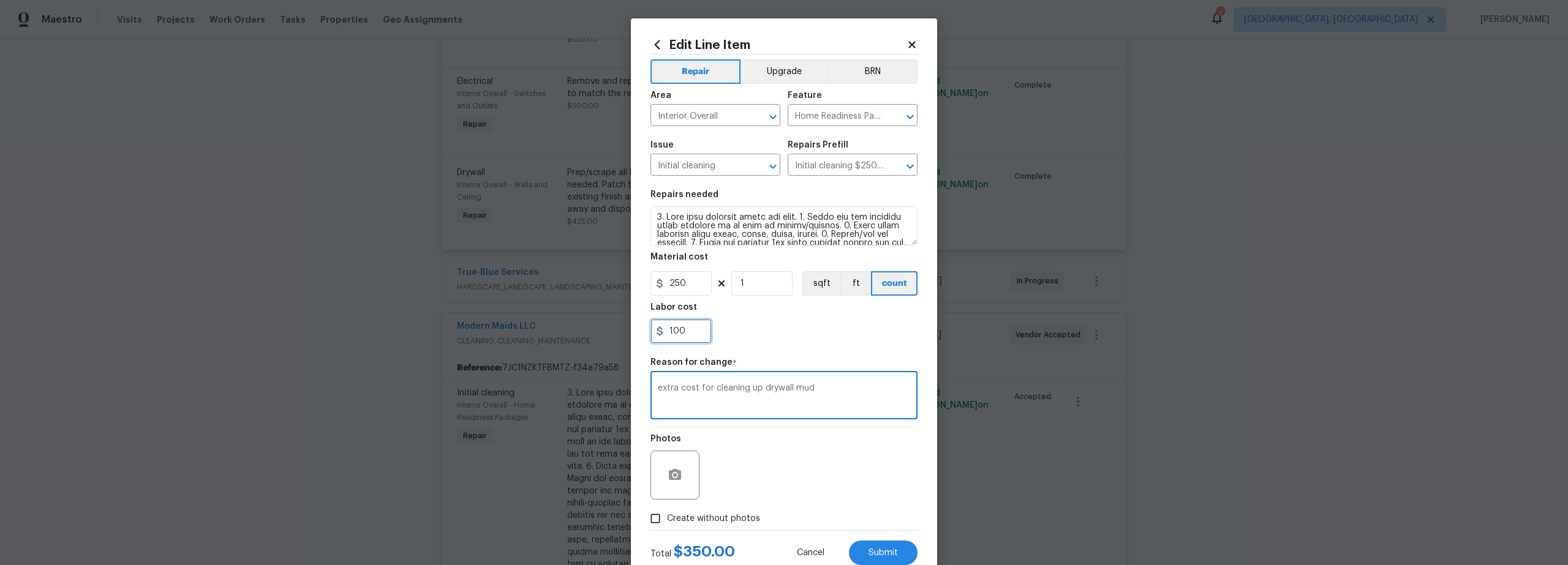
click at [680, 332] on input "100" at bounding box center [681, 331] width 62 height 24
type input "125"
click at [808, 331] on div "125" at bounding box center [784, 331] width 267 height 24
click at [657, 519] on input "Create without photos" at bounding box center [655, 518] width 23 height 23
checkbox input "true"
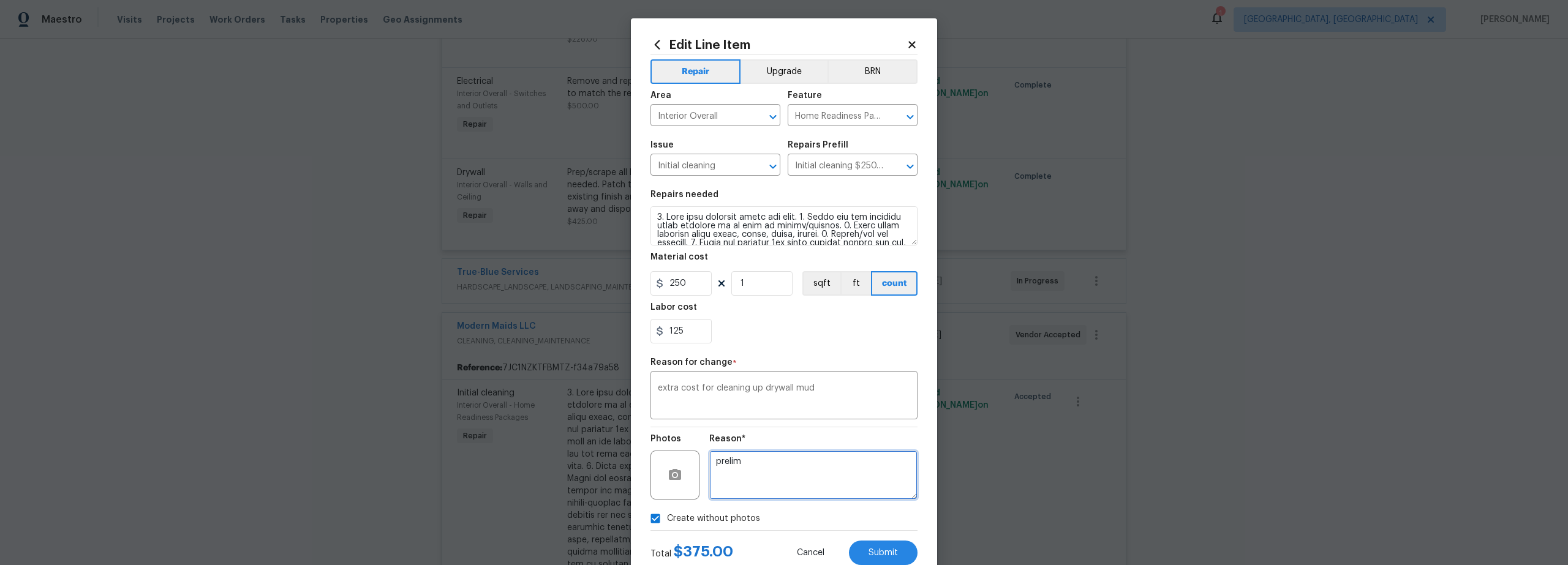
click at [800, 474] on textarea "prelim" at bounding box center [813, 475] width 208 height 49
drag, startPoint x: 722, startPoint y: 465, endPoint x: 686, endPoint y: 465, distance: 36.0
click at [709, 465] on textarea "prelim" at bounding box center [813, 475] width 208 height 49
click at [881, 554] on span "Submit" at bounding box center [883, 553] width 29 height 9
type textarea "prelim"
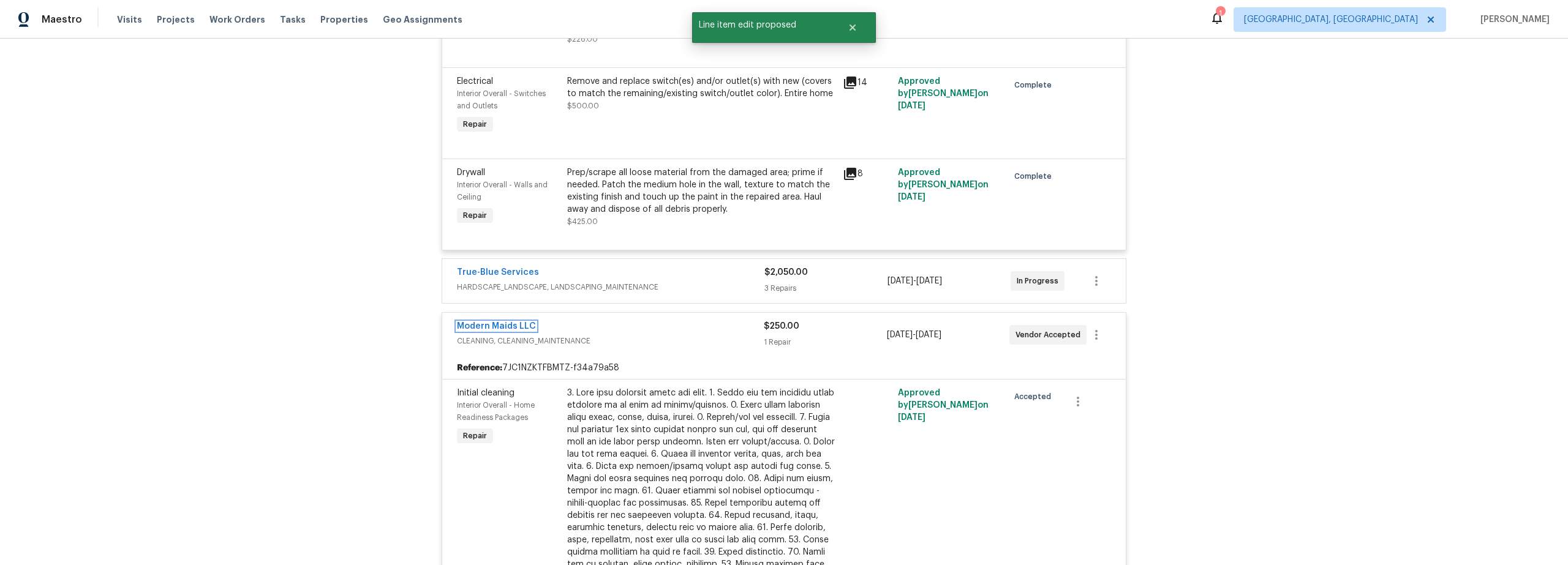
click at [486, 322] on link "Modern Maids LLC" at bounding box center [496, 327] width 79 height 9
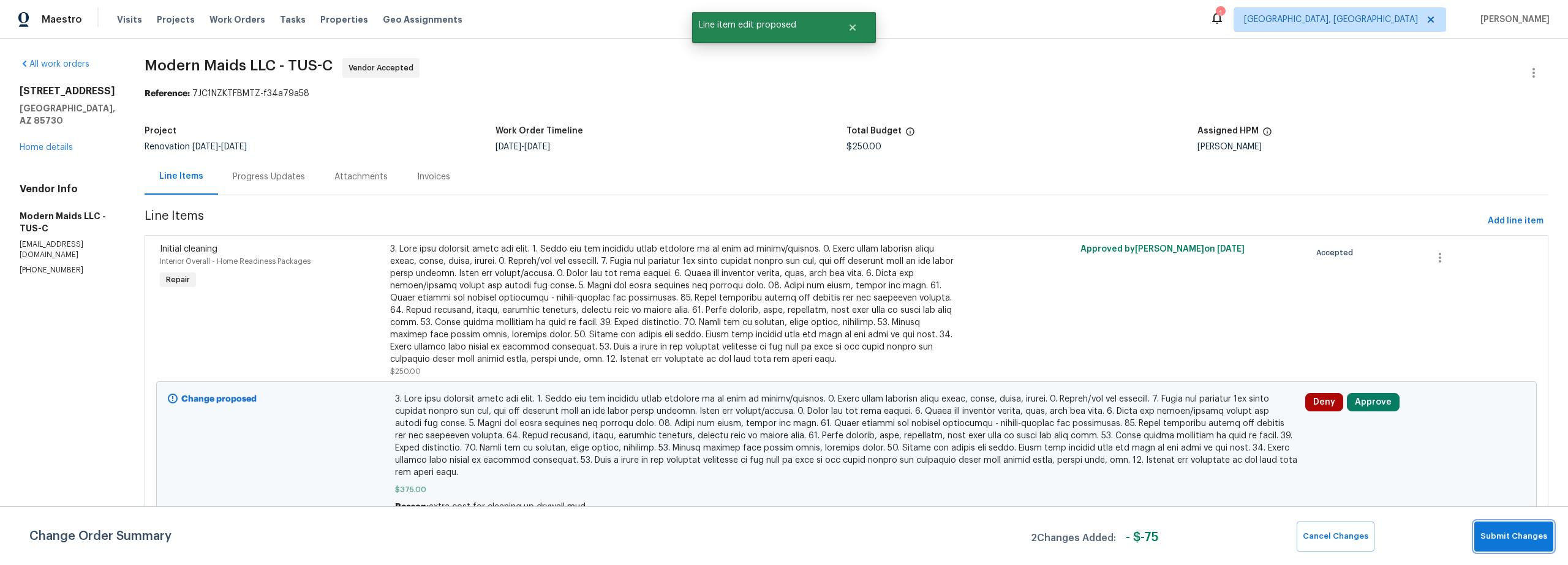
click at [1500, 534] on span "Submit Changes" at bounding box center [1513, 536] width 66 height 14
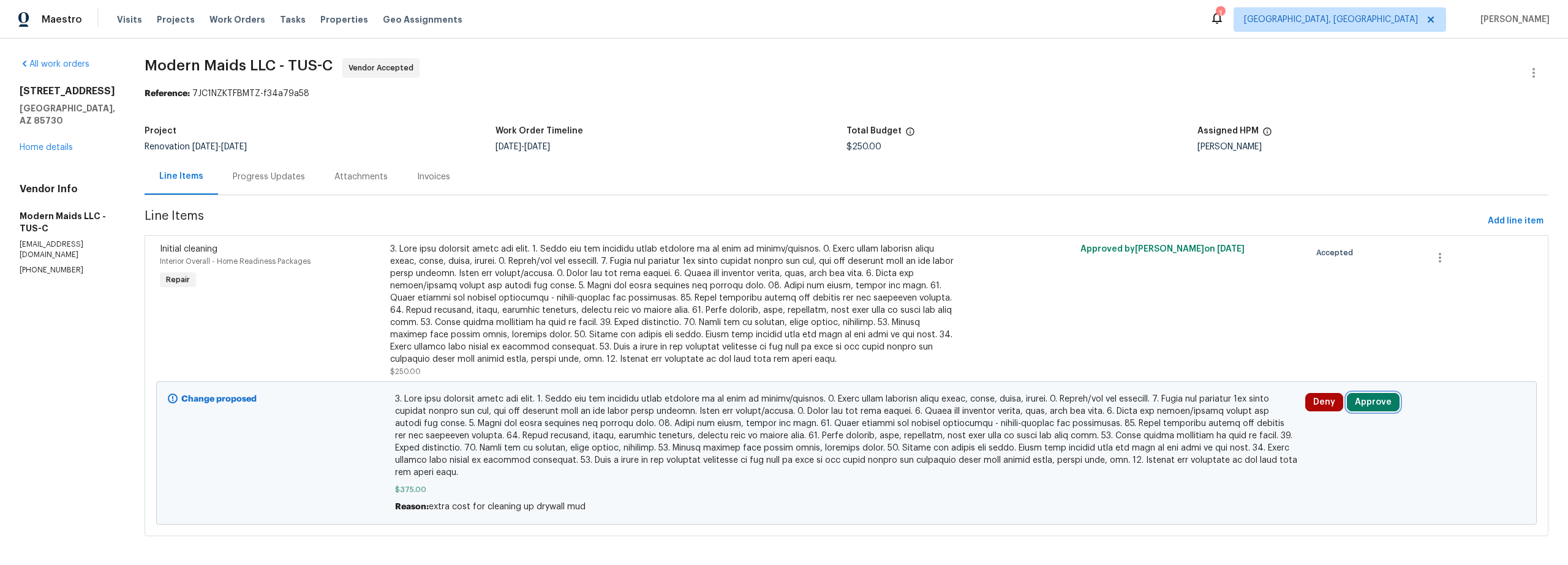
click at [1364, 404] on button "Approve" at bounding box center [1373, 402] width 53 height 19
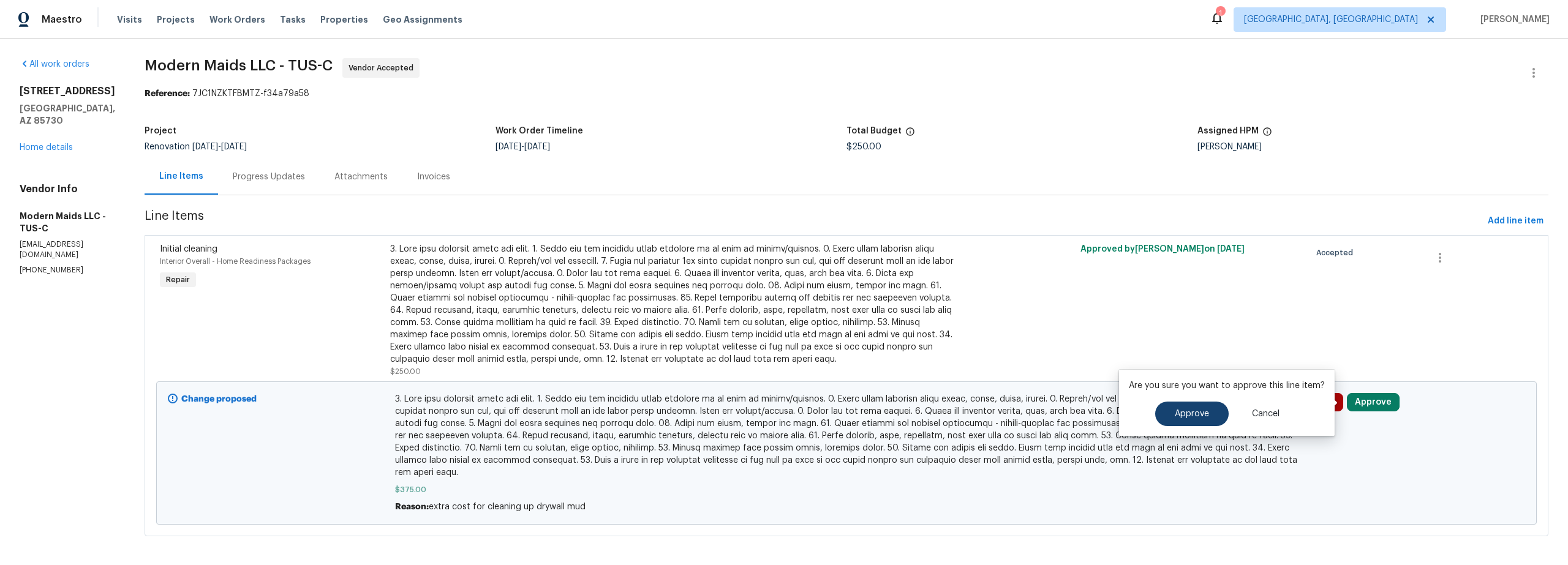
drag, startPoint x: 1181, startPoint y: 398, endPoint x: 1178, endPoint y: 409, distance: 11.4
click at [1181, 400] on div "Are you sure you want to approve this line item? Approve Cancel" at bounding box center [1226, 403] width 216 height 66
click at [1178, 411] on span "Approve" at bounding box center [1192, 414] width 34 height 9
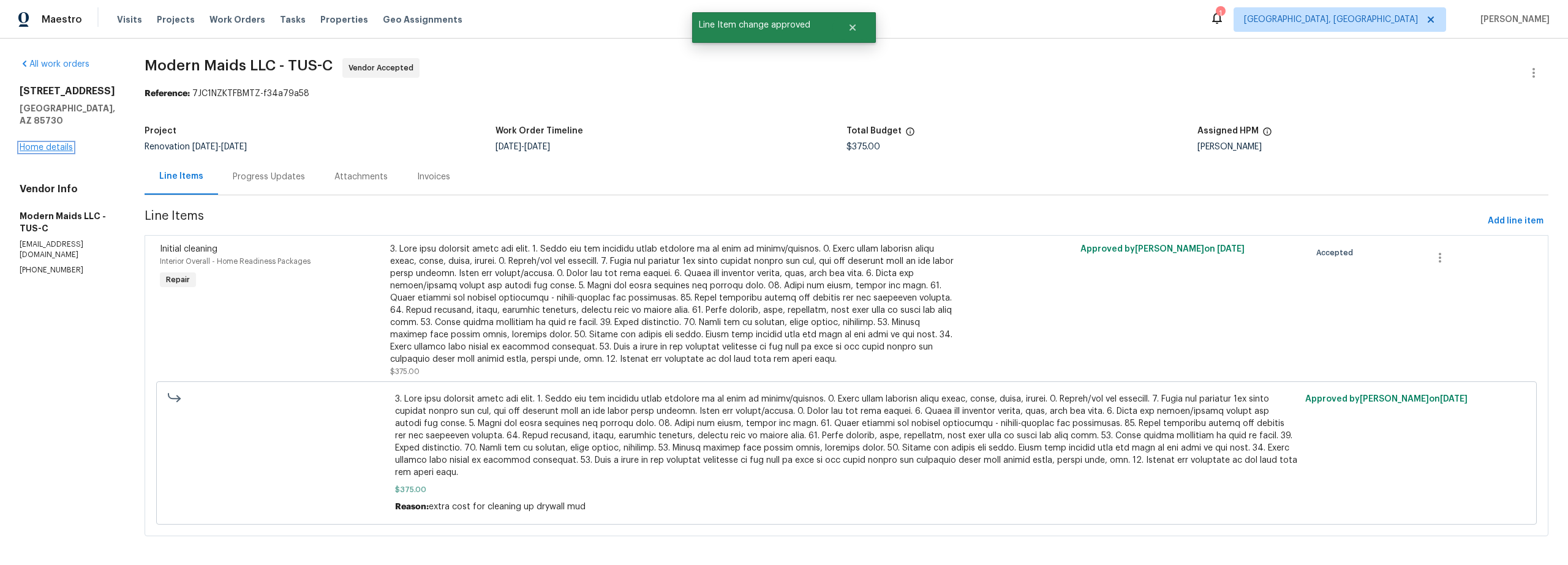
click at [55, 143] on link "Home details" at bounding box center [47, 148] width 53 height 9
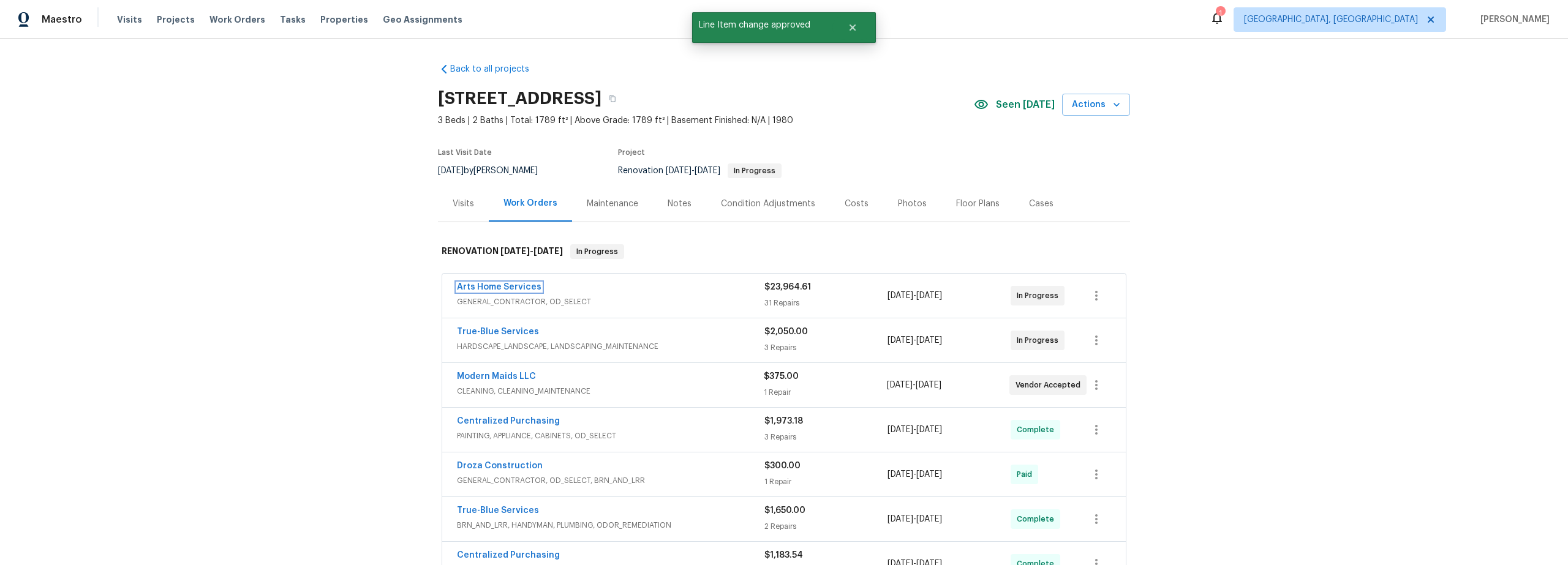
drag, startPoint x: 525, startPoint y: 284, endPoint x: 538, endPoint y: 286, distance: 13.2
click at [525, 284] on link "Arts Home Services" at bounding box center [499, 287] width 84 height 9
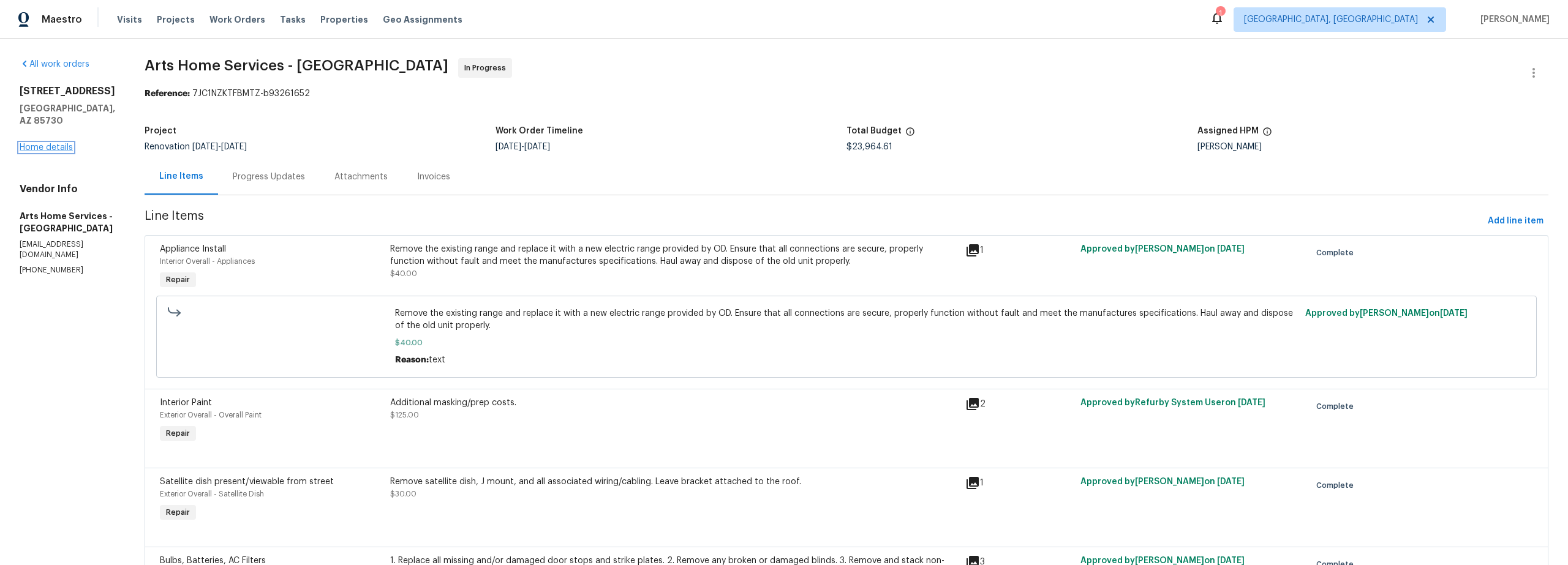
click at [65, 143] on link "Home details" at bounding box center [47, 148] width 53 height 9
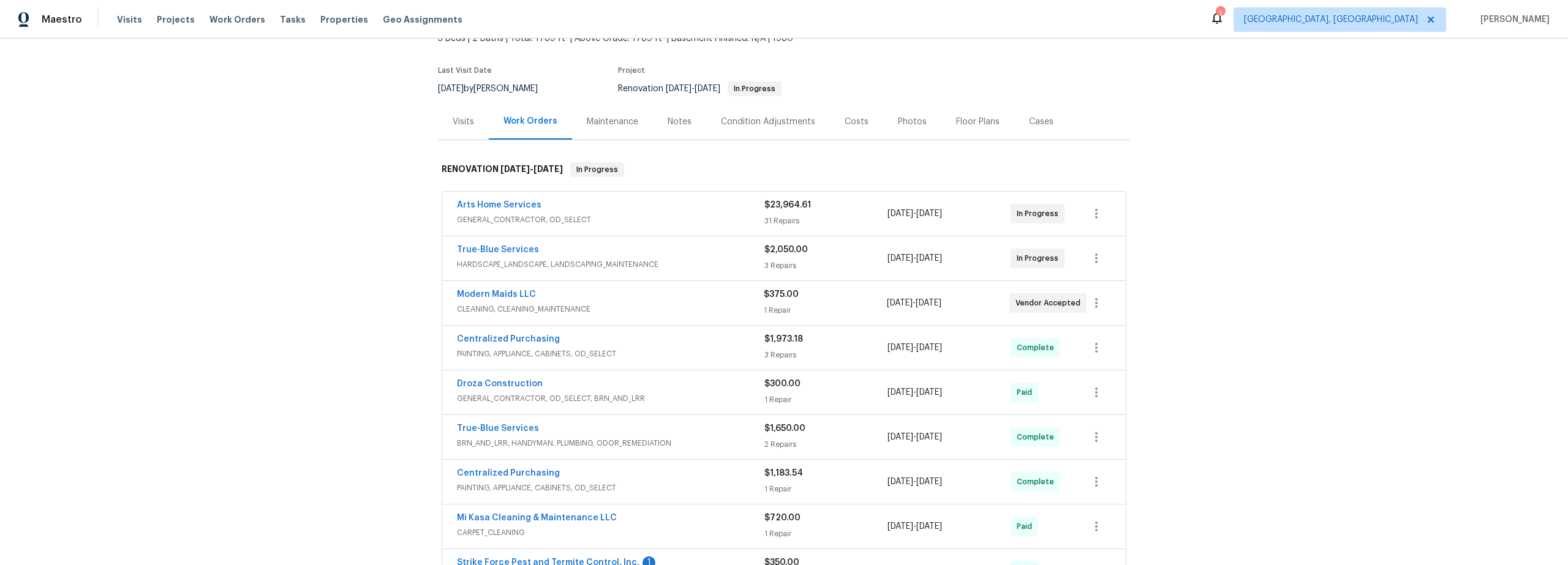
scroll to position [93, 0]
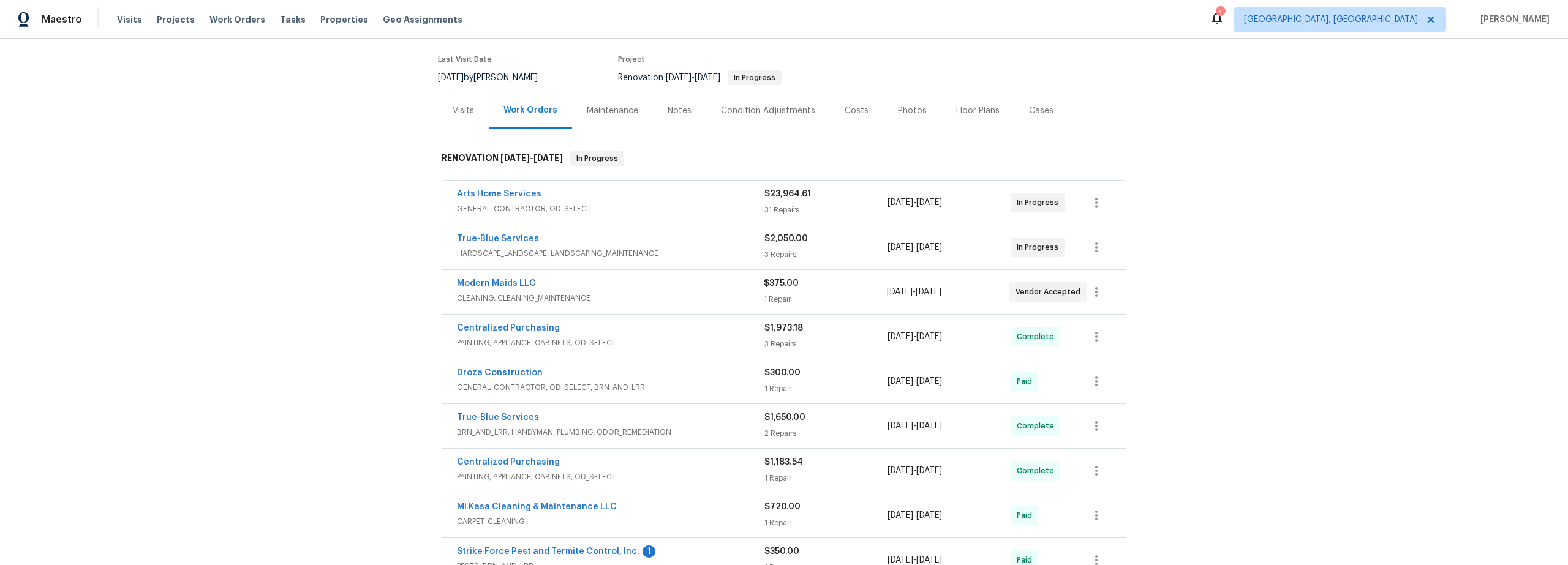
click at [666, 292] on span "CLEANING, CLEANING_MAINTENANCE" at bounding box center [611, 298] width 307 height 12
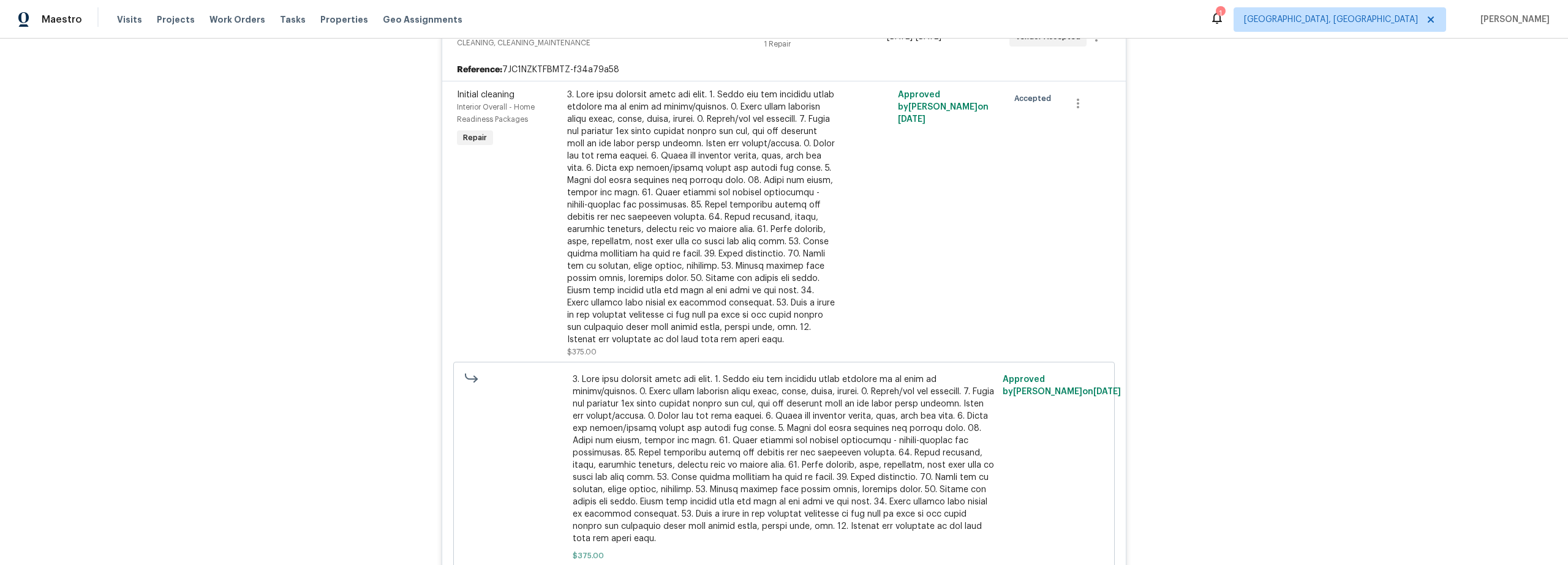
scroll to position [387, 0]
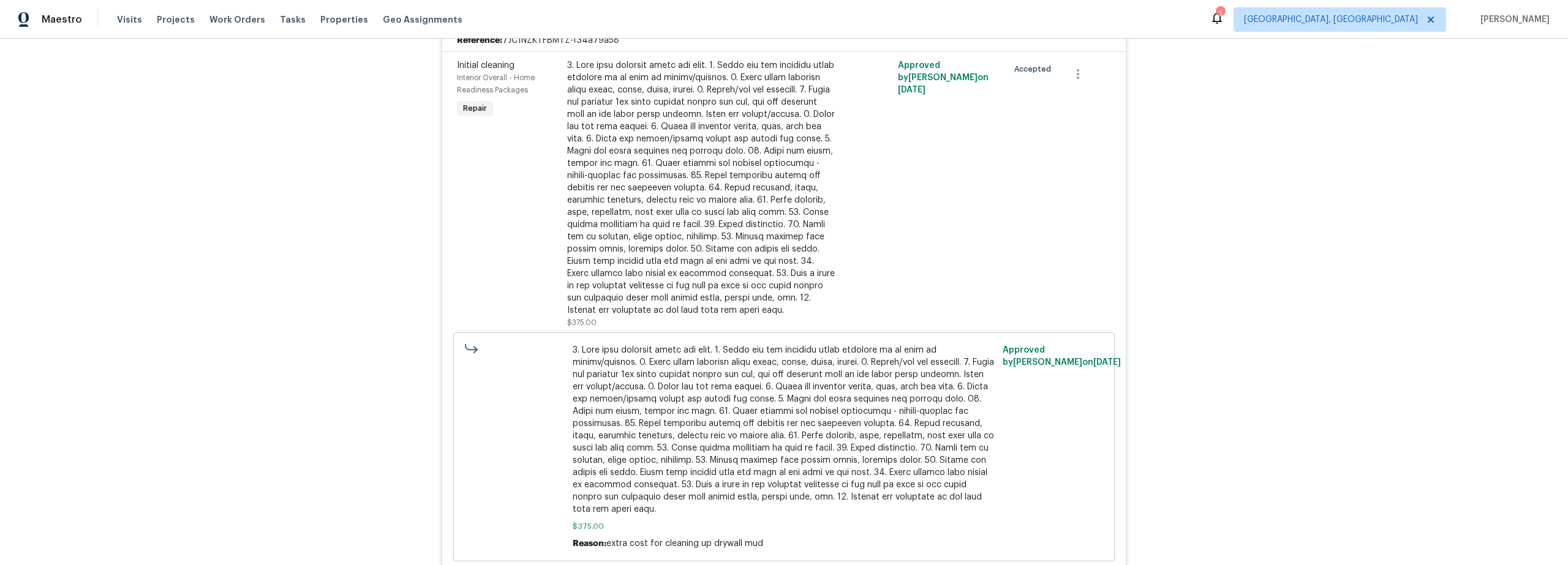
click at [715, 269] on div at bounding box center [701, 188] width 268 height 257
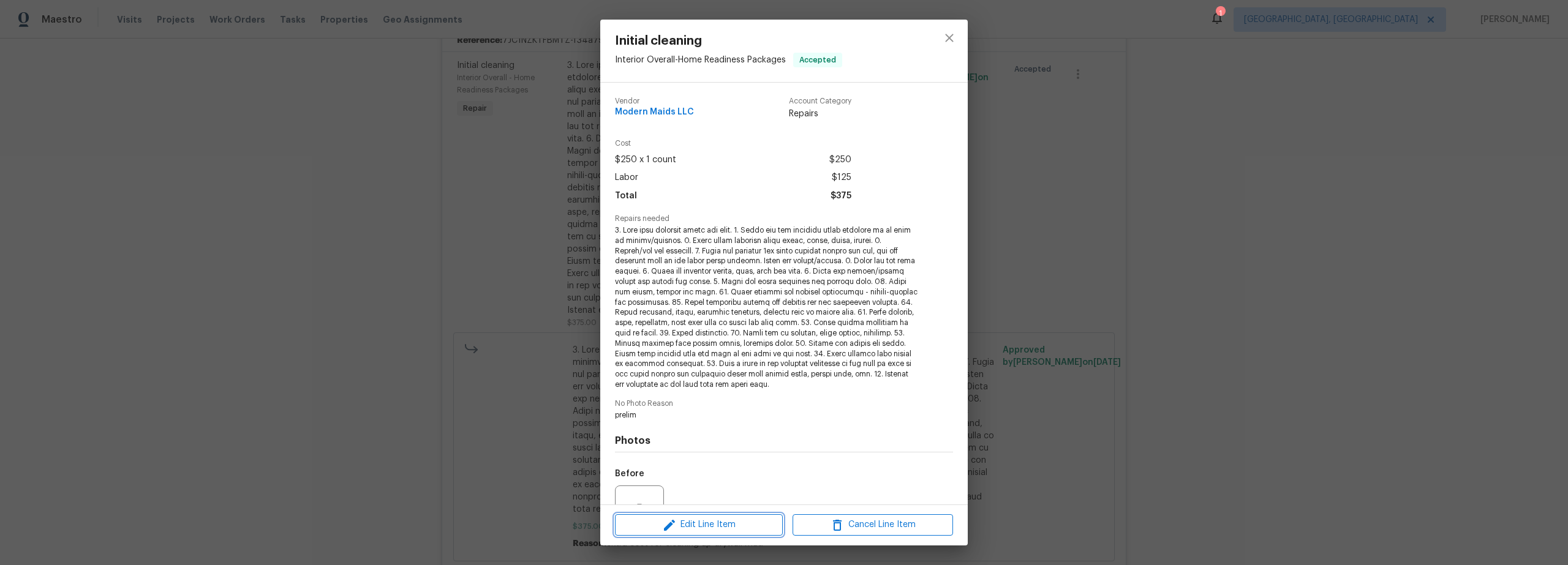
click at [731, 527] on span "Edit Line Item" at bounding box center [699, 525] width 160 height 16
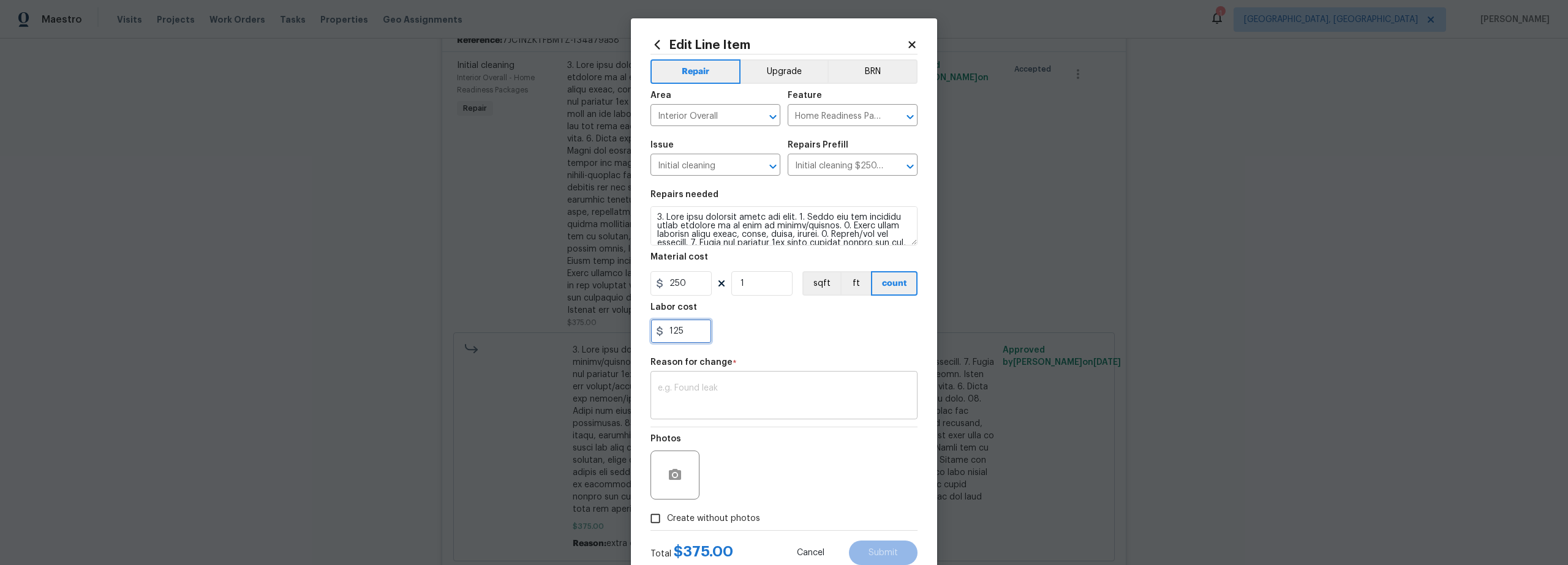
drag, startPoint x: 685, startPoint y: 329, endPoint x: 818, endPoint y: 382, distance: 143.2
click at [685, 329] on input "125" at bounding box center [681, 331] width 62 height 24
type input "175"
click at [765, 502] on div "Photos" at bounding box center [784, 467] width 267 height 79
click at [726, 400] on textarea at bounding box center [784, 396] width 252 height 25
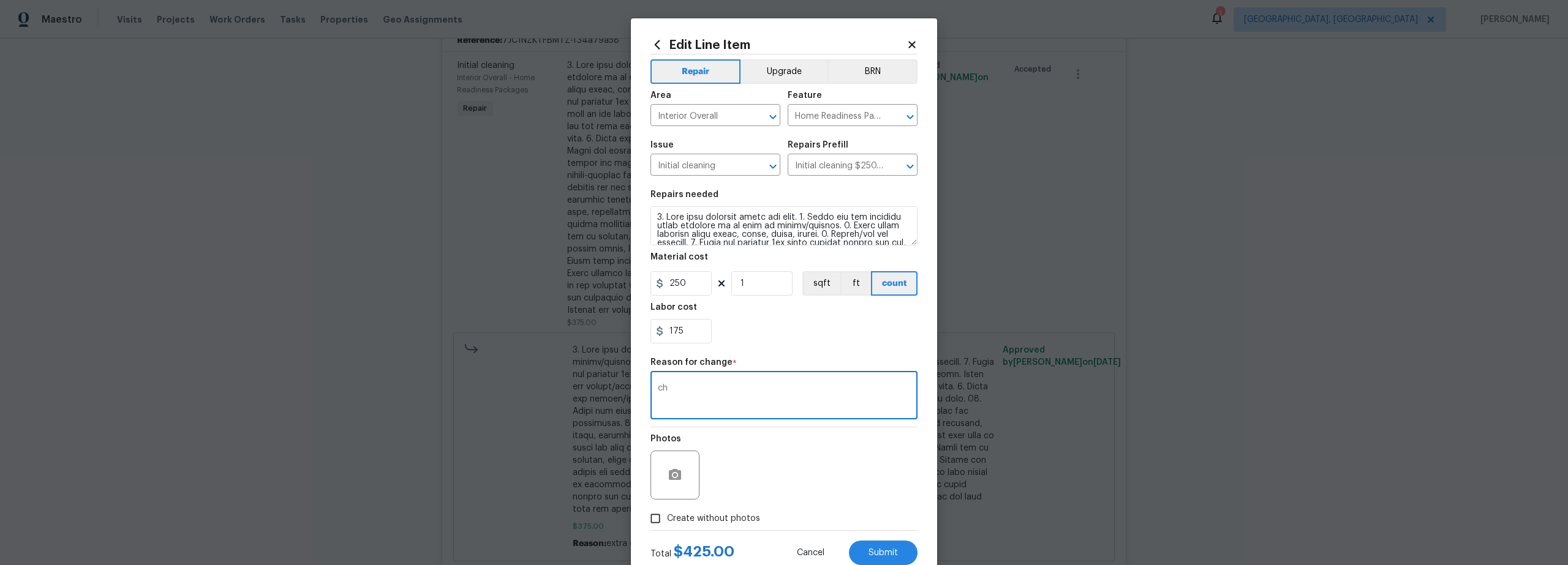
type textarea "c"
type textarea "price"
click at [888, 553] on span "Submit" at bounding box center [883, 553] width 29 height 9
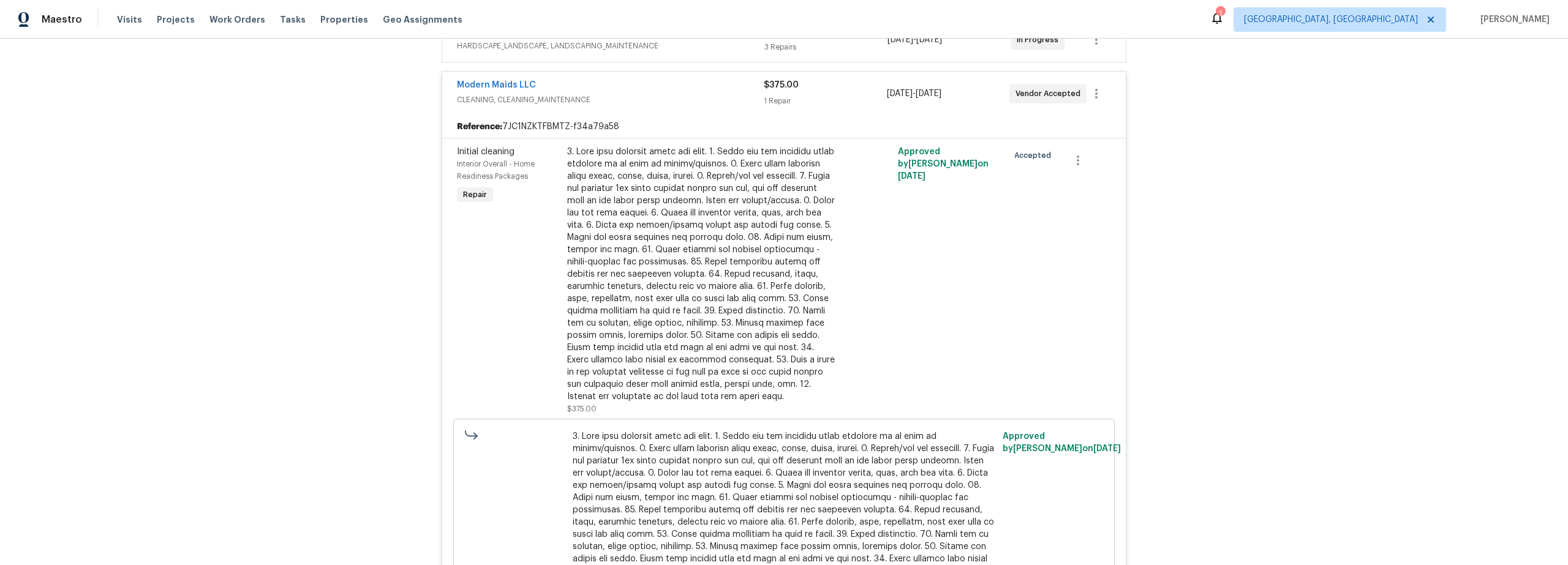
scroll to position [161, 0]
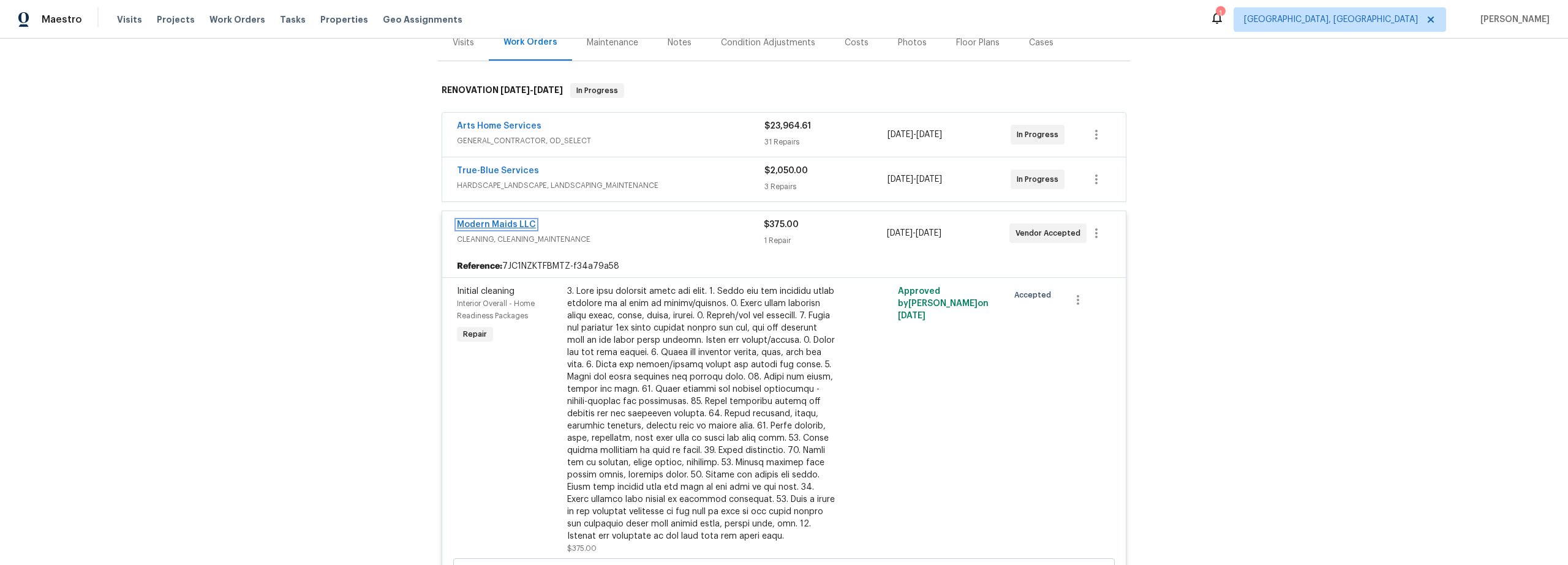
click at [472, 221] on link "Modern Maids LLC" at bounding box center [496, 225] width 79 height 9
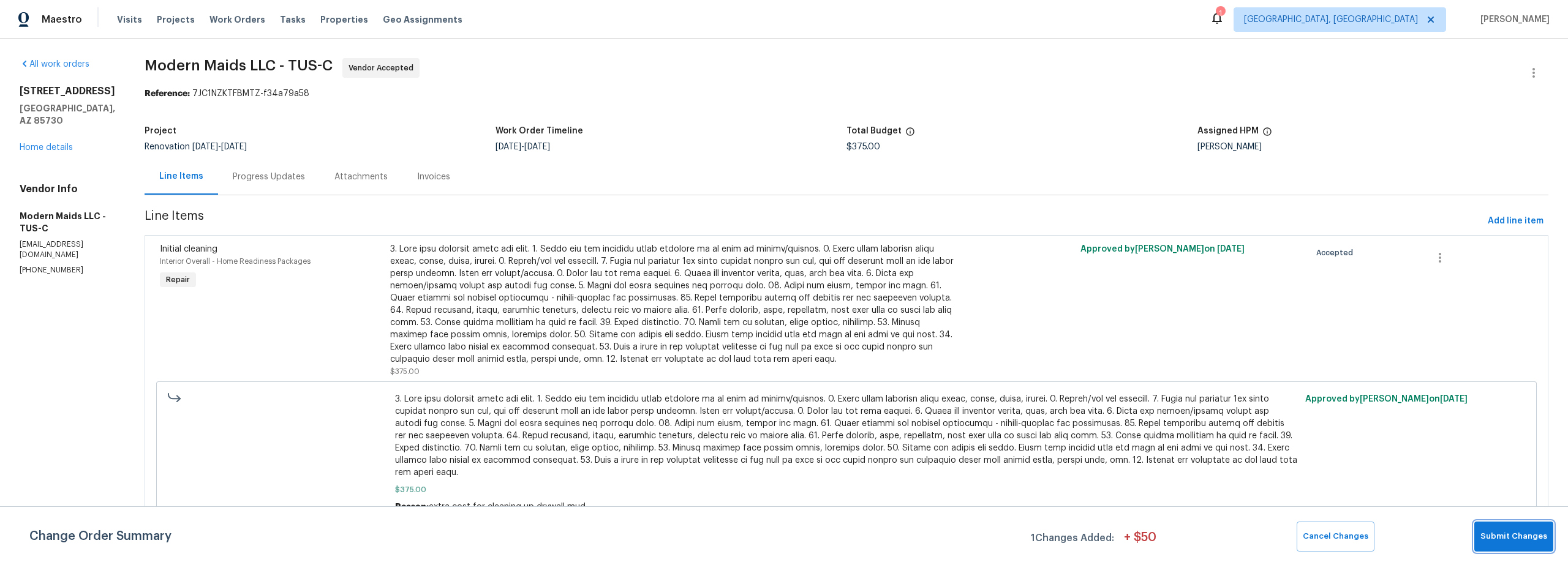
click at [1493, 532] on span "Submit Changes" at bounding box center [1513, 536] width 66 height 14
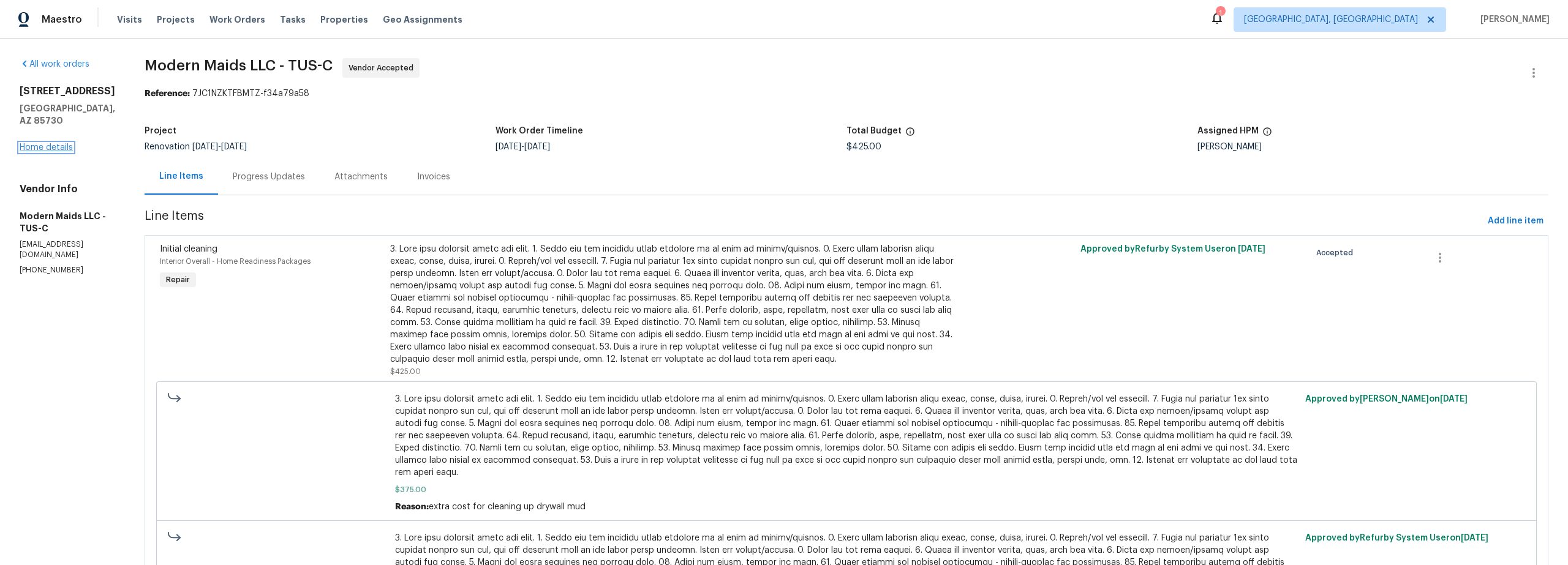
click at [55, 143] on link "Home details" at bounding box center [47, 148] width 53 height 9
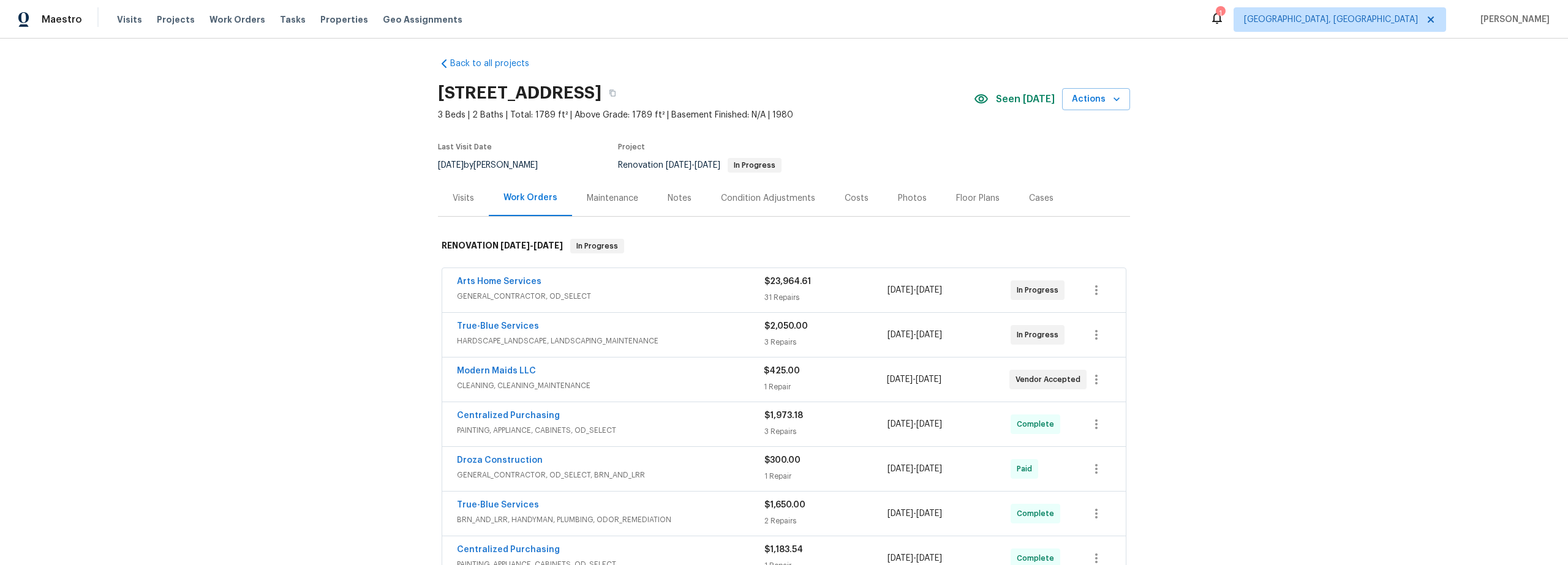
scroll to position [12, 0]
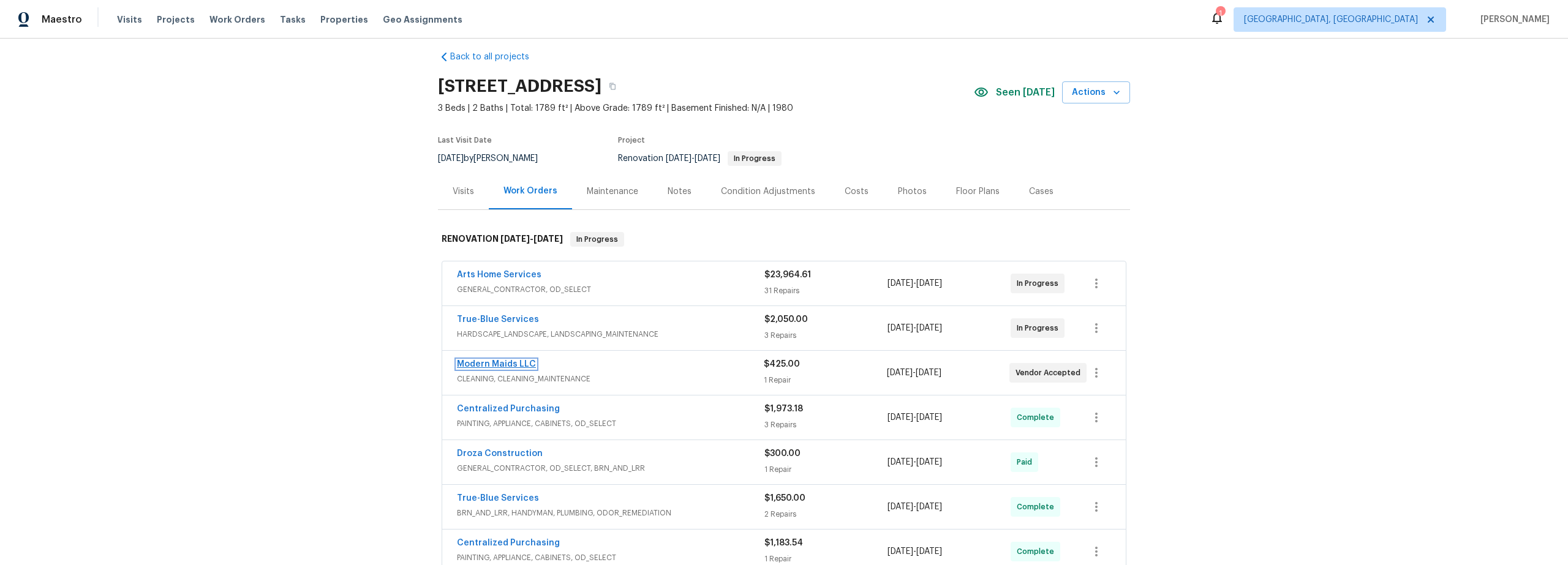
click at [522, 363] on link "Modern Maids LLC" at bounding box center [496, 364] width 79 height 9
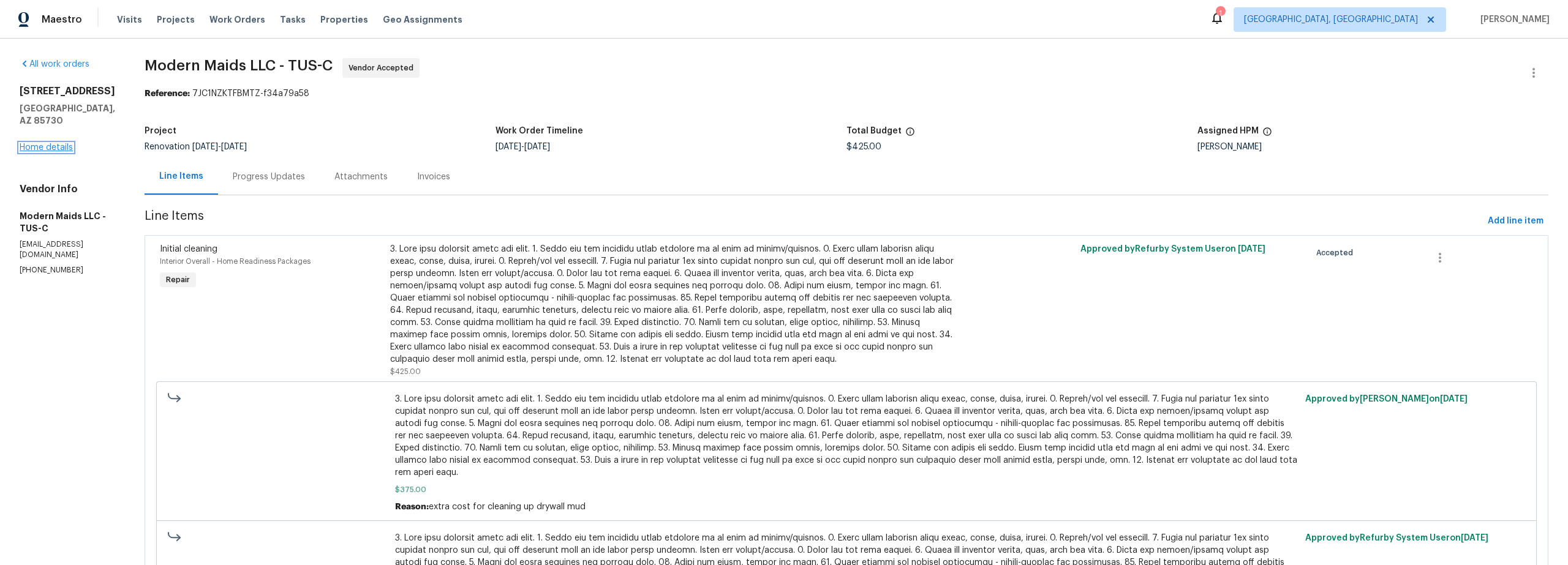
click at [45, 143] on link "Home details" at bounding box center [47, 148] width 53 height 9
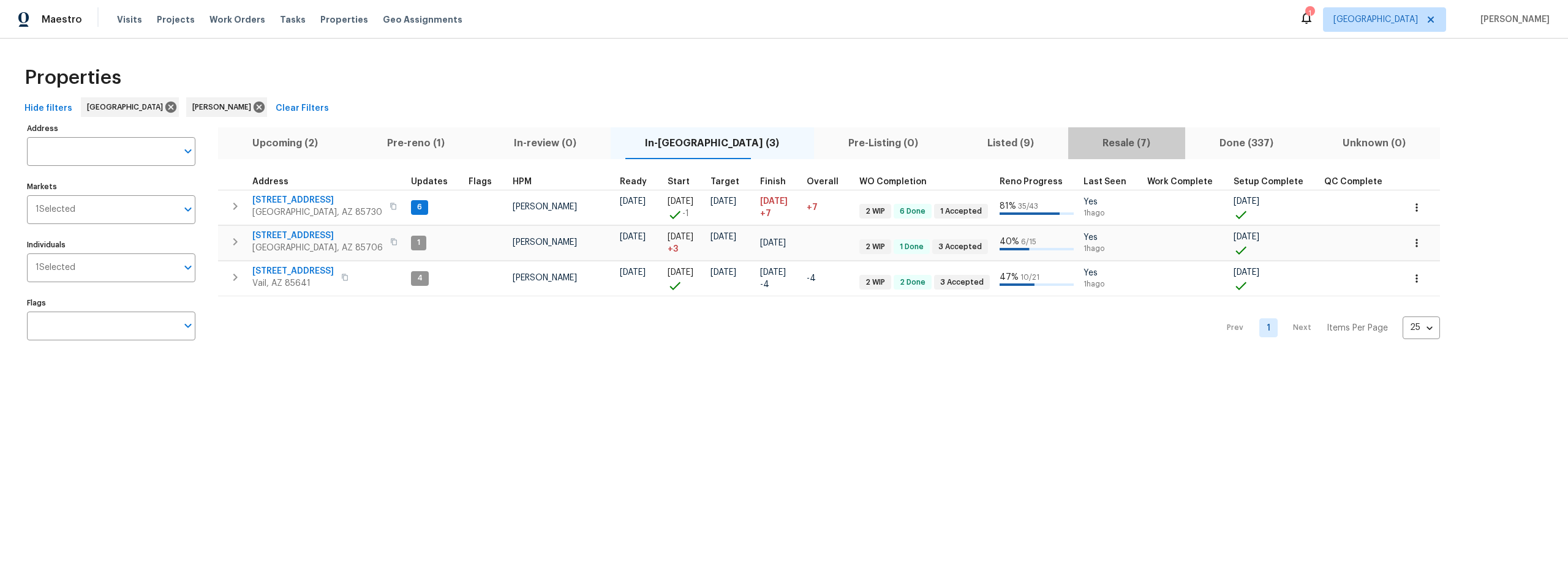
click at [1090, 150] on span "Resale (7)" at bounding box center [1126, 143] width 103 height 17
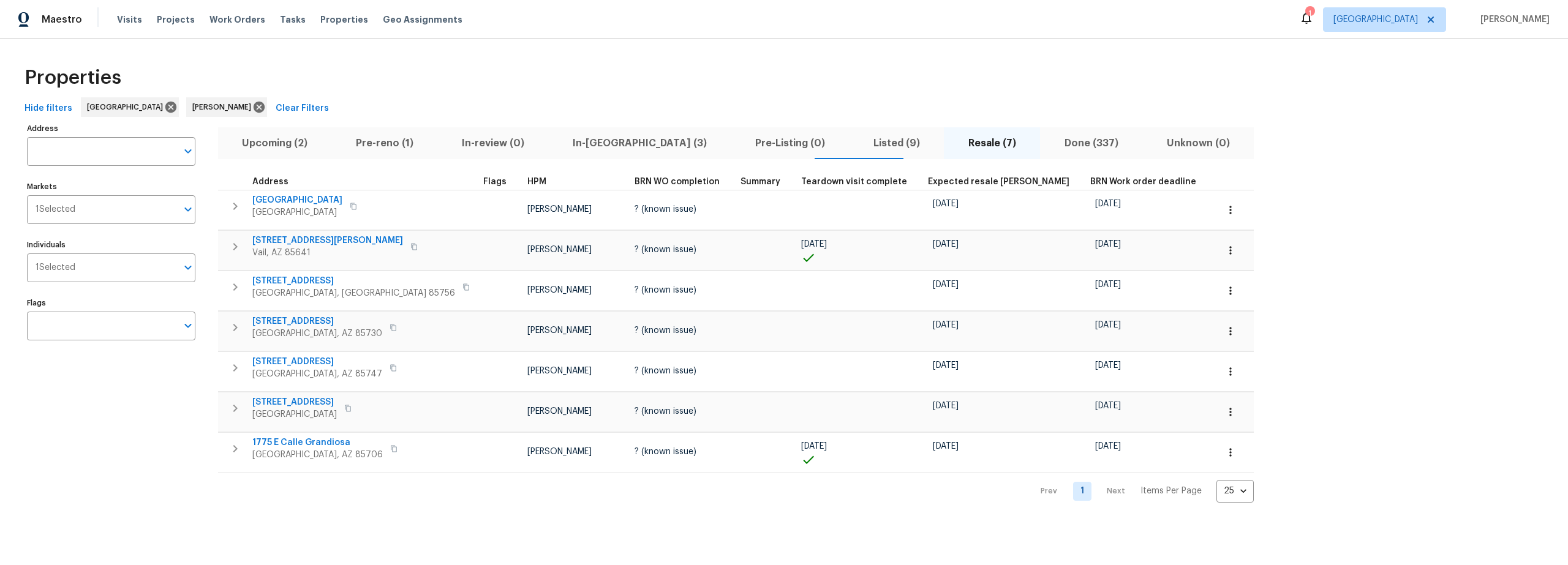
click at [142, 448] on div "Address Address Markets 1 Selected Markets Individuals 1 Selected Individuals F…" at bounding box center [119, 311] width 184 height 382
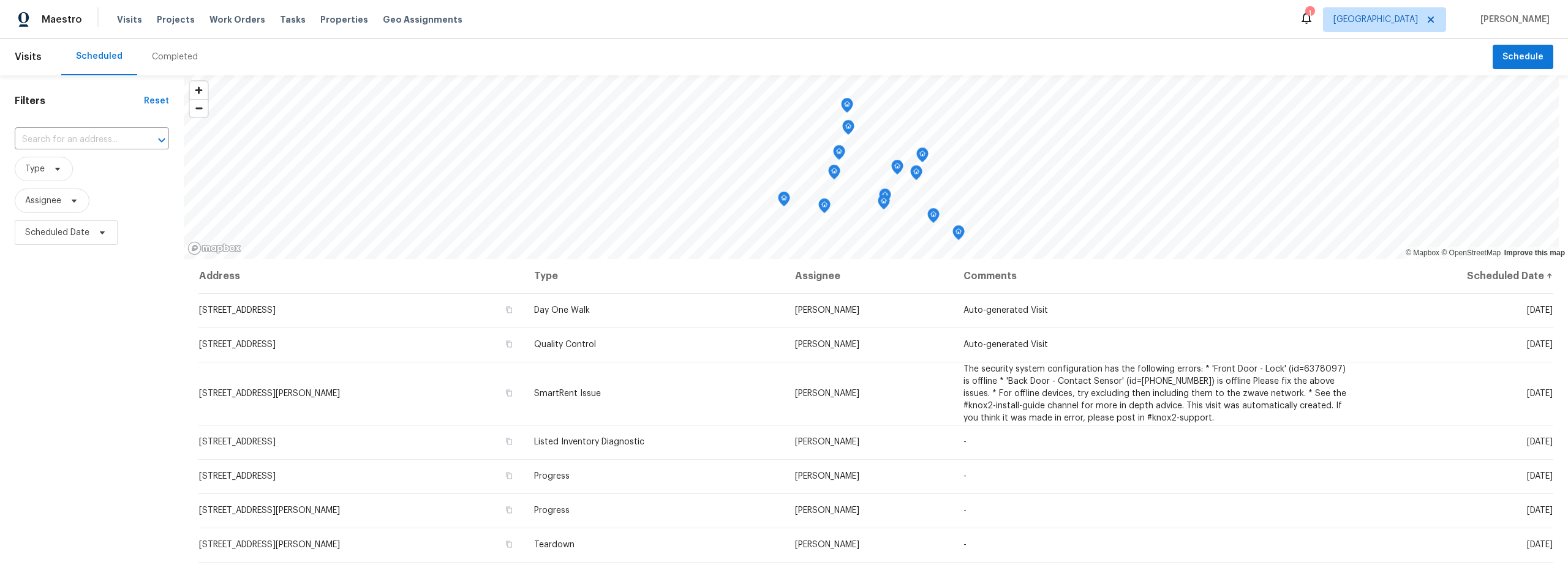
scroll to position [137, 0]
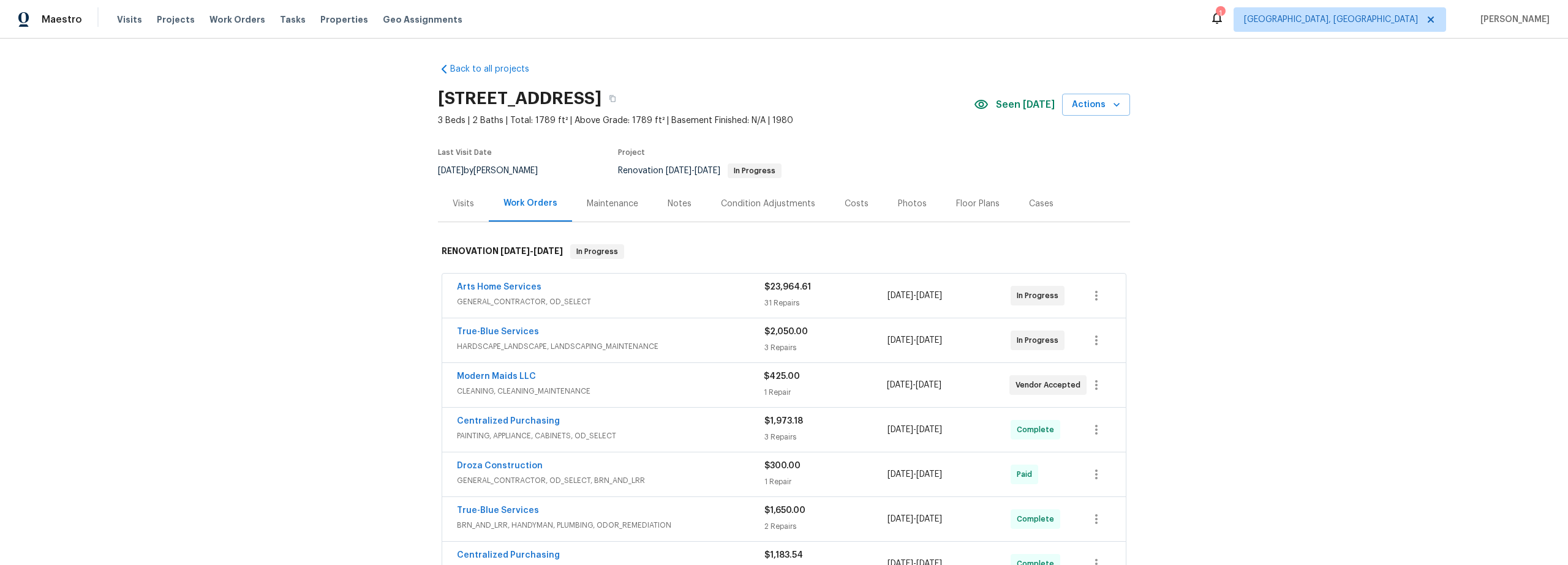
click at [688, 302] on span "GENERAL_CONTRACTOR, OD_SELECT" at bounding box center [611, 302] width 308 height 12
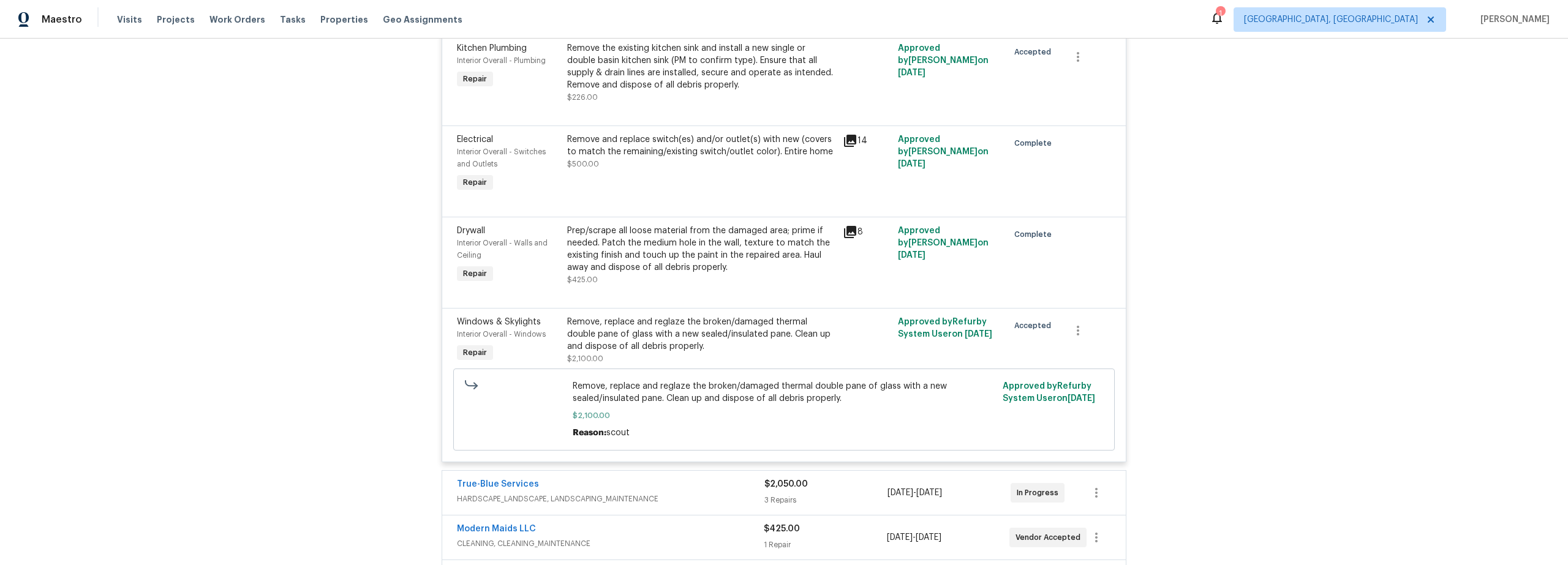
scroll to position [3604, 0]
click at [698, 319] on div "Remove, replace and reglaze the broken/damaged thermal double pane of glass wit…" at bounding box center [701, 333] width 268 height 37
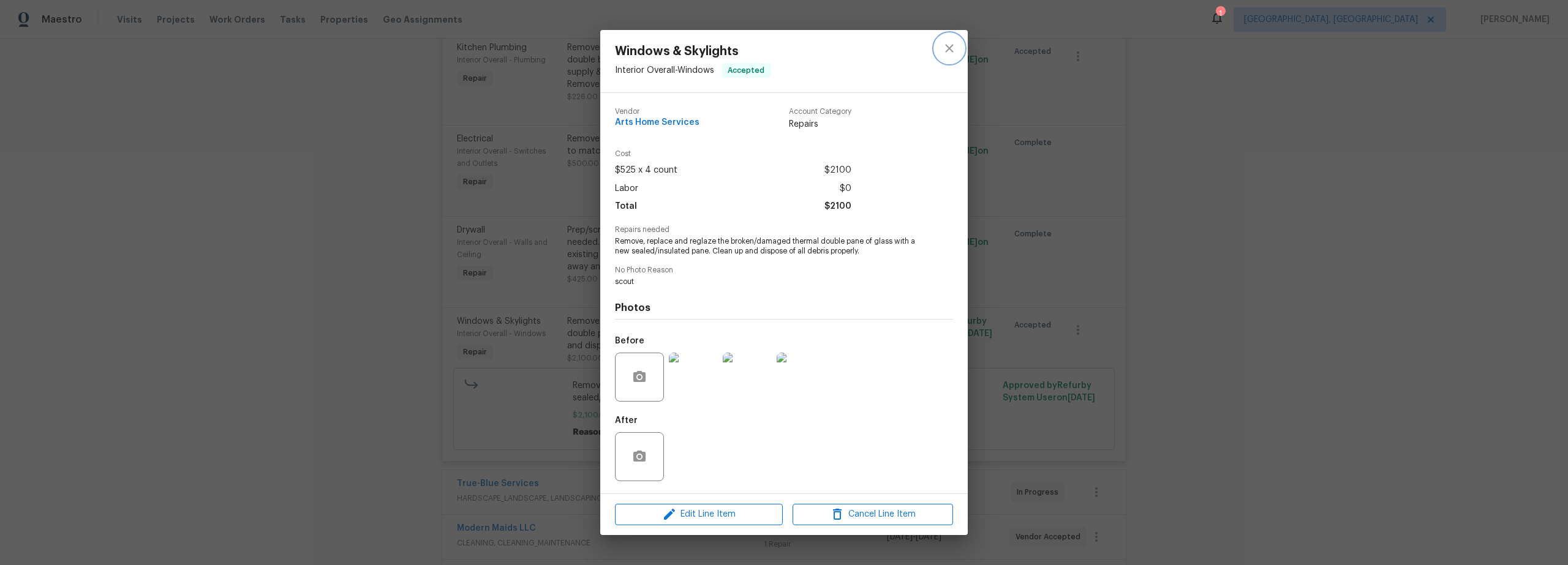
click at [947, 52] on icon "close" at bounding box center [949, 48] width 15 height 15
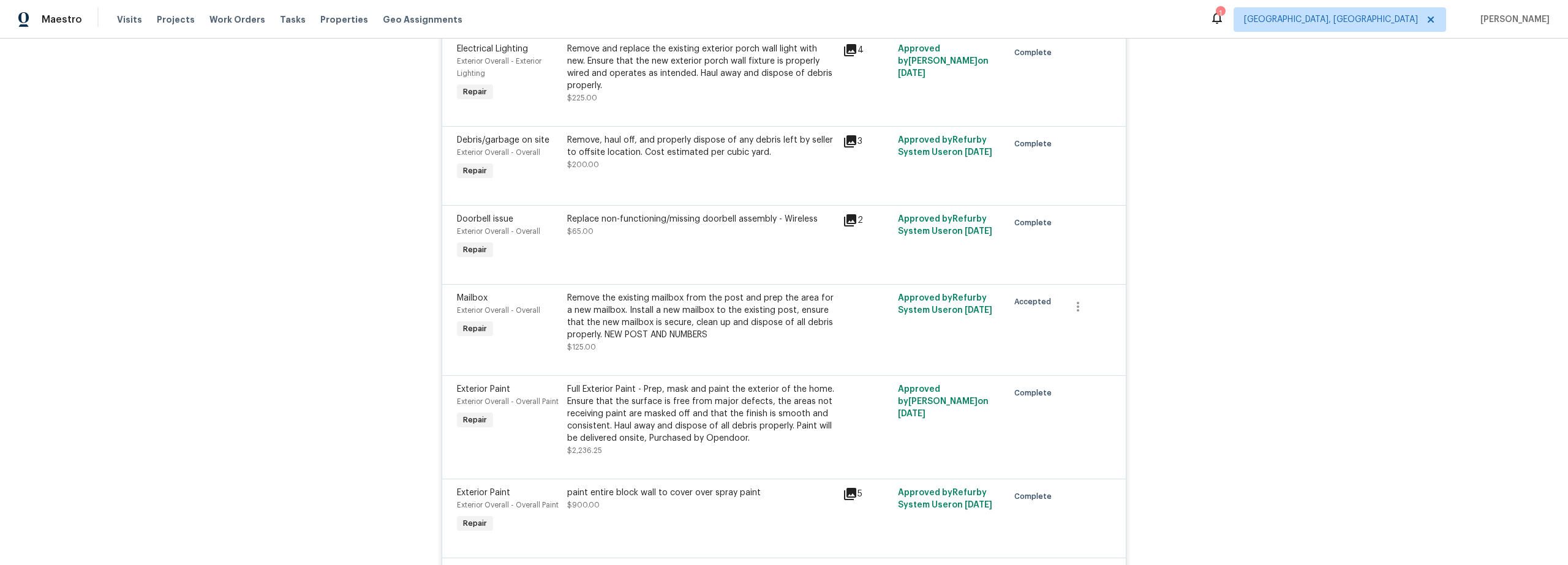
scroll to position [0, 0]
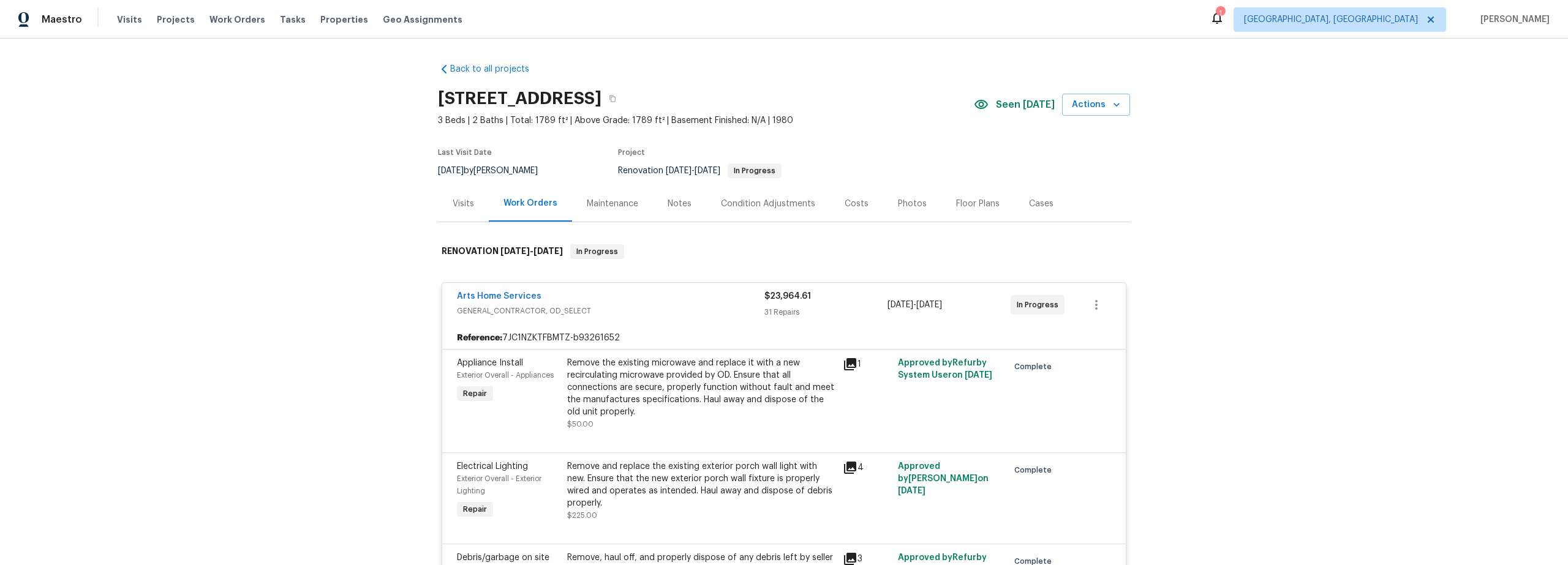
click at [848, 206] on div "Costs" at bounding box center [857, 204] width 24 height 12
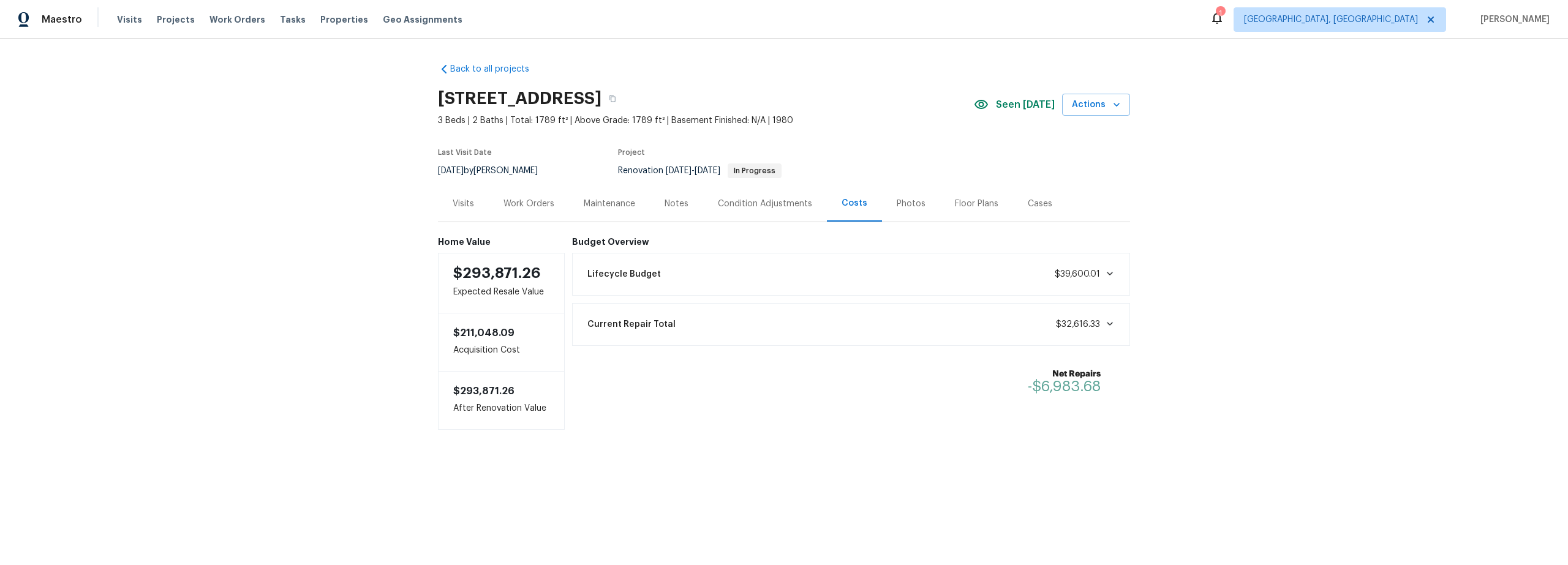
click at [523, 202] on div "Work Orders" at bounding box center [529, 204] width 51 height 12
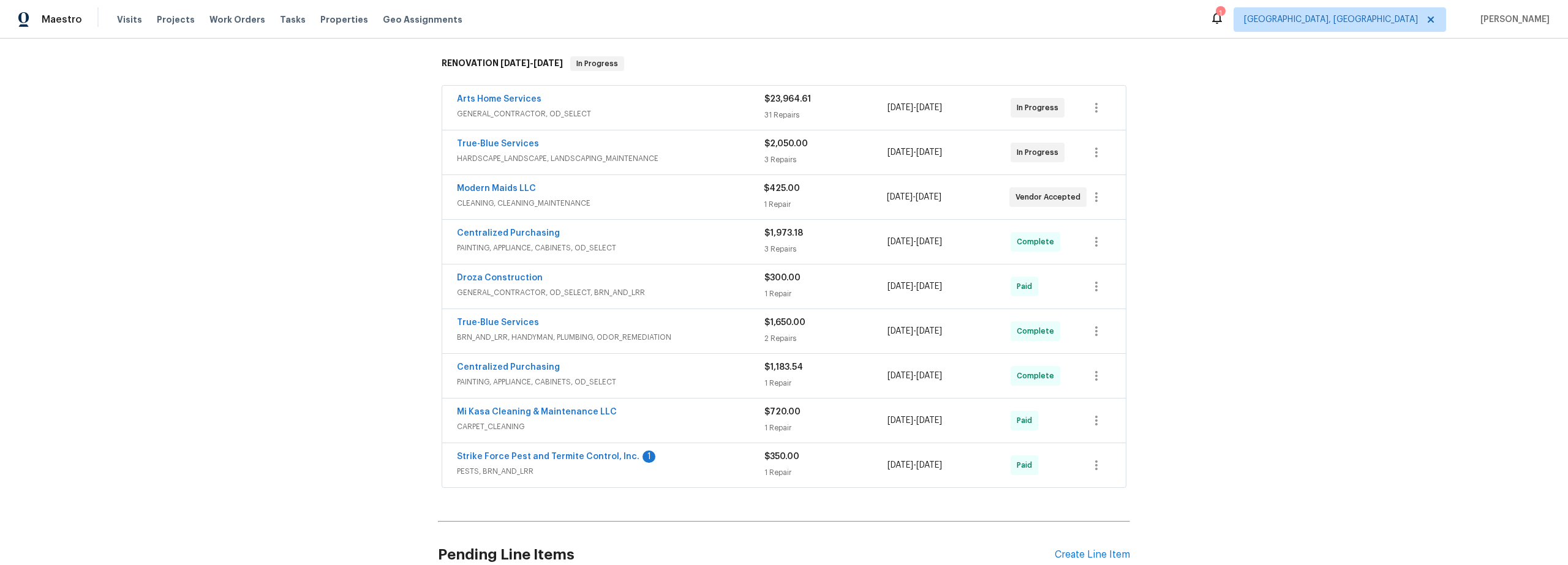
scroll to position [188, 0]
click at [588, 457] on link "Strike Force Pest and Termite Control, Inc." at bounding box center [549, 458] width 183 height 9
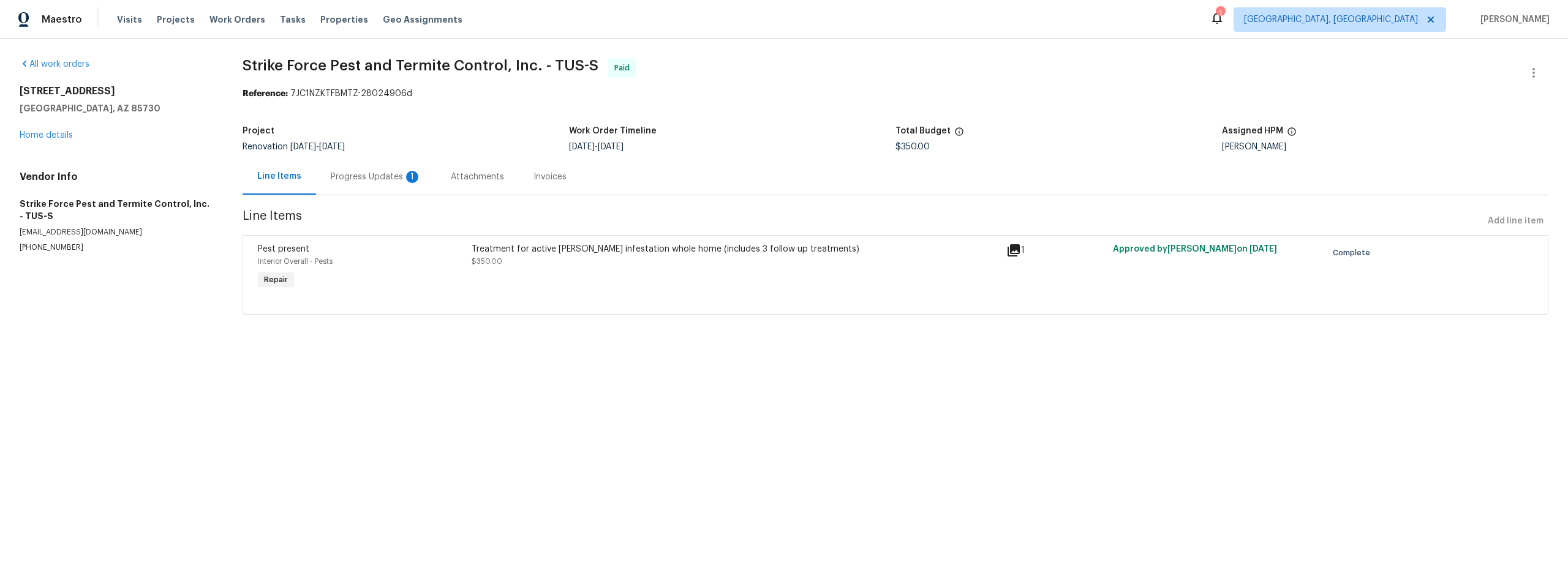
click at [383, 178] on div "Progress Updates 1" at bounding box center [376, 177] width 91 height 12
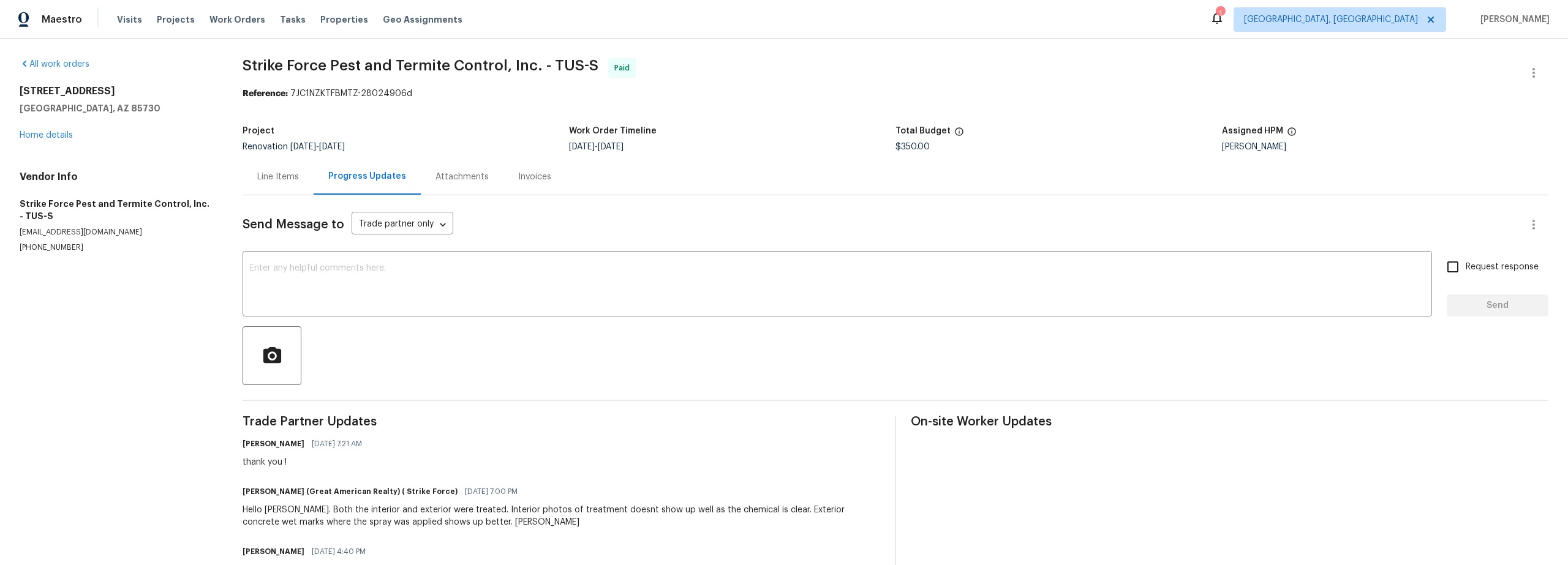
scroll to position [2, 0]
click at [53, 133] on link "Home details" at bounding box center [47, 133] width 53 height 9
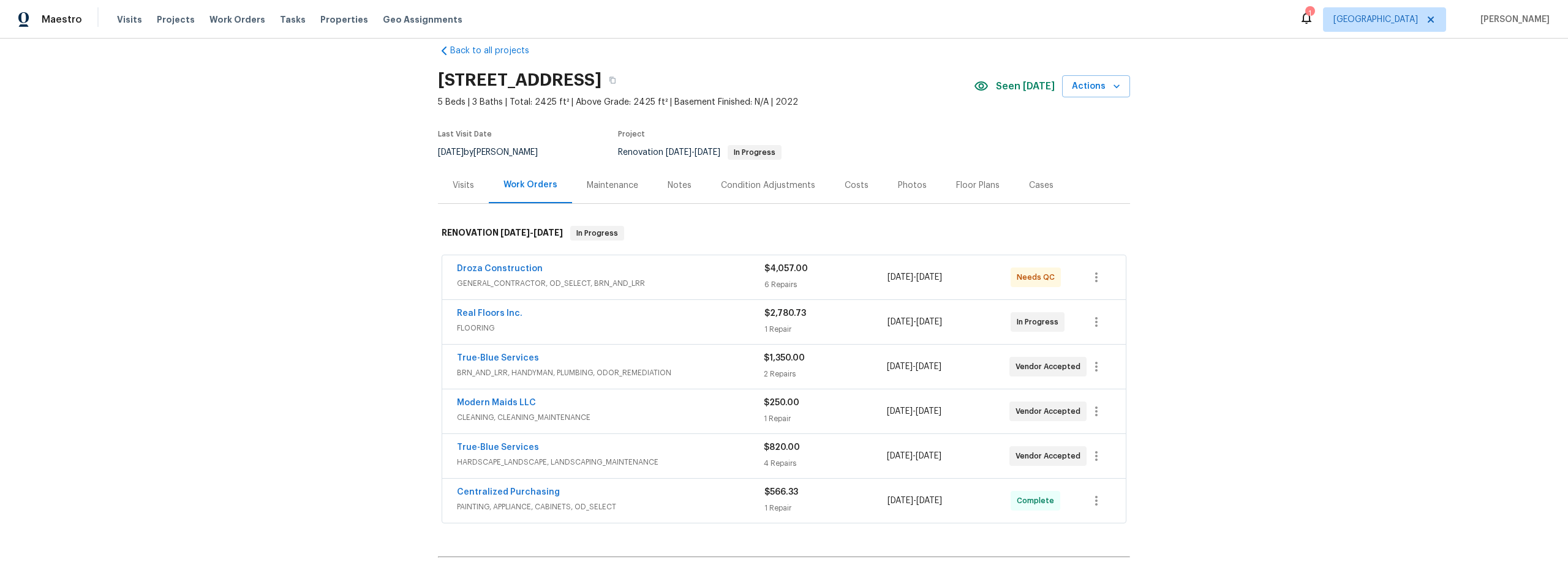
scroll to position [177, 0]
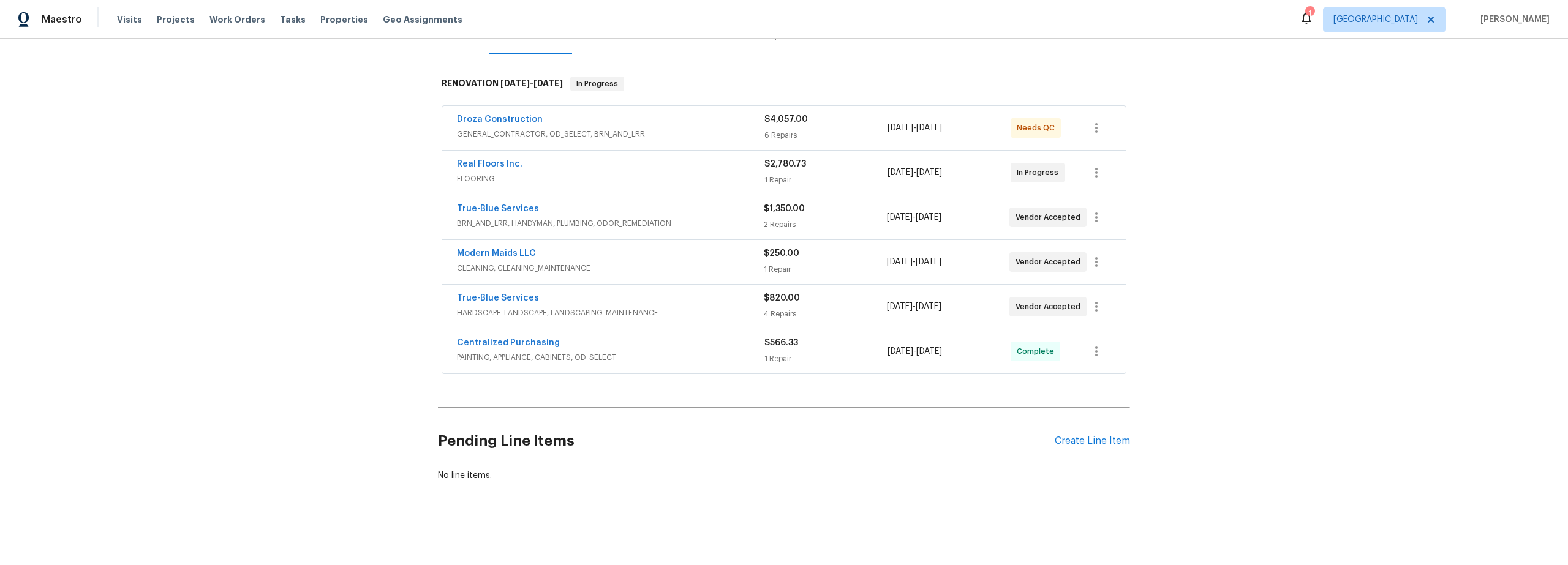
click at [686, 128] on span "GENERAL_CONTRACTOR, OD_SELECT, BRN_AND_LRR" at bounding box center [611, 134] width 308 height 12
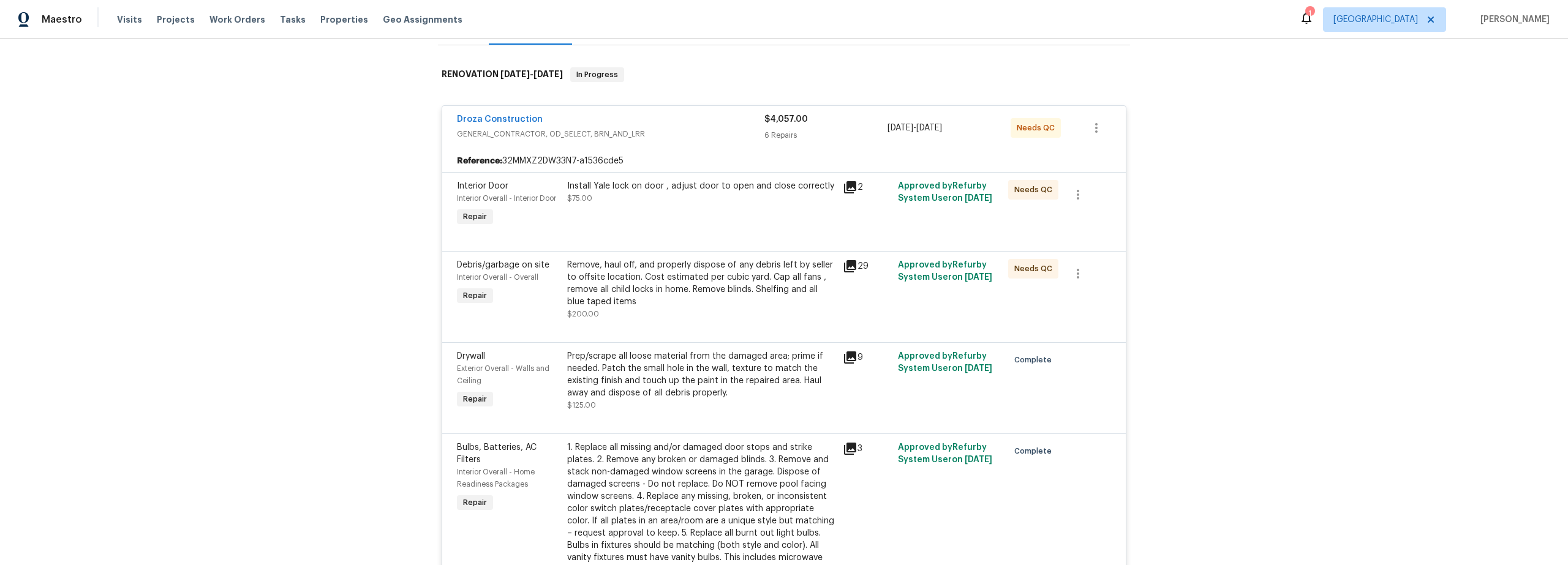
scroll to position [179, 0]
click at [717, 314] on div "Remove, haul off, and properly dispose of any debris left by seller to offsite …" at bounding box center [701, 287] width 268 height 61
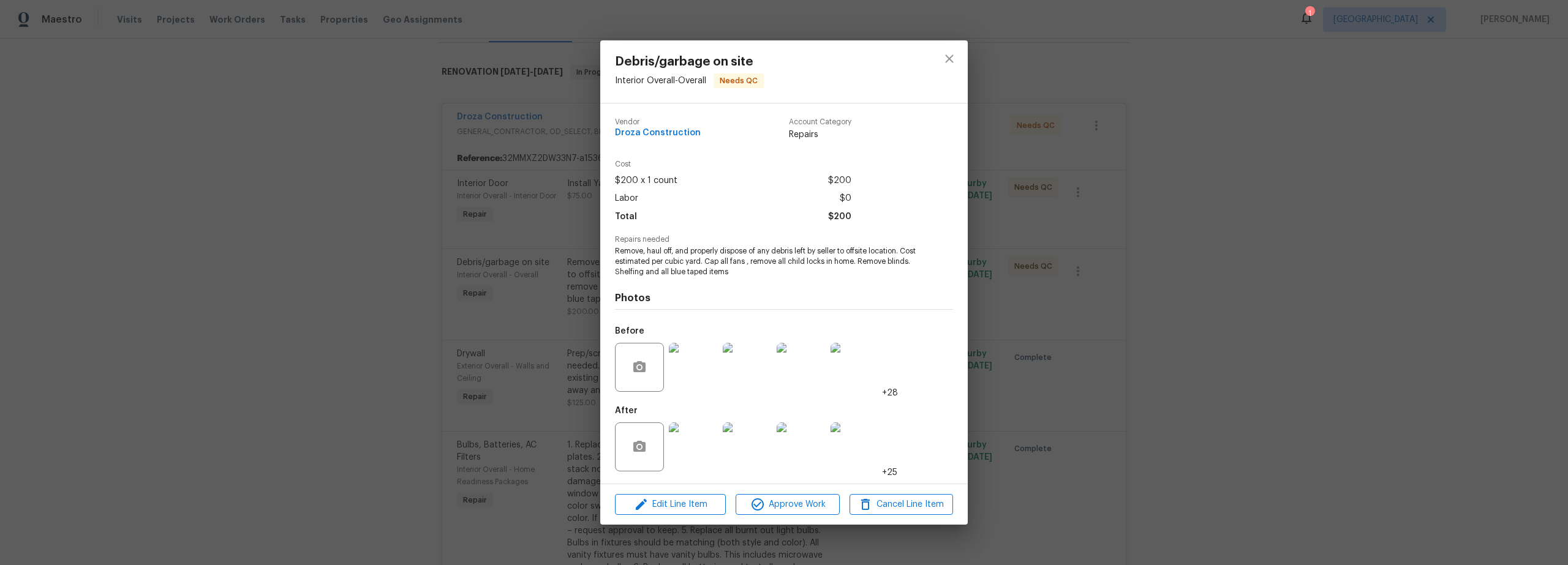
click at [695, 453] on img at bounding box center [693, 446] width 49 height 49
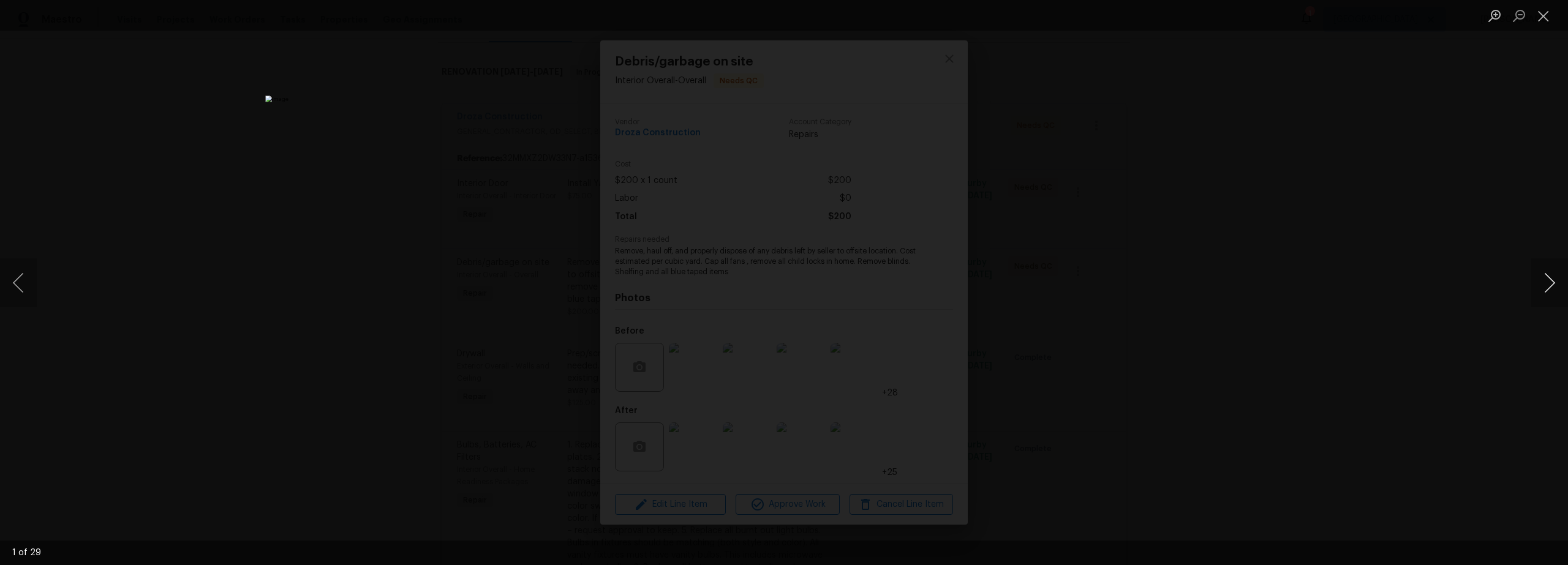
click at [1540, 283] on button "Next image" at bounding box center [1549, 282] width 37 height 49
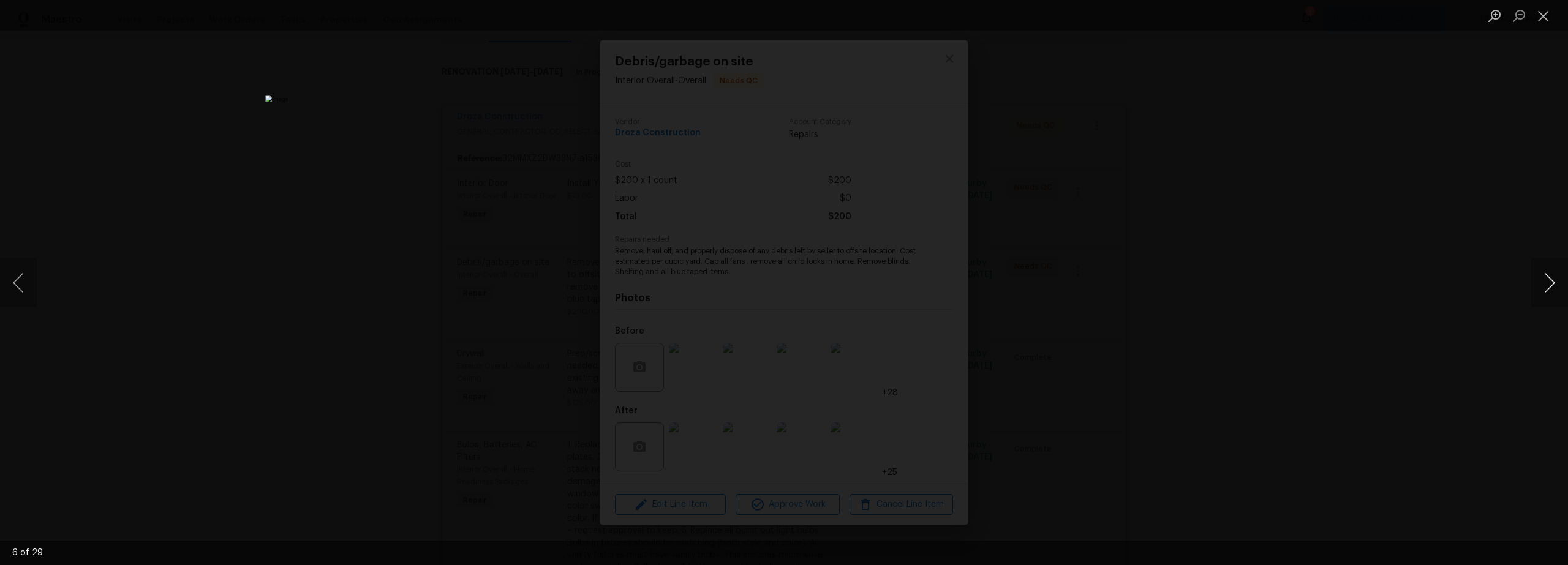
click at [1540, 283] on button "Next image" at bounding box center [1549, 282] width 37 height 49
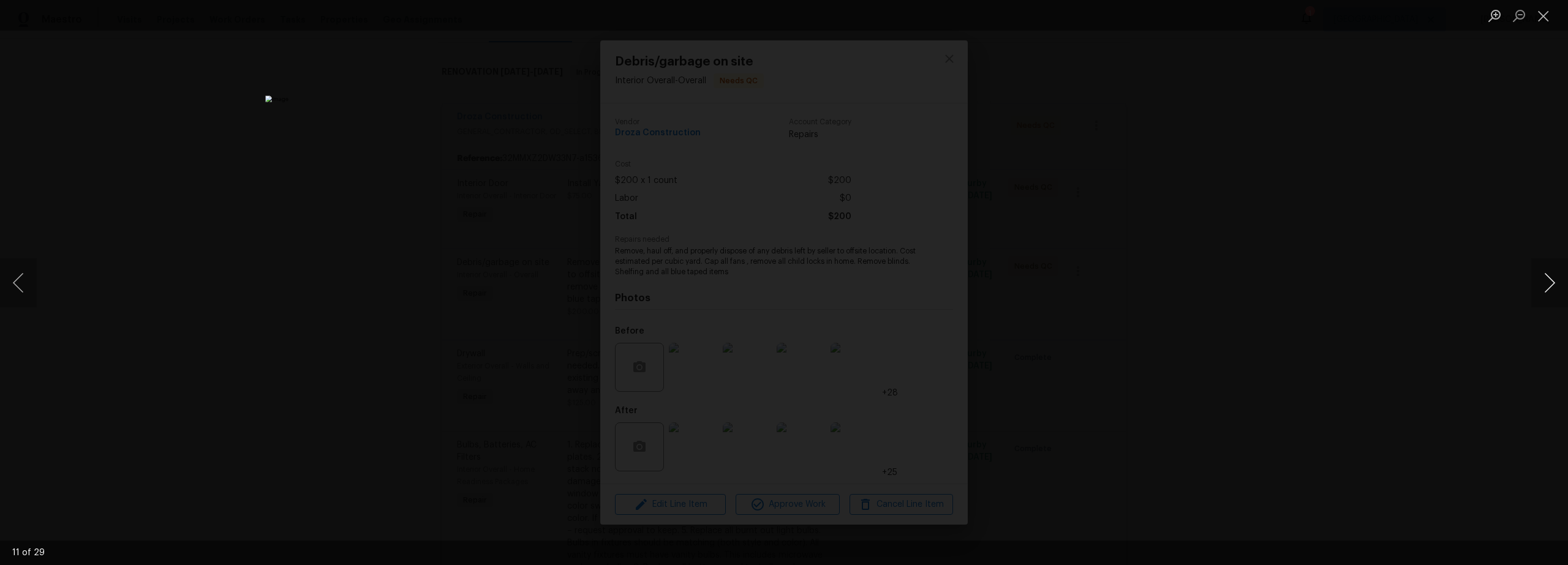
click at [1540, 283] on button "Next image" at bounding box center [1549, 282] width 37 height 49
click at [1550, 16] on button "Close lightbox" at bounding box center [1543, 16] width 24 height 22
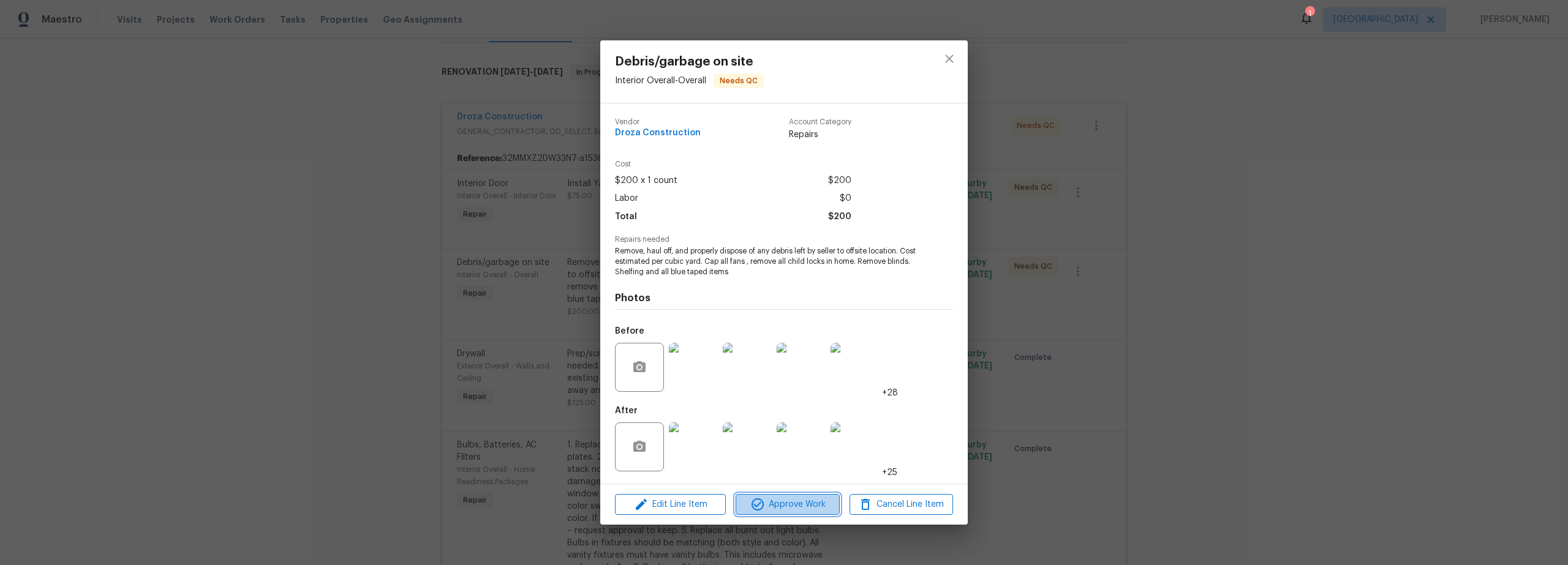
click at [784, 503] on span "Approve Work" at bounding box center [787, 505] width 96 height 16
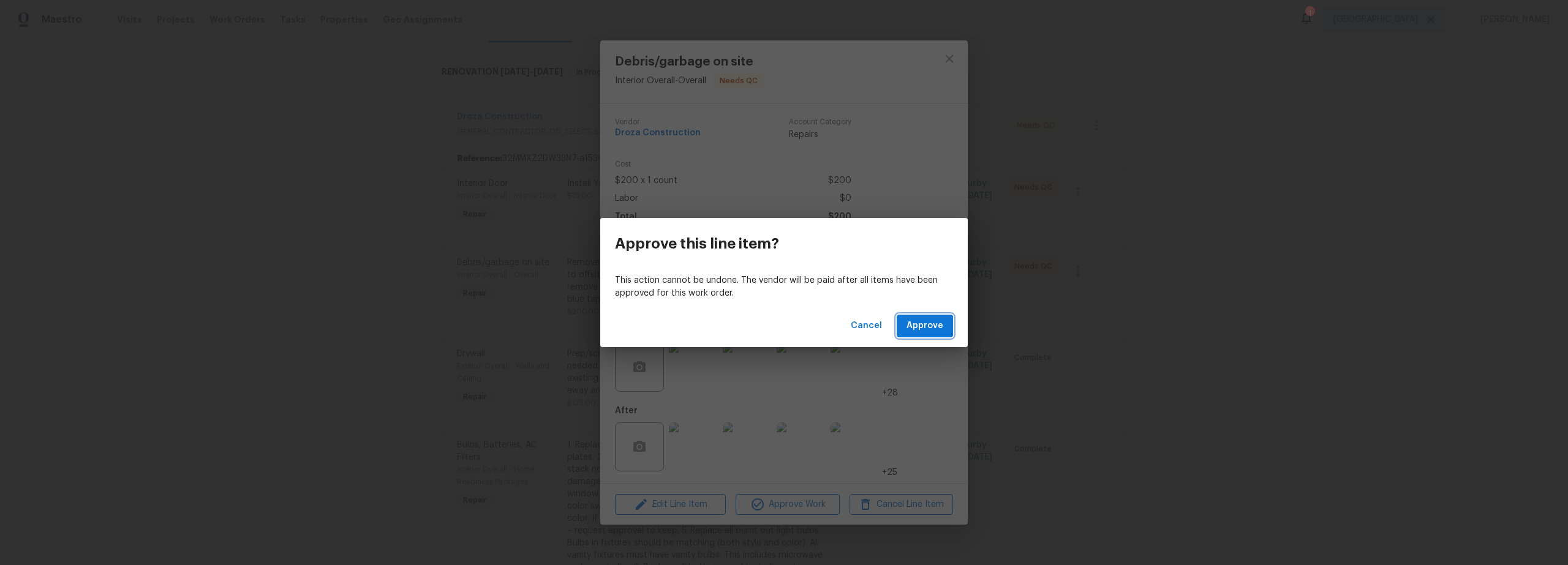
click at [923, 330] on span "Approve" at bounding box center [924, 326] width 37 height 16
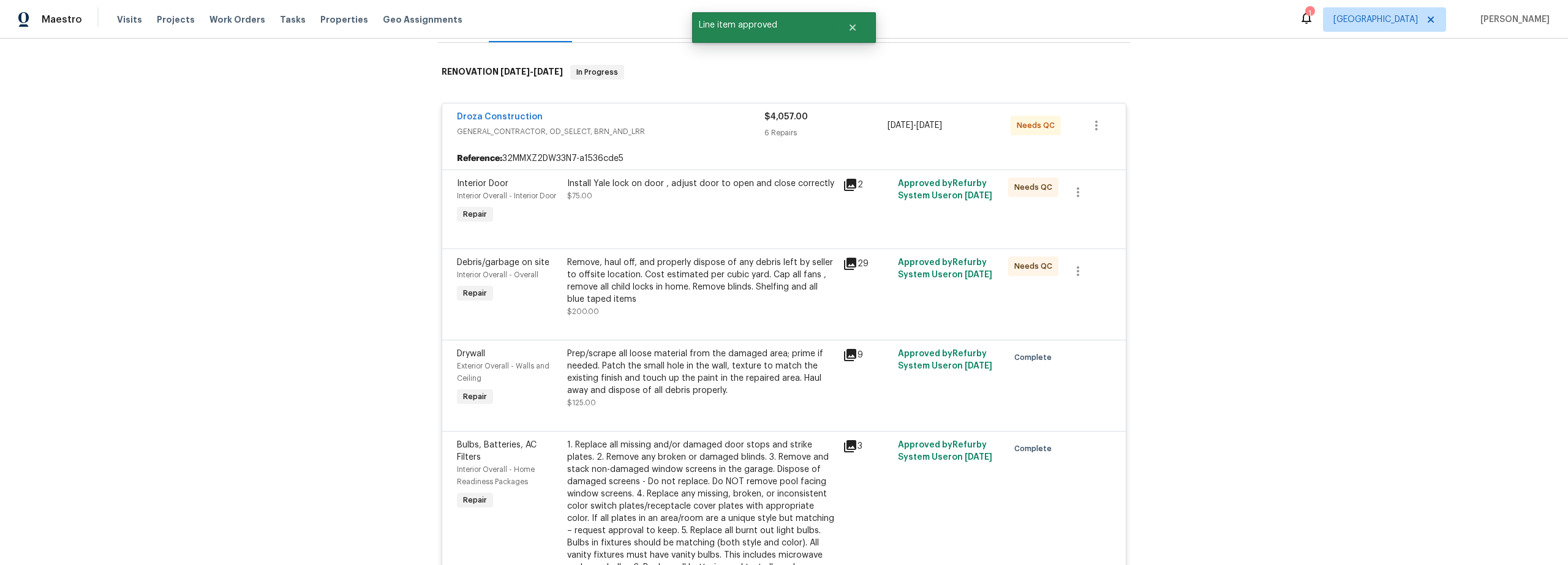
click at [746, 220] on div "Install Yale lock on door , adjust door to open and close correctly $75.00" at bounding box center [701, 202] width 276 height 56
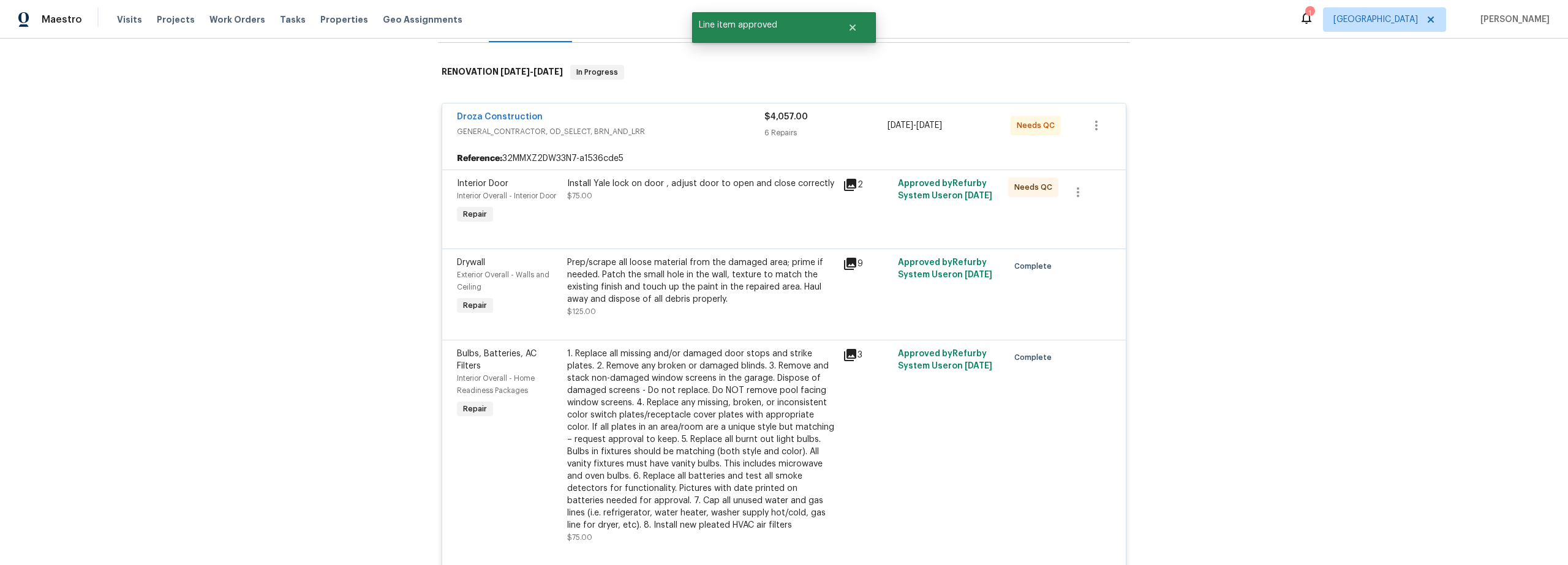
click at [737, 218] on div "Install Yale lock on door , adjust door to open and close correctly $75.00" at bounding box center [701, 202] width 276 height 56
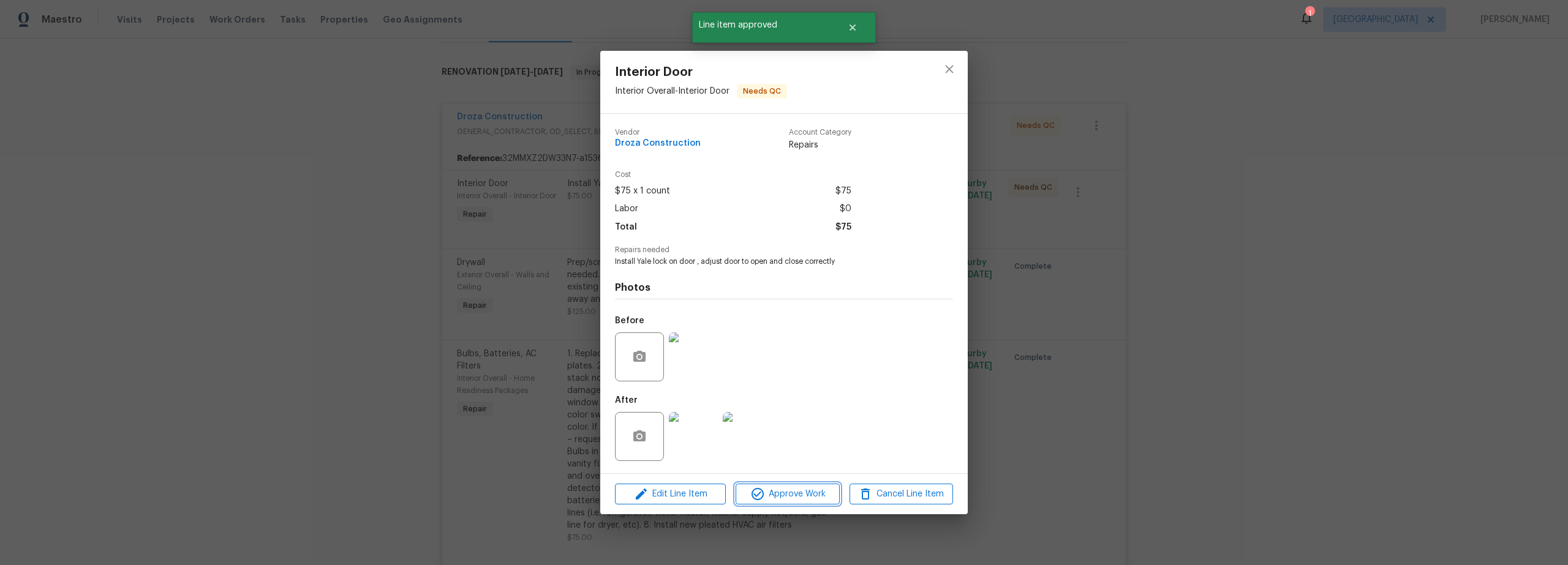
click at [790, 496] on span "Approve Work" at bounding box center [787, 494] width 96 height 16
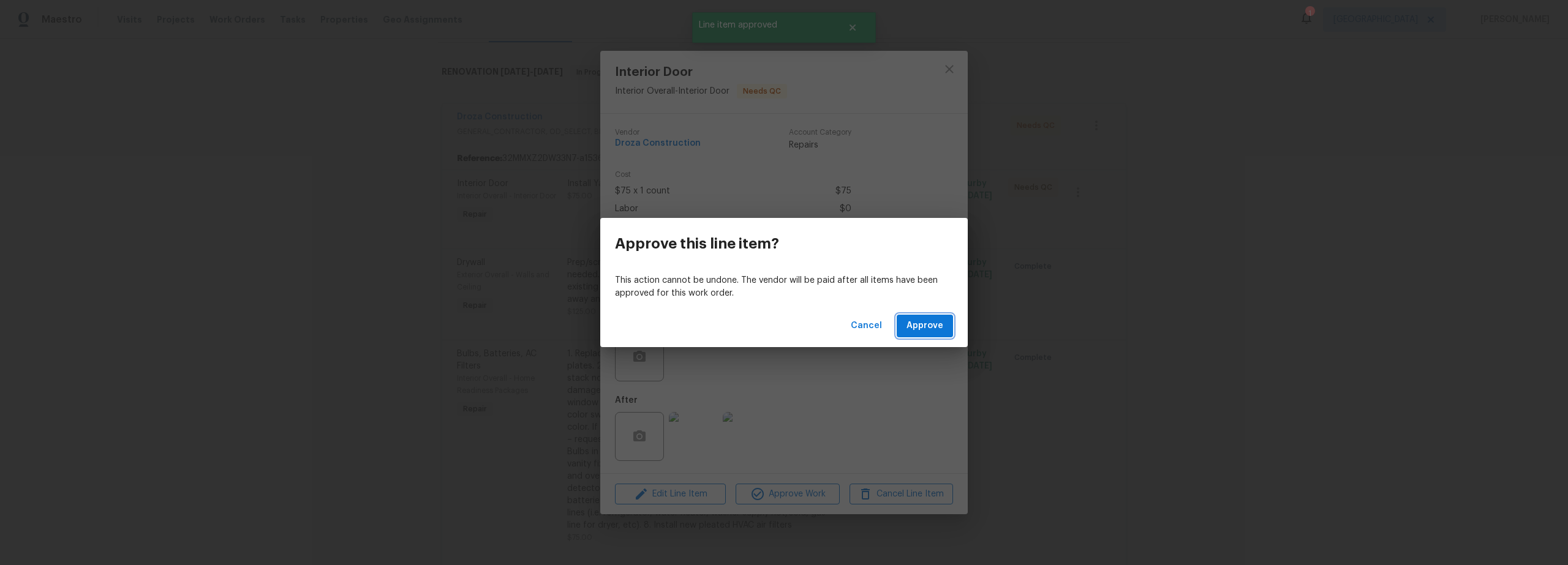
click at [924, 326] on span "Approve" at bounding box center [924, 326] width 37 height 16
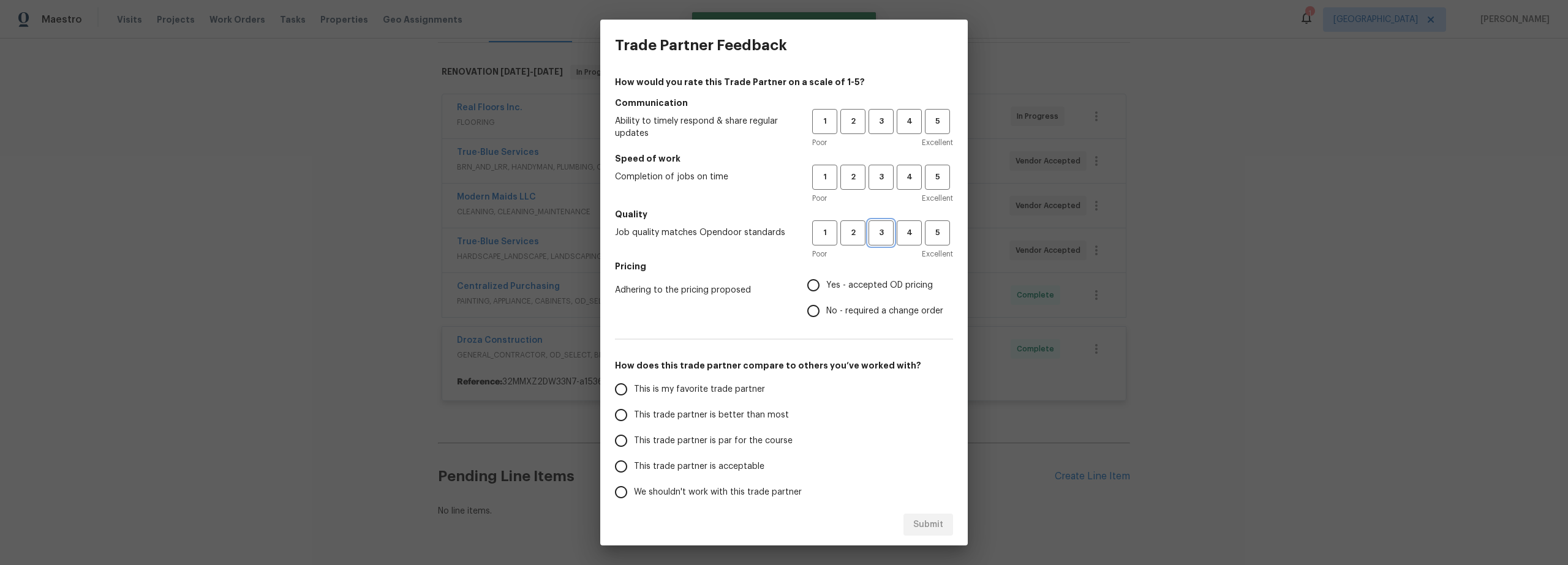
click at [874, 235] on span "3" at bounding box center [881, 233] width 22 height 14
click at [870, 179] on span "3" at bounding box center [881, 177] width 22 height 14
click at [874, 120] on span "3" at bounding box center [881, 121] width 22 height 14
click at [813, 282] on input "Yes - accepted OD pricing" at bounding box center [813, 285] width 25 height 25
radio input "true"
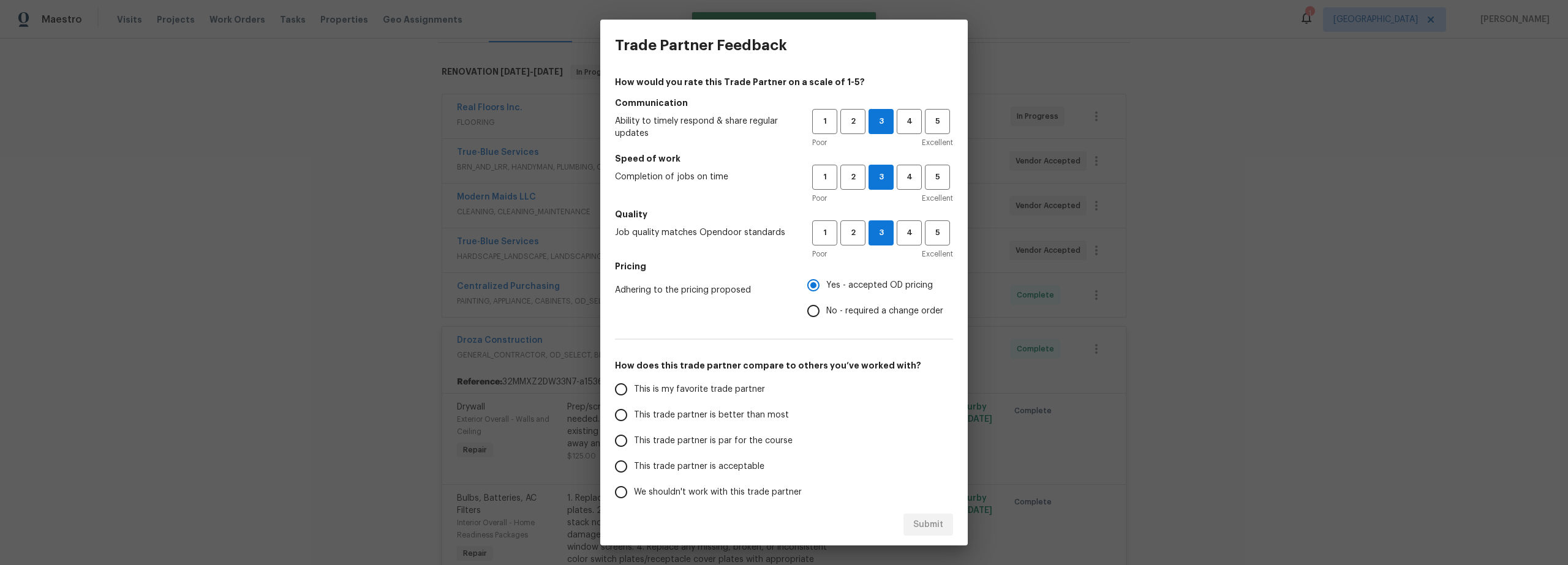
drag, startPoint x: 615, startPoint y: 394, endPoint x: 624, endPoint y: 392, distance: 9.2
click at [616, 394] on input "This is my favorite trade partner" at bounding box center [621, 389] width 25 height 25
radio input "false"
click at [627, 416] on input "This trade partner is better than most" at bounding box center [621, 415] width 25 height 25
drag, startPoint x: 914, startPoint y: 520, endPoint x: 898, endPoint y: 517, distance: 16.3
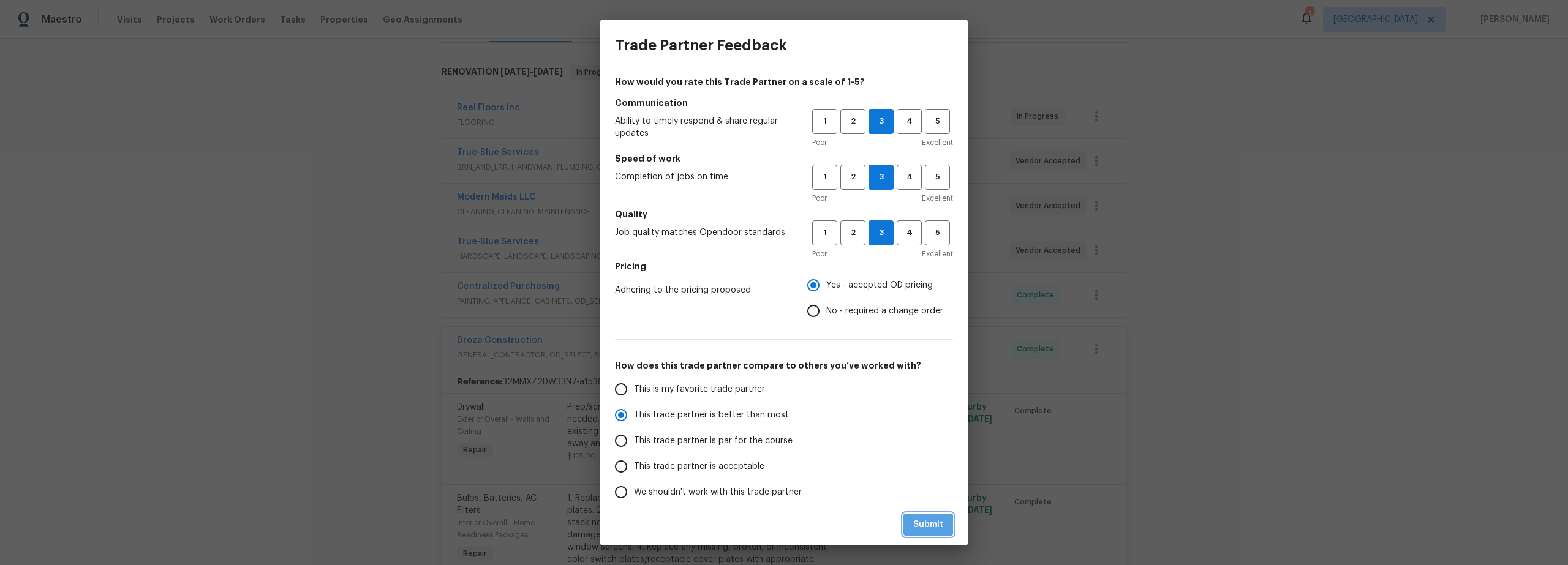
click at [915, 520] on span "Submit" at bounding box center [928, 525] width 30 height 16
radio input "true"
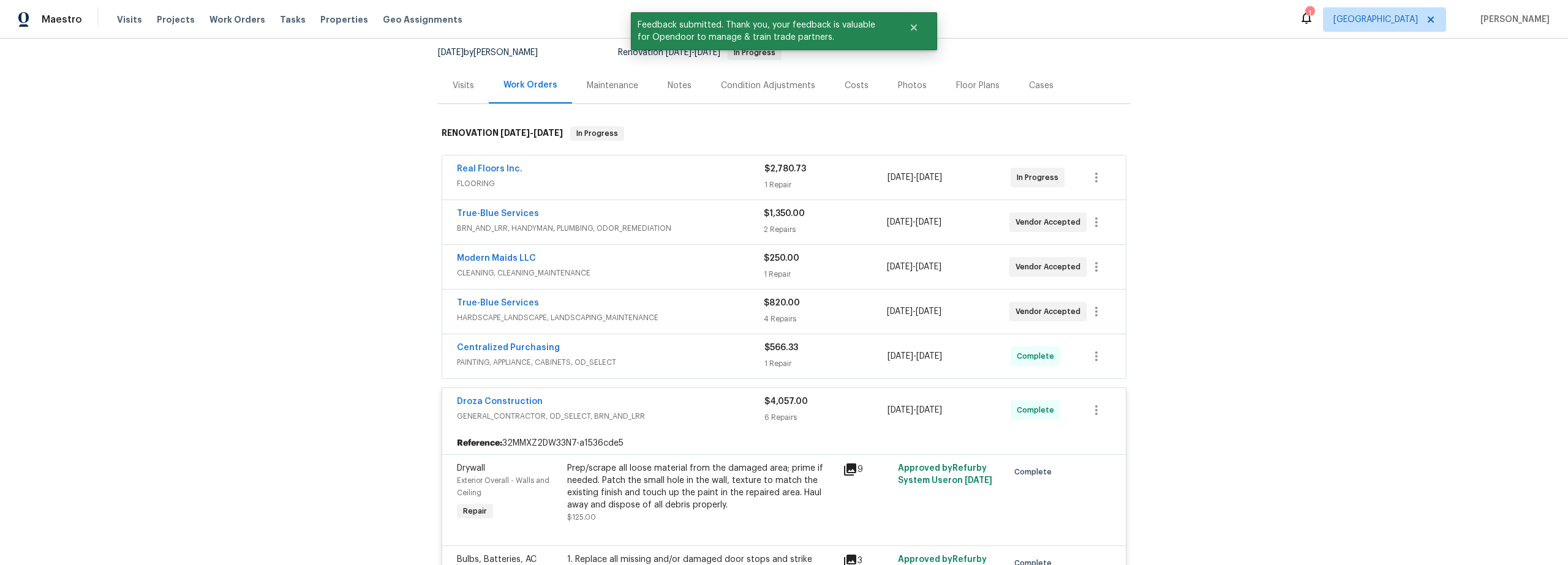
scroll to position [0, 0]
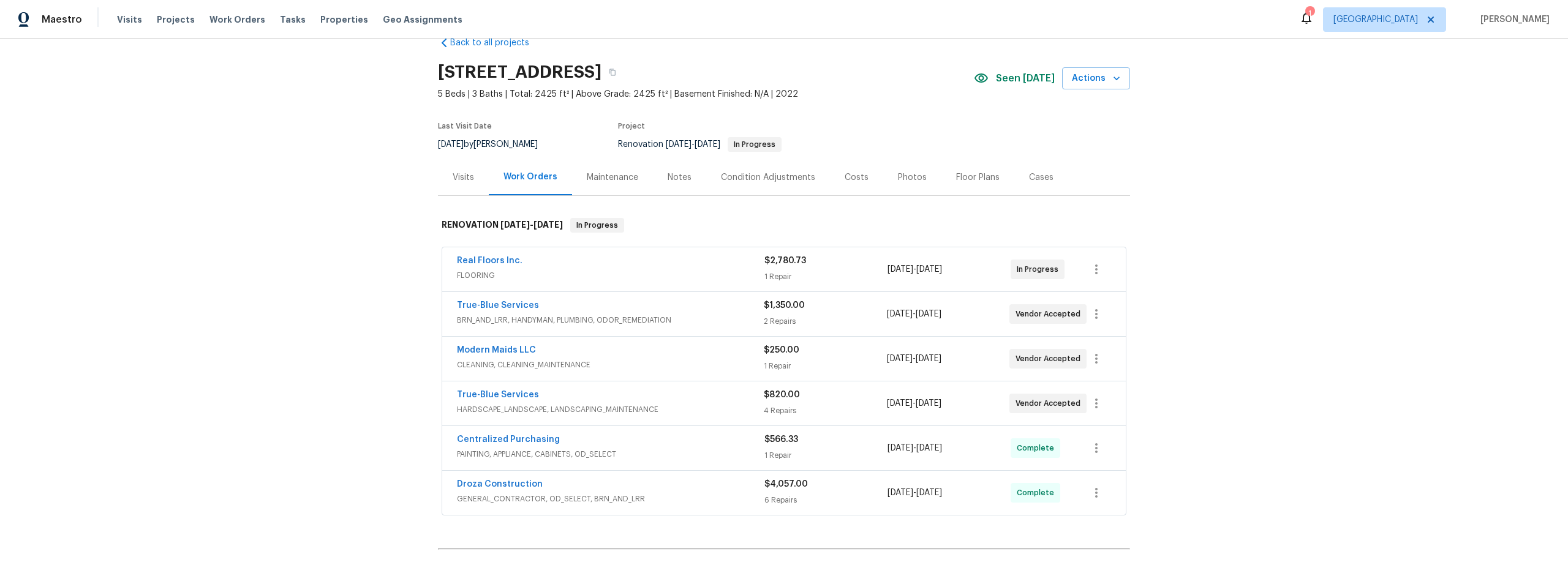
scroll to position [30, 0]
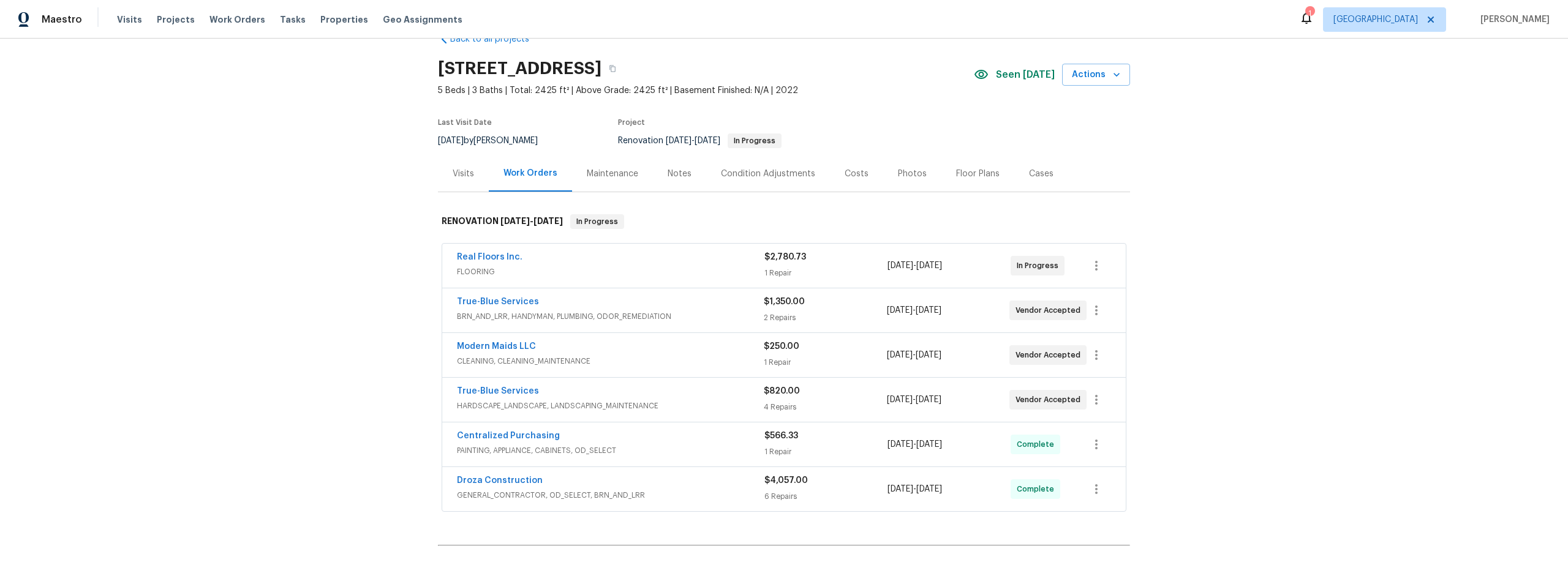
click at [854, 171] on div "Costs" at bounding box center [857, 174] width 24 height 12
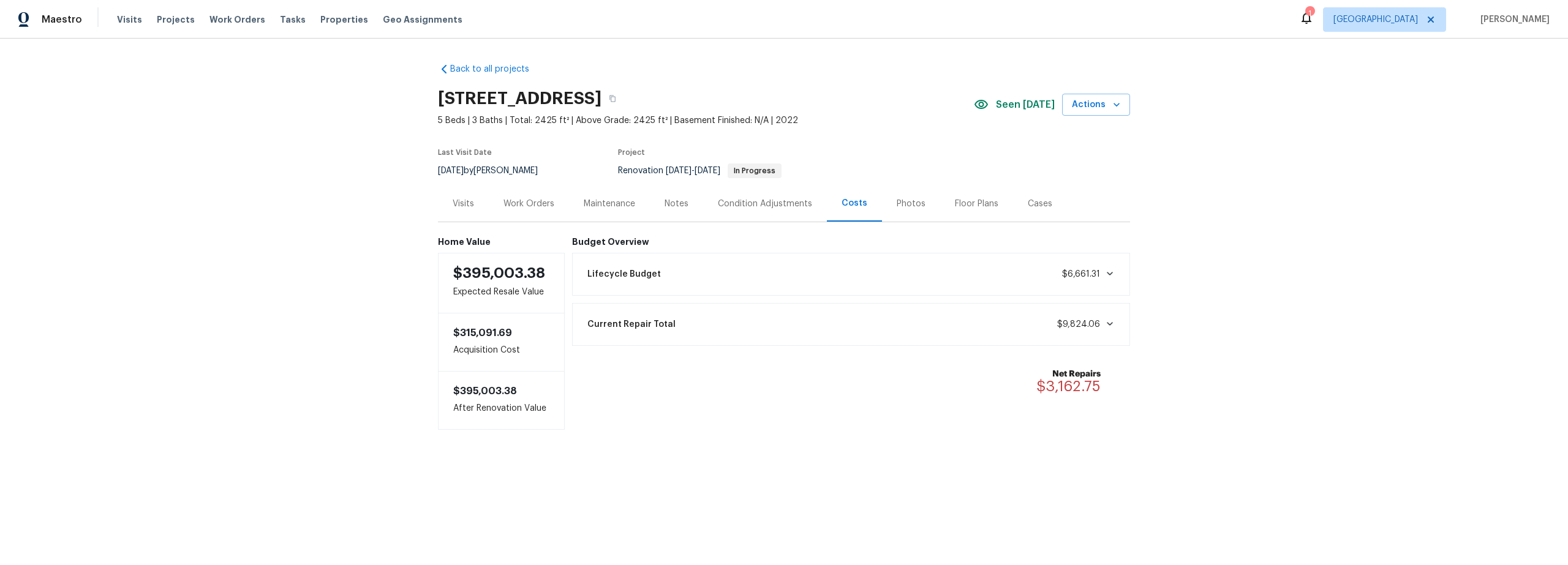
click at [523, 202] on div "Work Orders" at bounding box center [529, 204] width 51 height 12
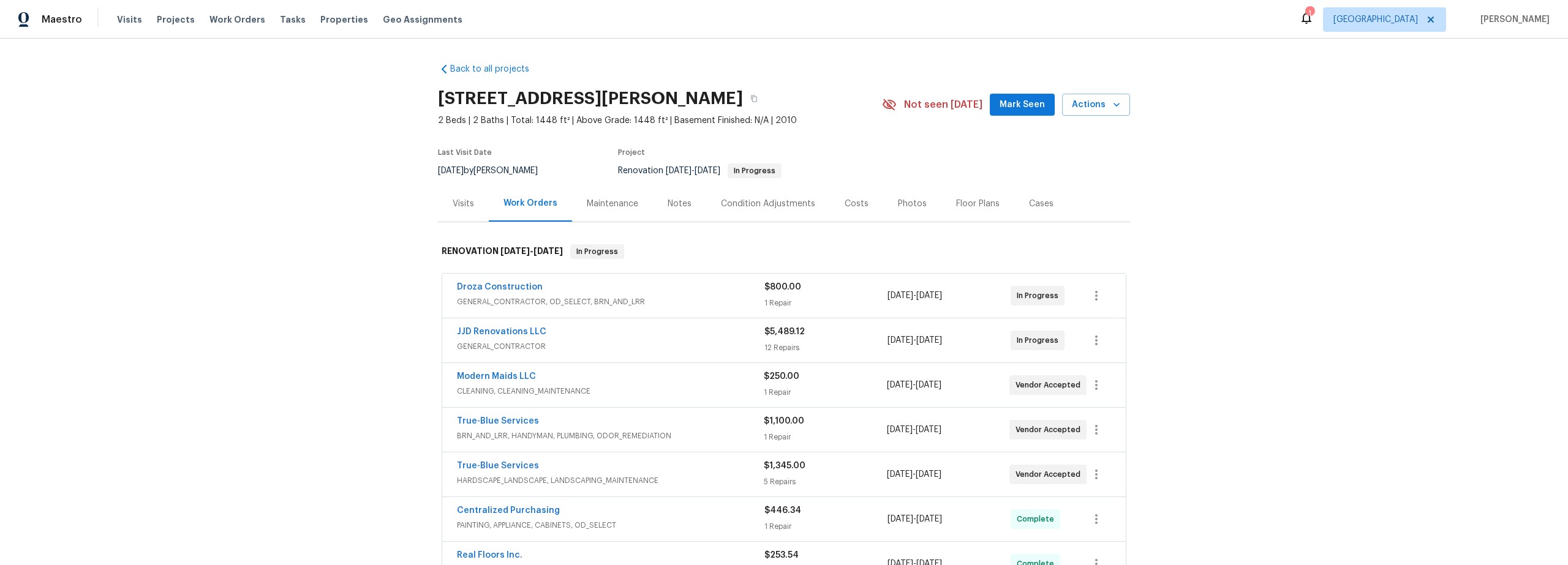
click at [849, 202] on div "Costs" at bounding box center [857, 204] width 24 height 12
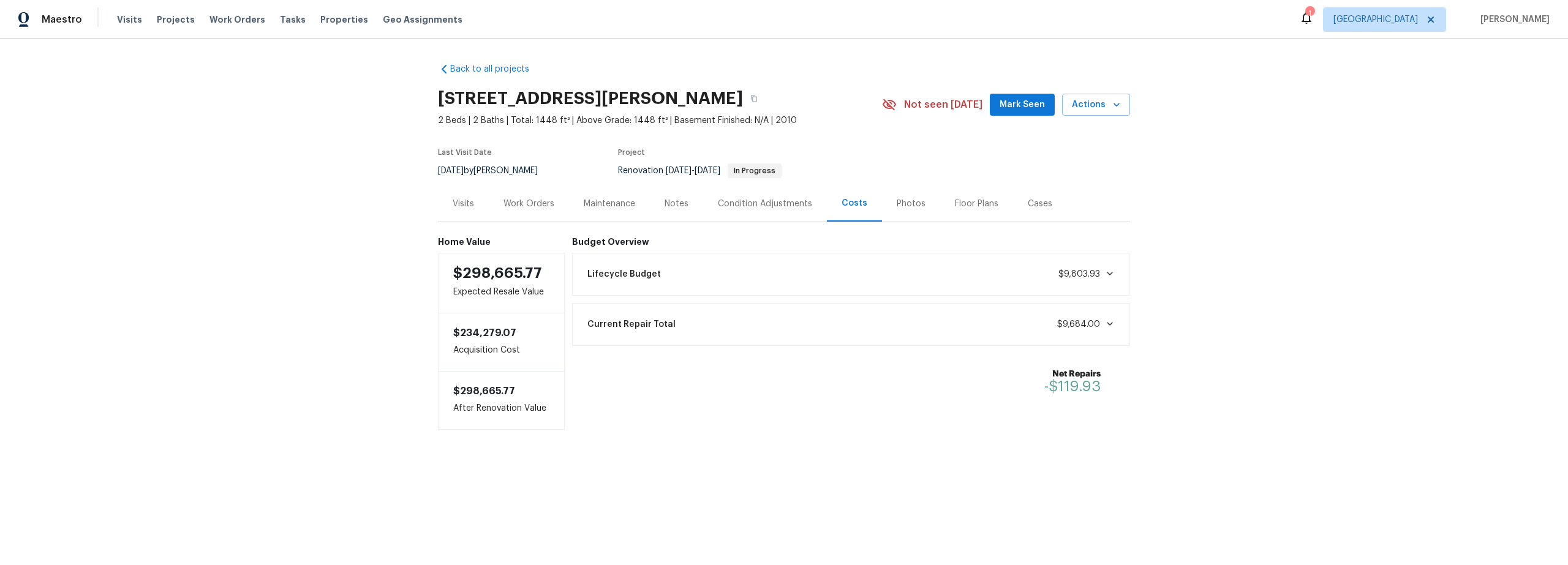
click at [531, 206] on div "Work Orders" at bounding box center [529, 204] width 51 height 12
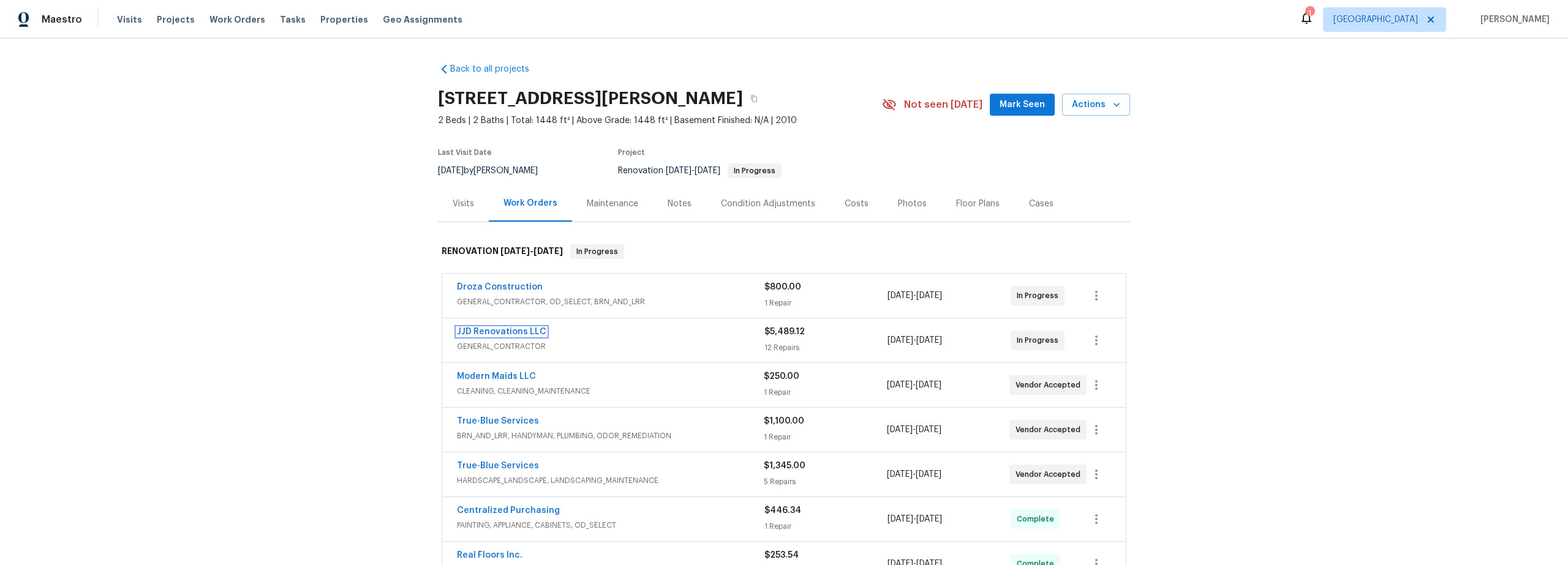
drag, startPoint x: 511, startPoint y: 329, endPoint x: 601, endPoint y: 343, distance: 91.1
click at [511, 329] on link "JJD Renovations LLC" at bounding box center [502, 332] width 89 height 9
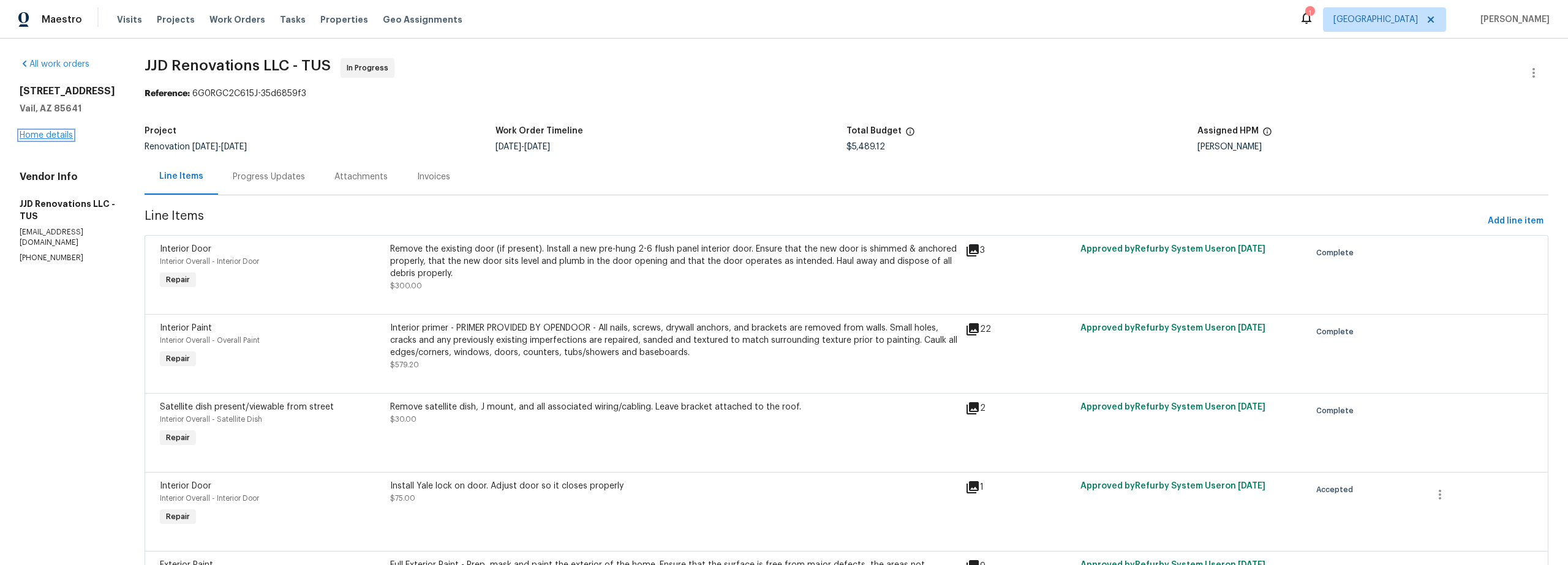
click at [52, 140] on link "Home details" at bounding box center [47, 135] width 53 height 9
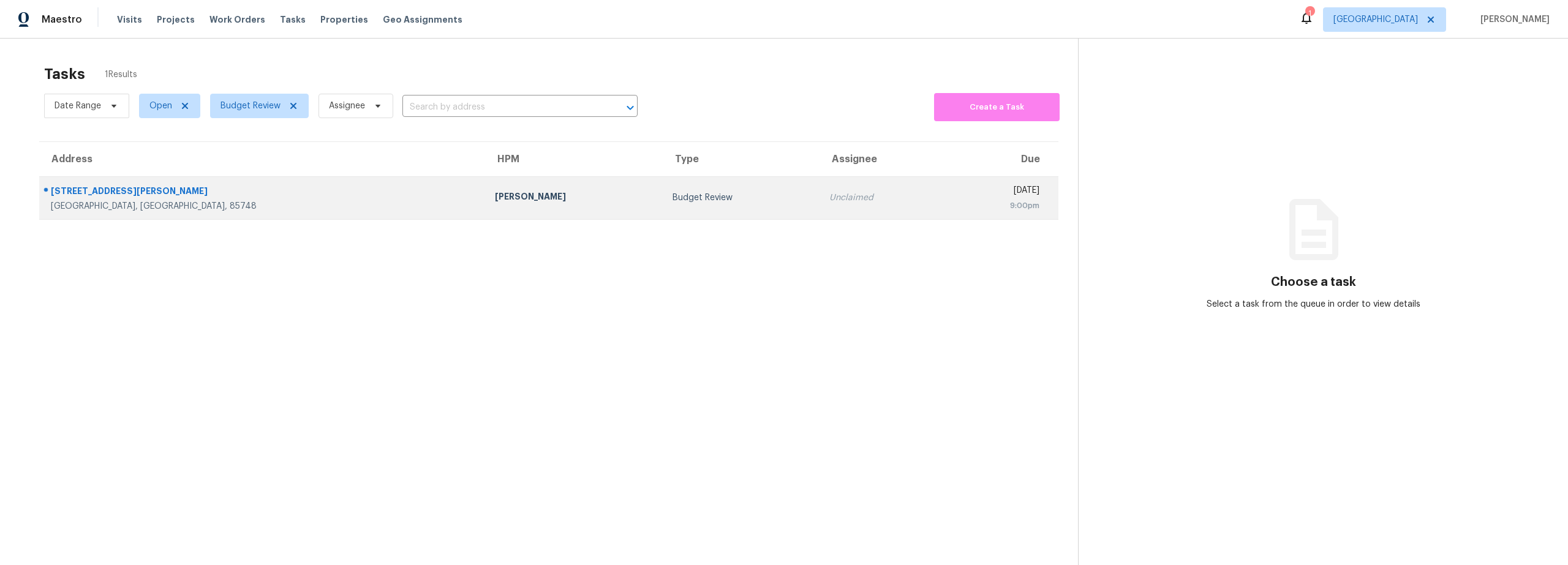
click at [301, 200] on div "[GEOGRAPHIC_DATA], [GEOGRAPHIC_DATA], 85748" at bounding box center [263, 206] width 424 height 12
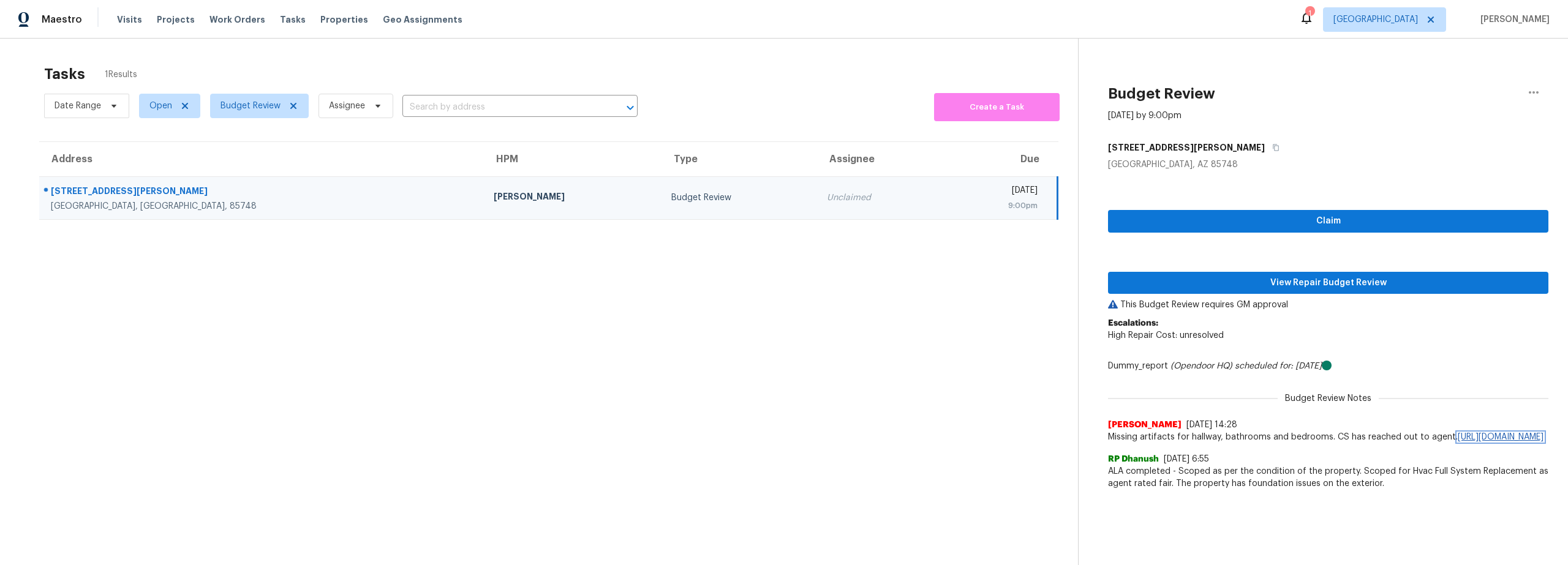
click at [1458, 441] on link "https://opendoor.slack.com/archives/C013EES7VQB/p1759851908279579" at bounding box center [1501, 437] width 86 height 9
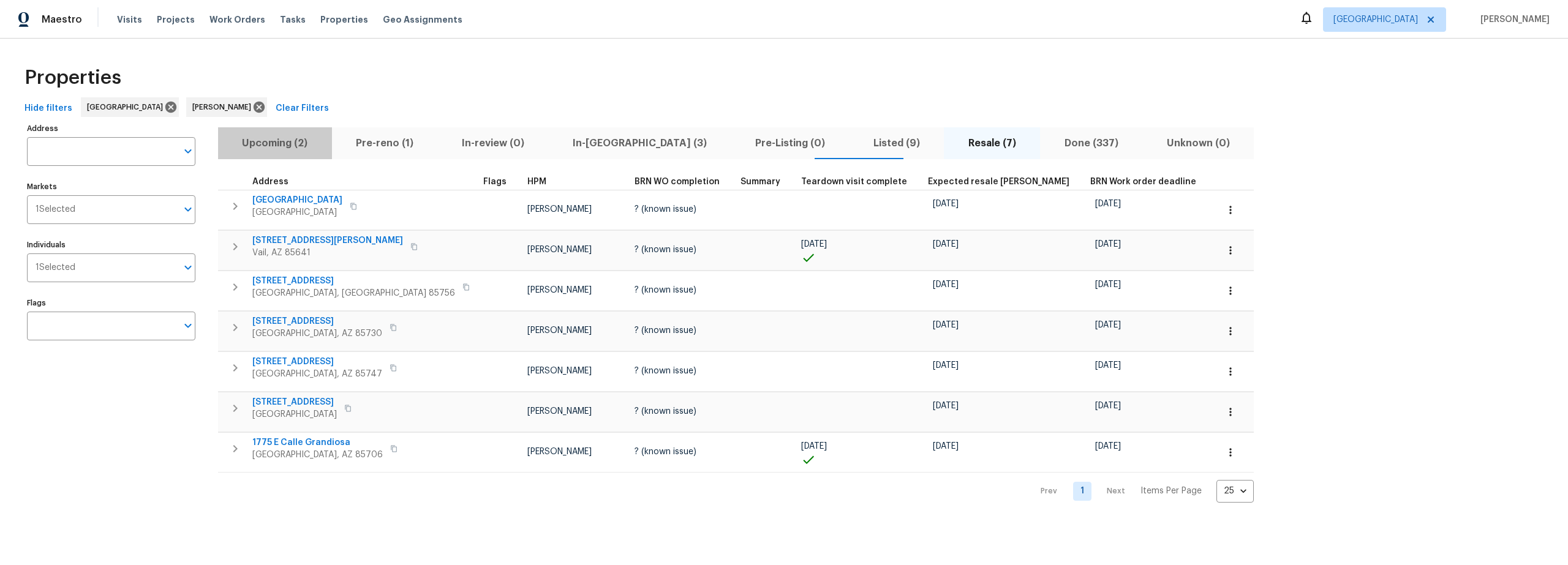
click at [279, 145] on span "Upcoming (2)" at bounding box center [275, 143] width 99 height 17
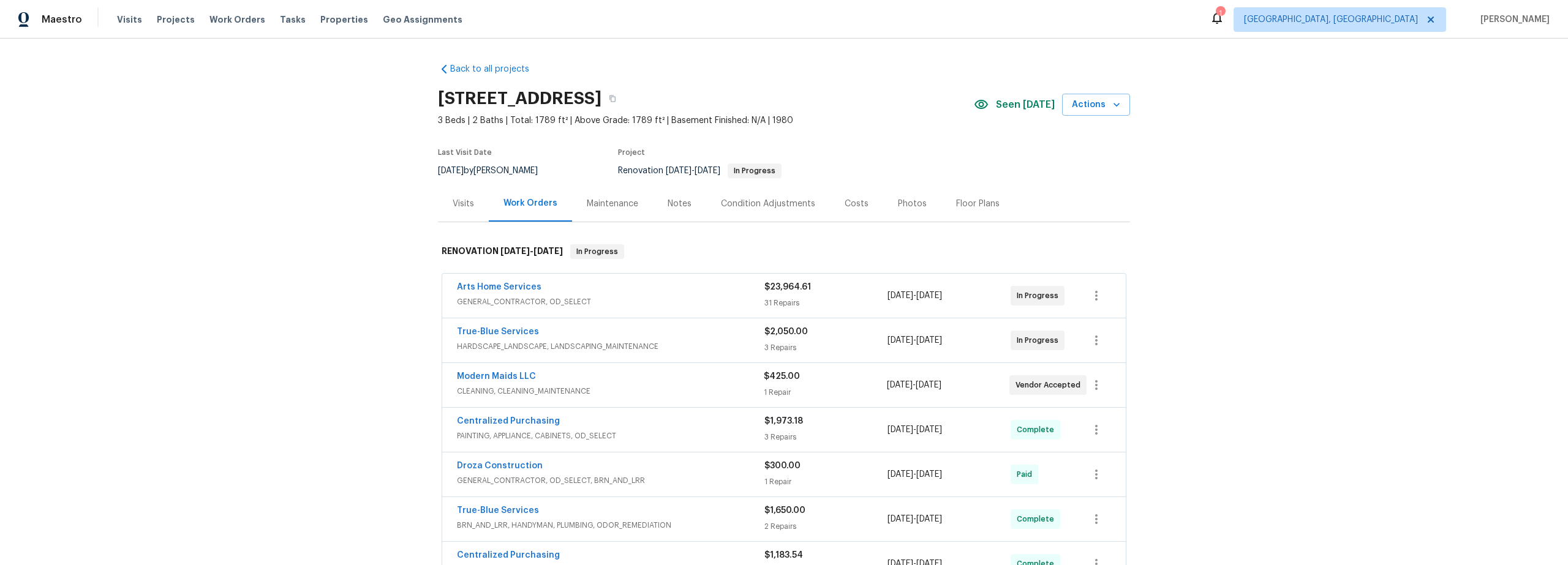
click at [704, 345] on span "HARDSCAPE_LANDSCAPE, LANDSCAPING_MAINTENANCE" at bounding box center [611, 346] width 308 height 12
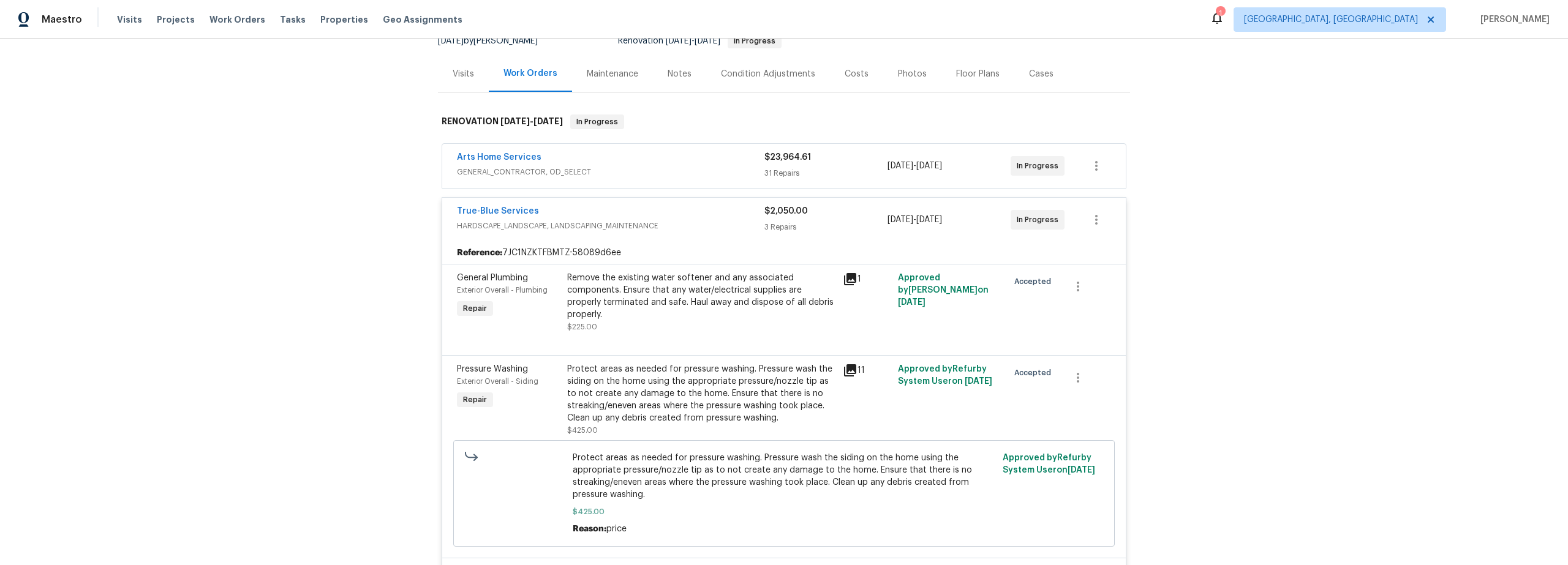
scroll to position [66, 0]
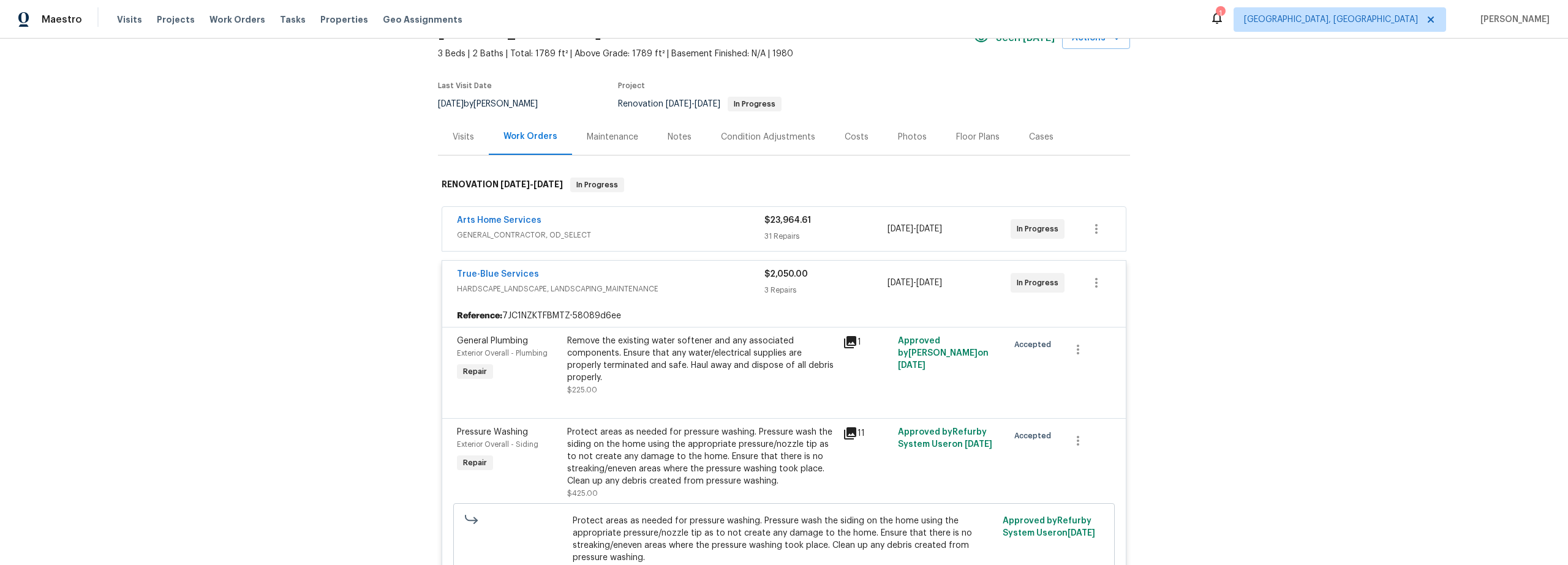
click at [849, 138] on div "Costs" at bounding box center [857, 137] width 24 height 12
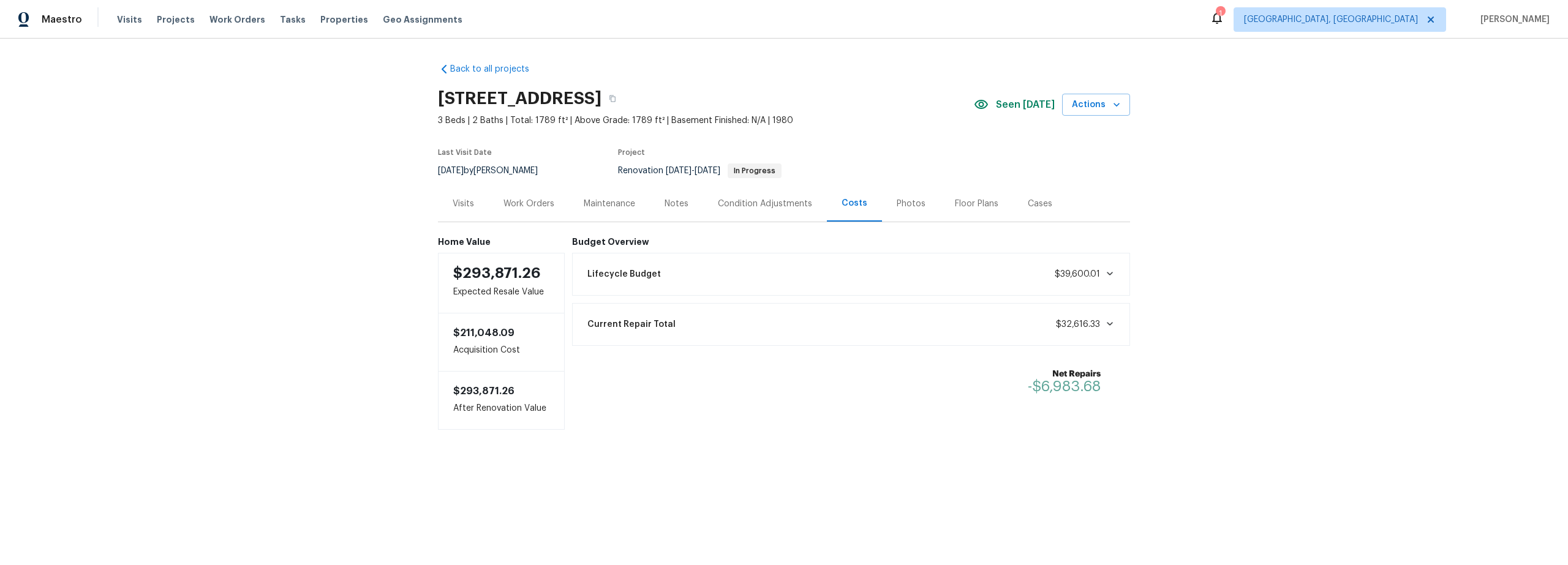
click at [672, 209] on div "Notes" at bounding box center [677, 204] width 24 height 12
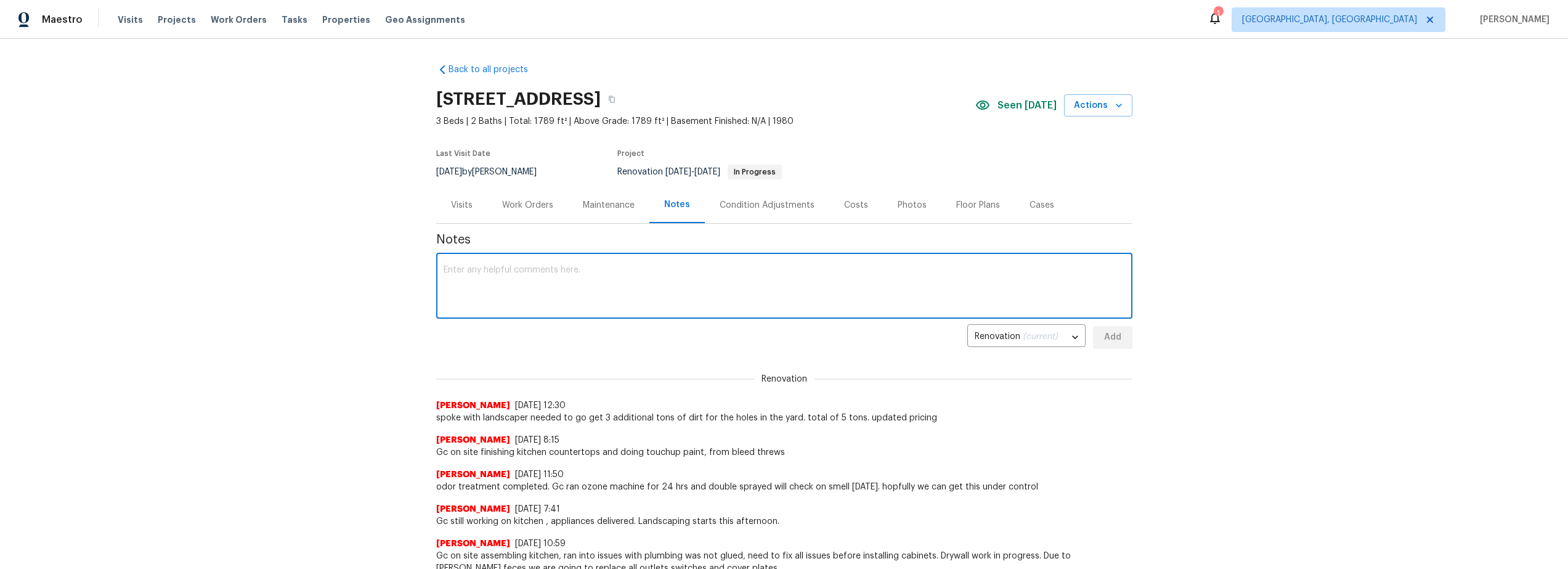
click at [542, 293] on textarea at bounding box center [784, 287] width 682 height 43
type textarea "landscaping completed, cleaners on site. had to back chrage gc $175 for cleaner…"
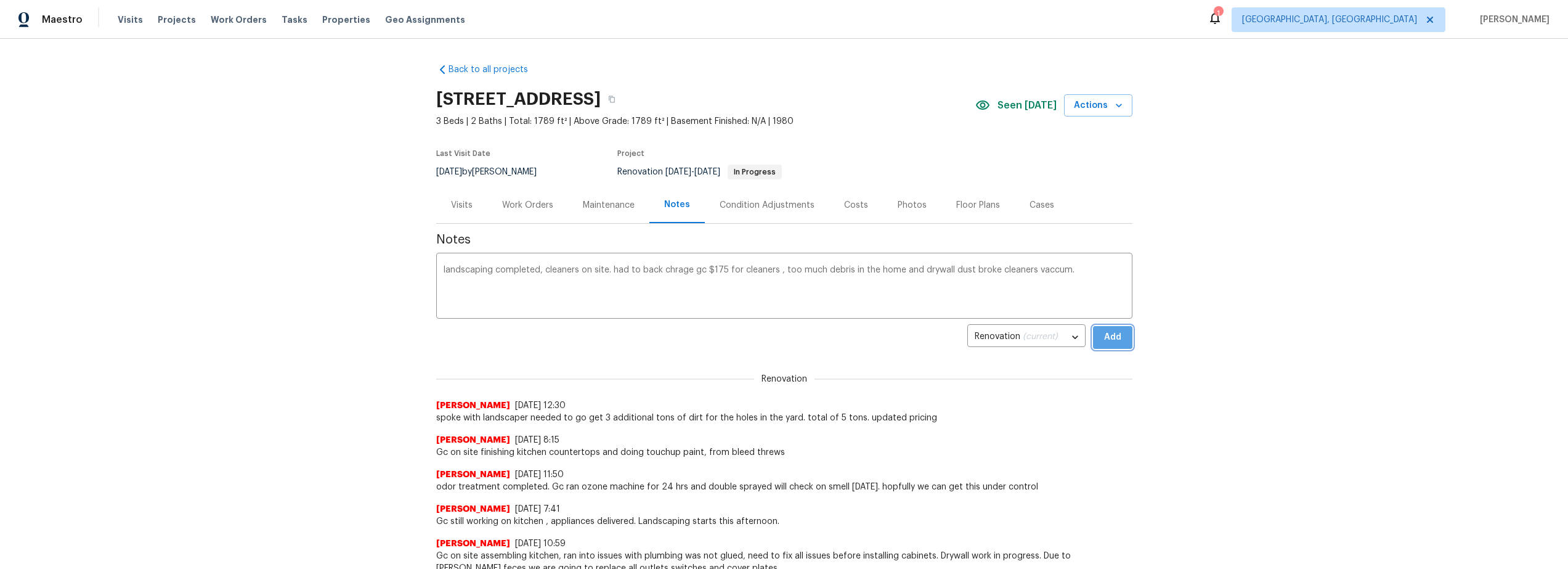
click at [1111, 335] on span "Add" at bounding box center [1113, 338] width 20 height 16
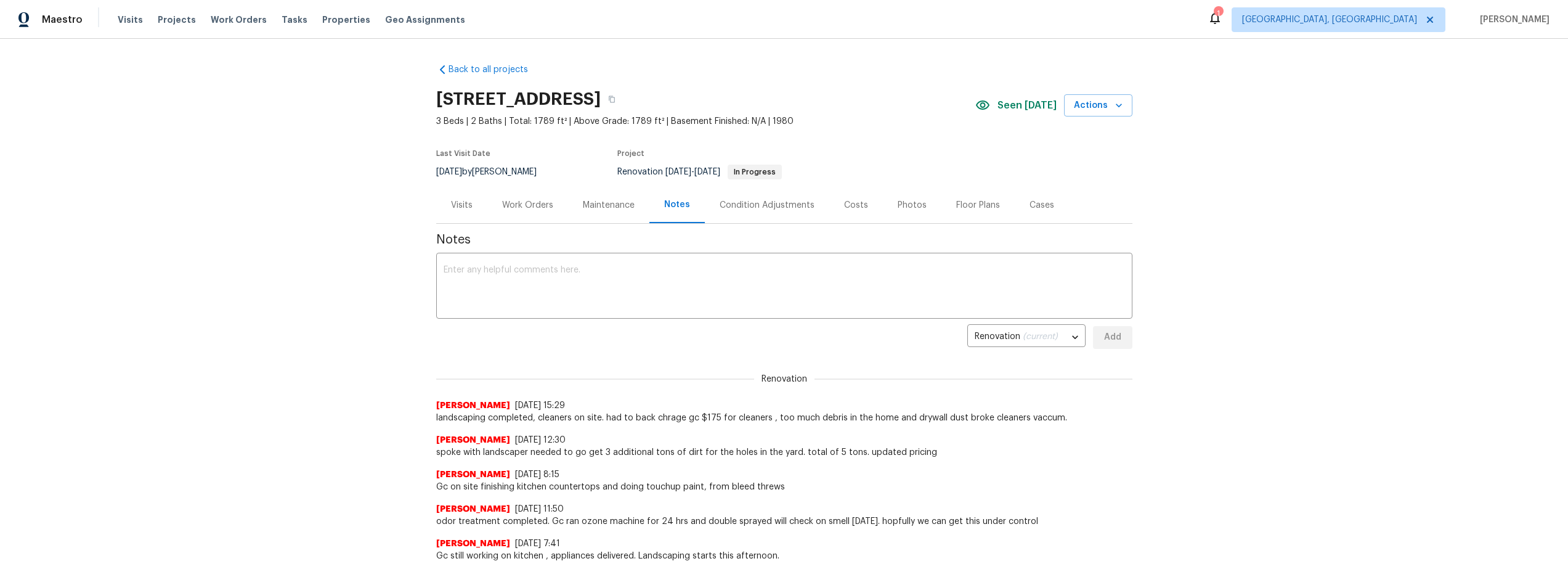
click at [521, 200] on div "Work Orders" at bounding box center [528, 205] width 51 height 13
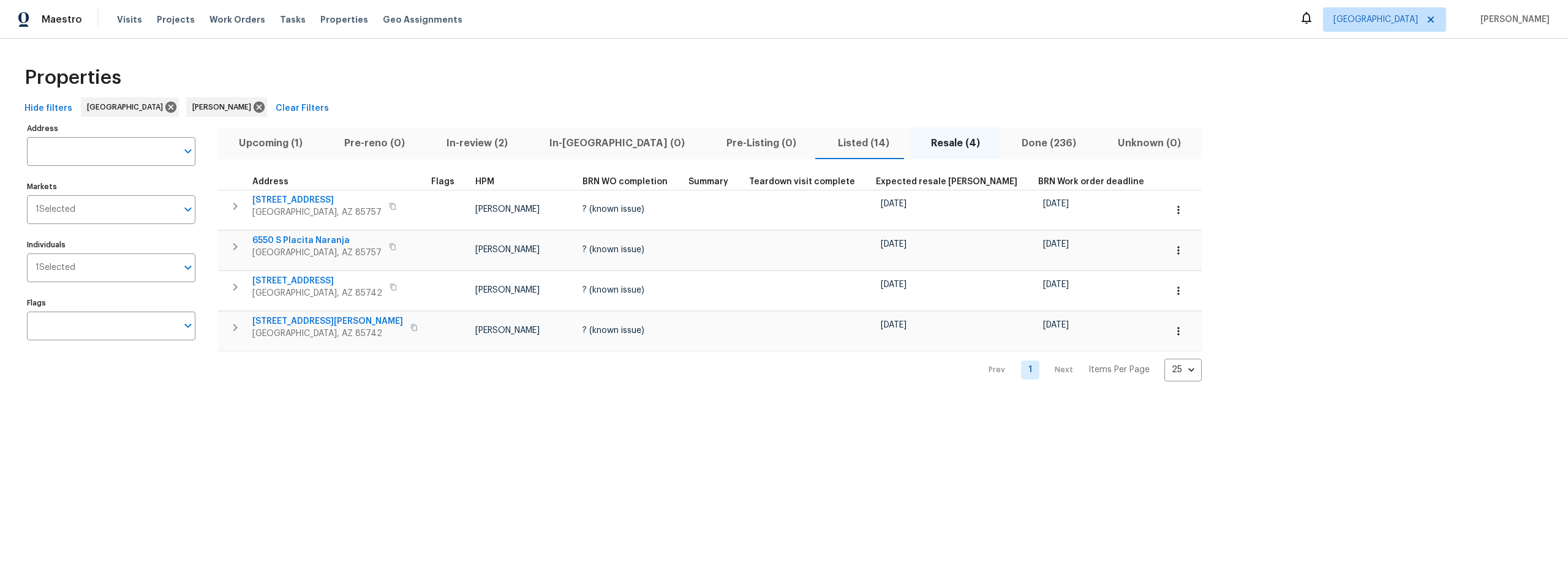
click at [282, 147] on span "Upcoming (1)" at bounding box center [271, 143] width 91 height 17
